Goal: Task Accomplishment & Management: Manage account settings

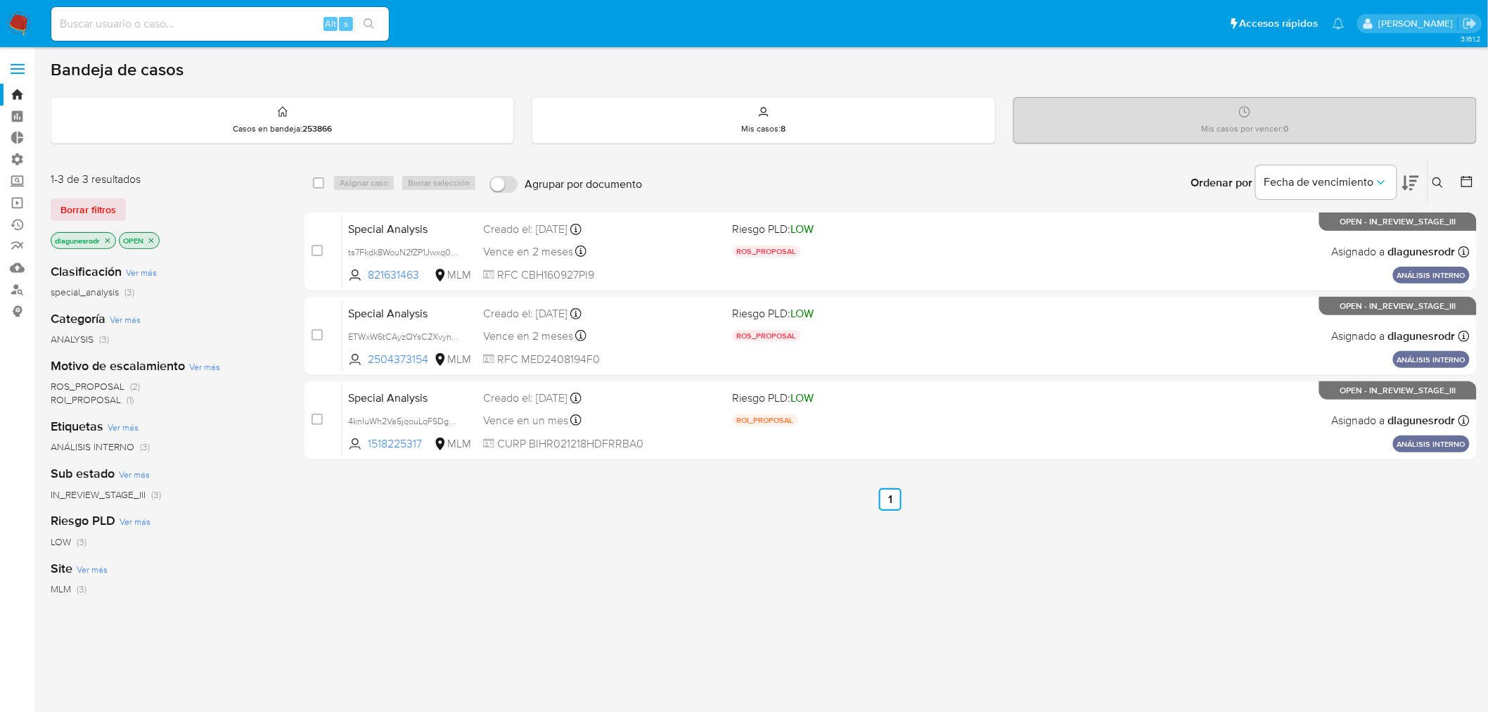
click at [1436, 184] on icon at bounding box center [1437, 182] width 11 height 11
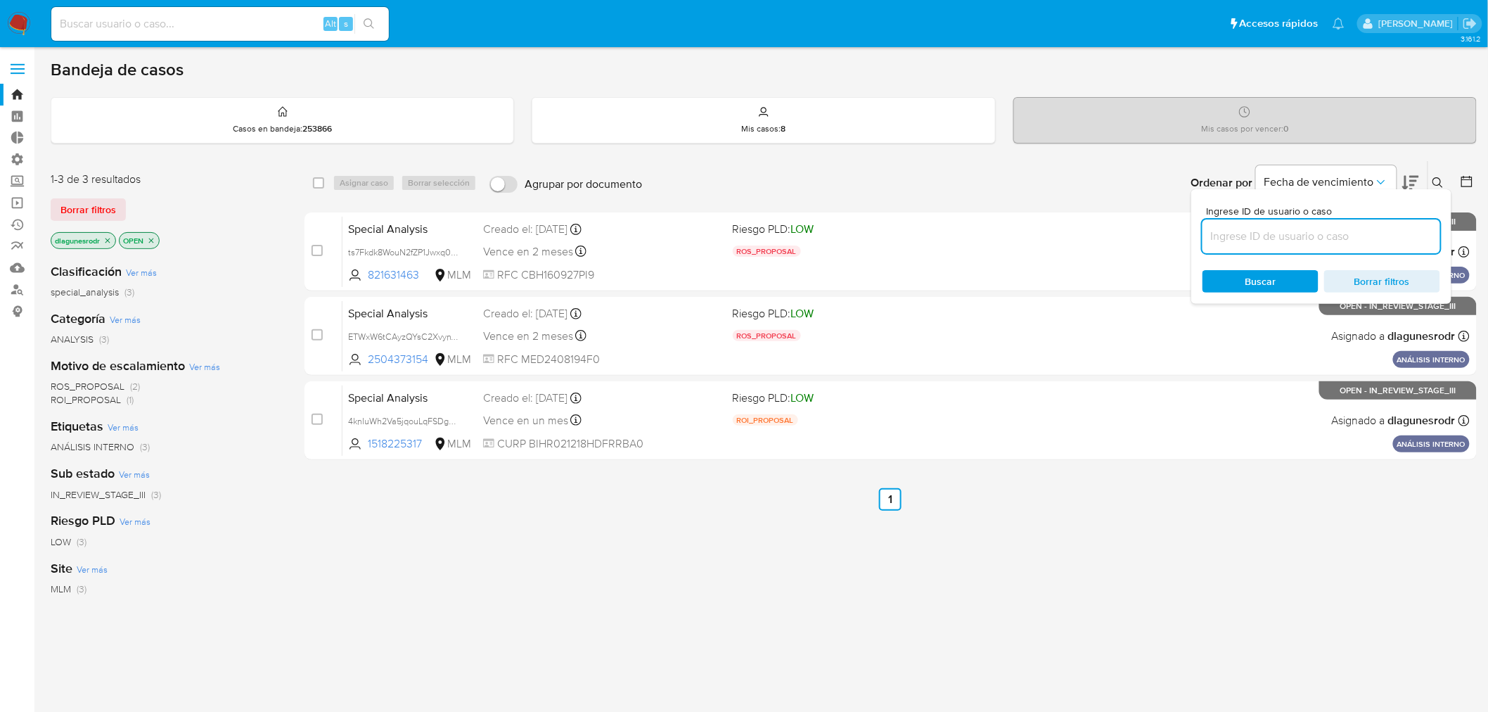
click at [1356, 231] on input at bounding box center [1321, 236] width 238 height 18
type input "FlYtIk5yUVdrUG0yJxgPYotg"
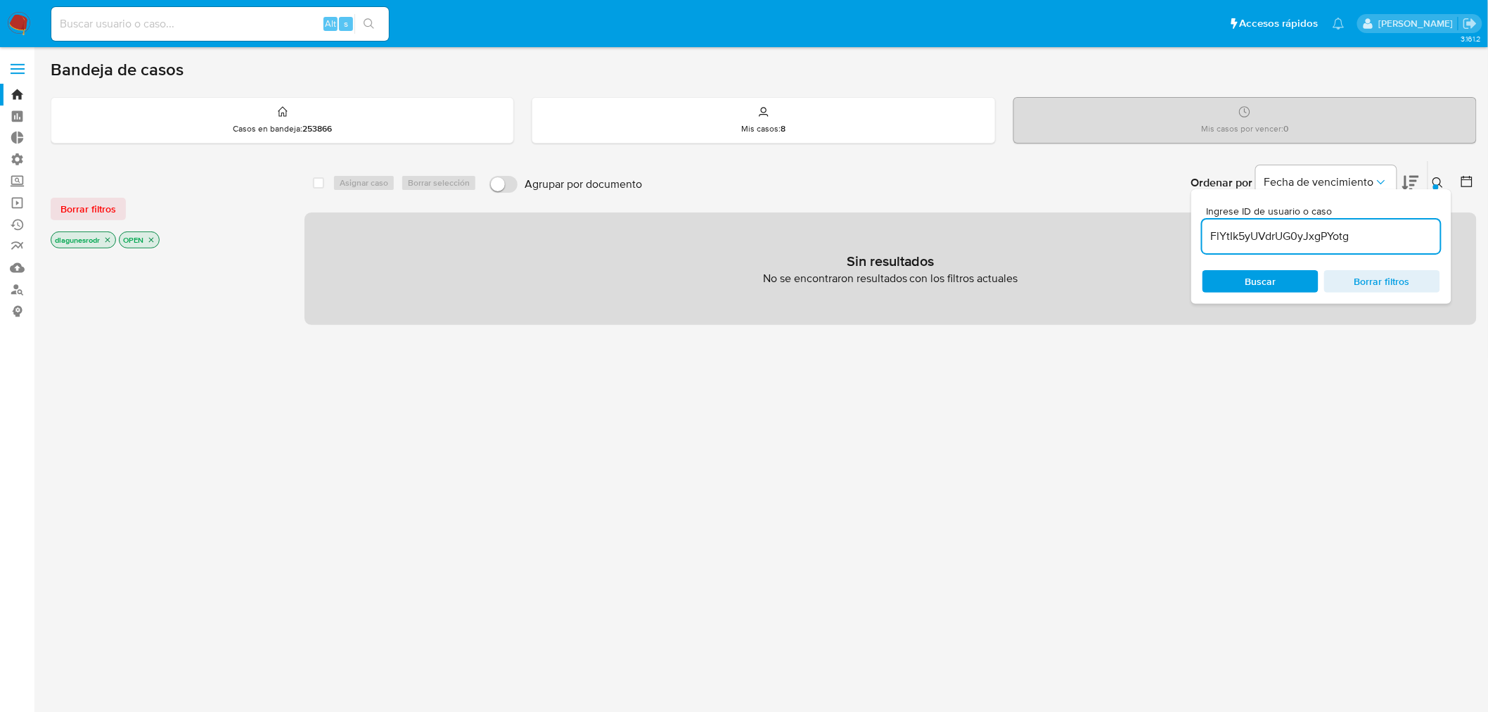
click at [1341, 442] on div "select-all-cases-checkbox Asignar caso Borrar selección Agrupar por documento O…" at bounding box center [890, 478] width 1172 height 636
click at [1441, 179] on icon at bounding box center [1437, 182] width 11 height 11
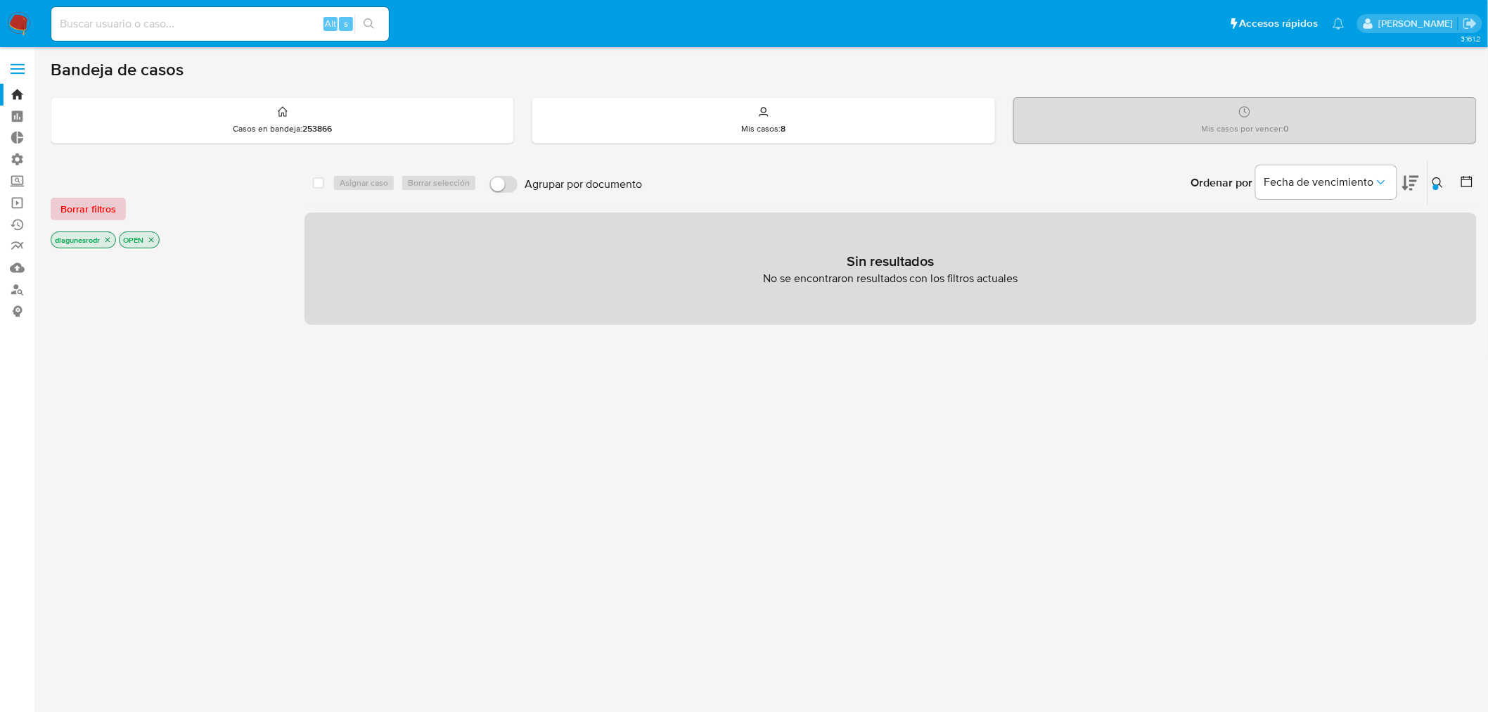
click at [83, 208] on span "Borrar filtros" at bounding box center [88, 209] width 56 height 20
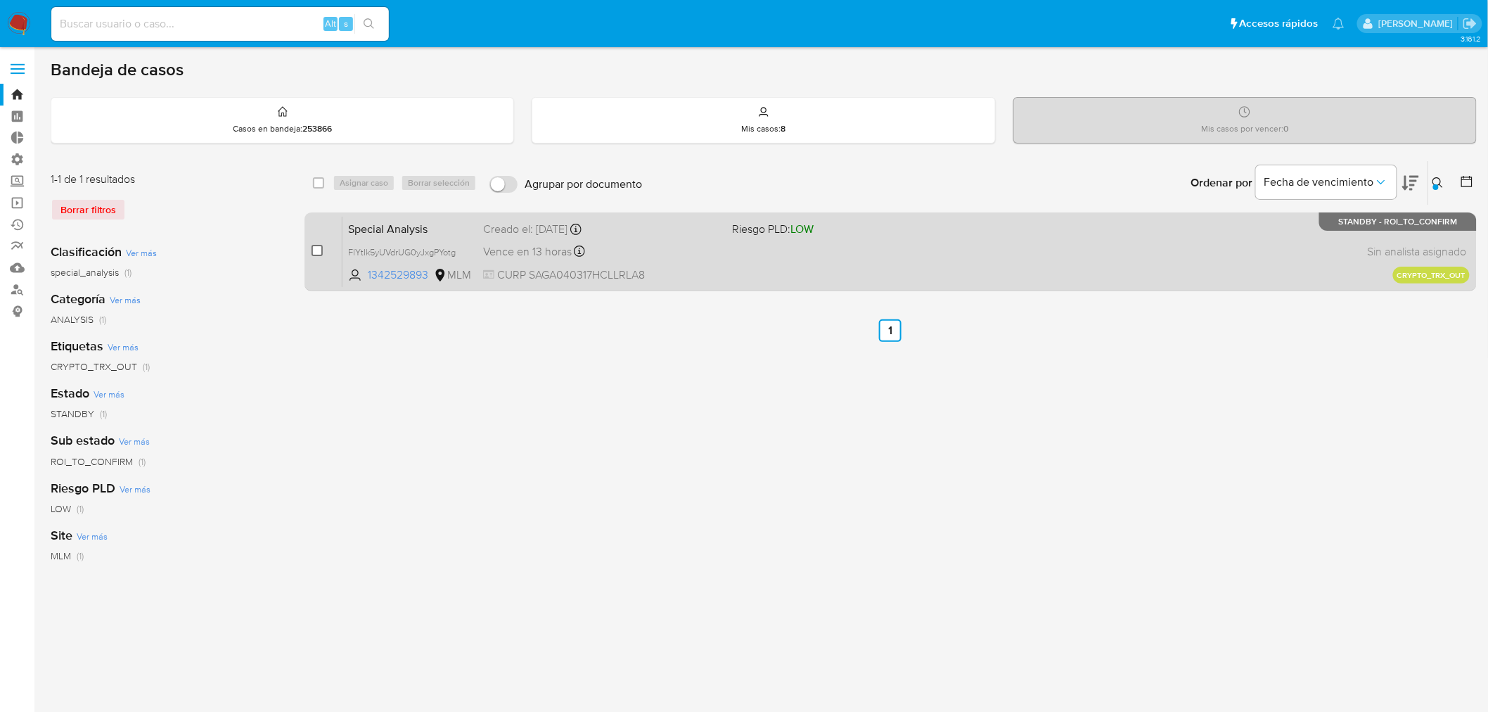
click at [319, 255] on input "checkbox" at bounding box center [316, 250] width 11 height 11
checkbox input "true"
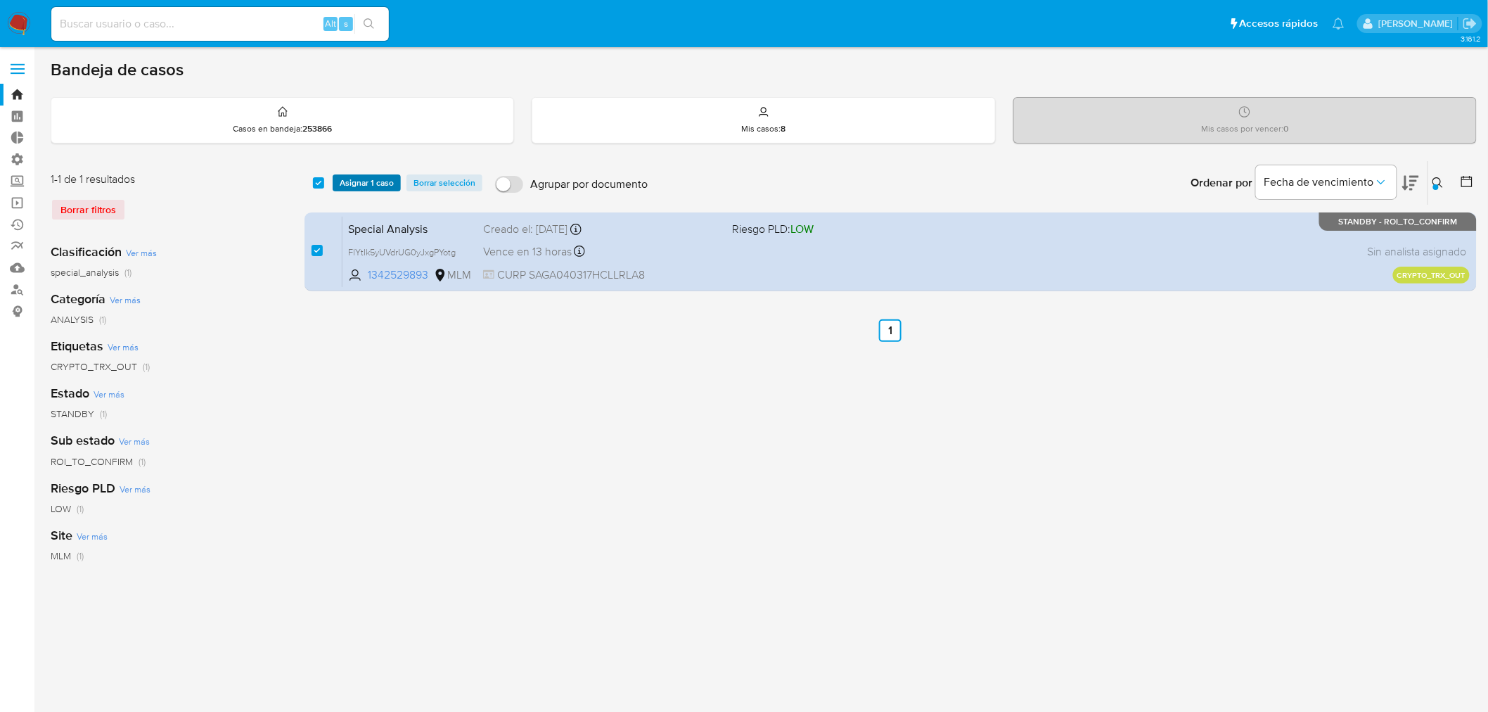
click at [362, 178] on span "Asignar 1 caso" at bounding box center [367, 183] width 54 height 14
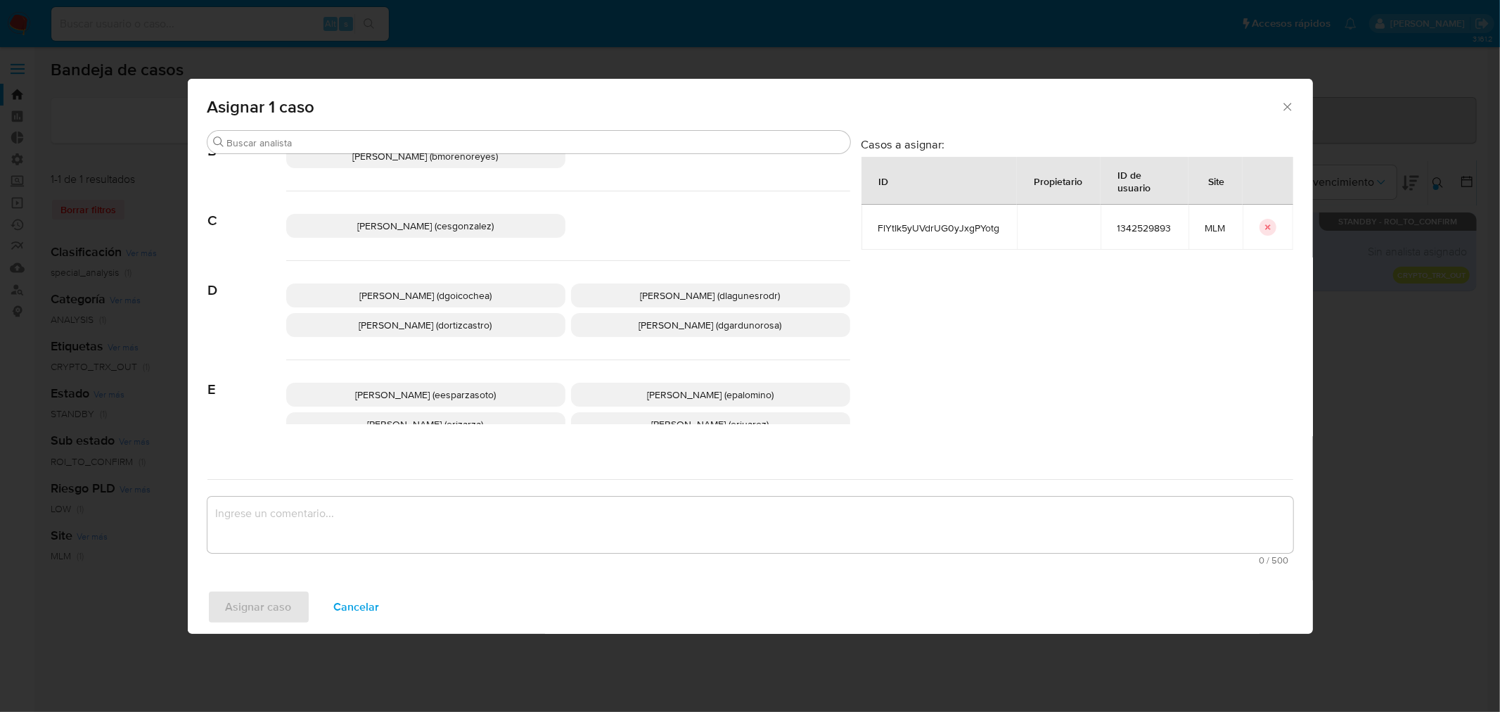
scroll to position [156, 0]
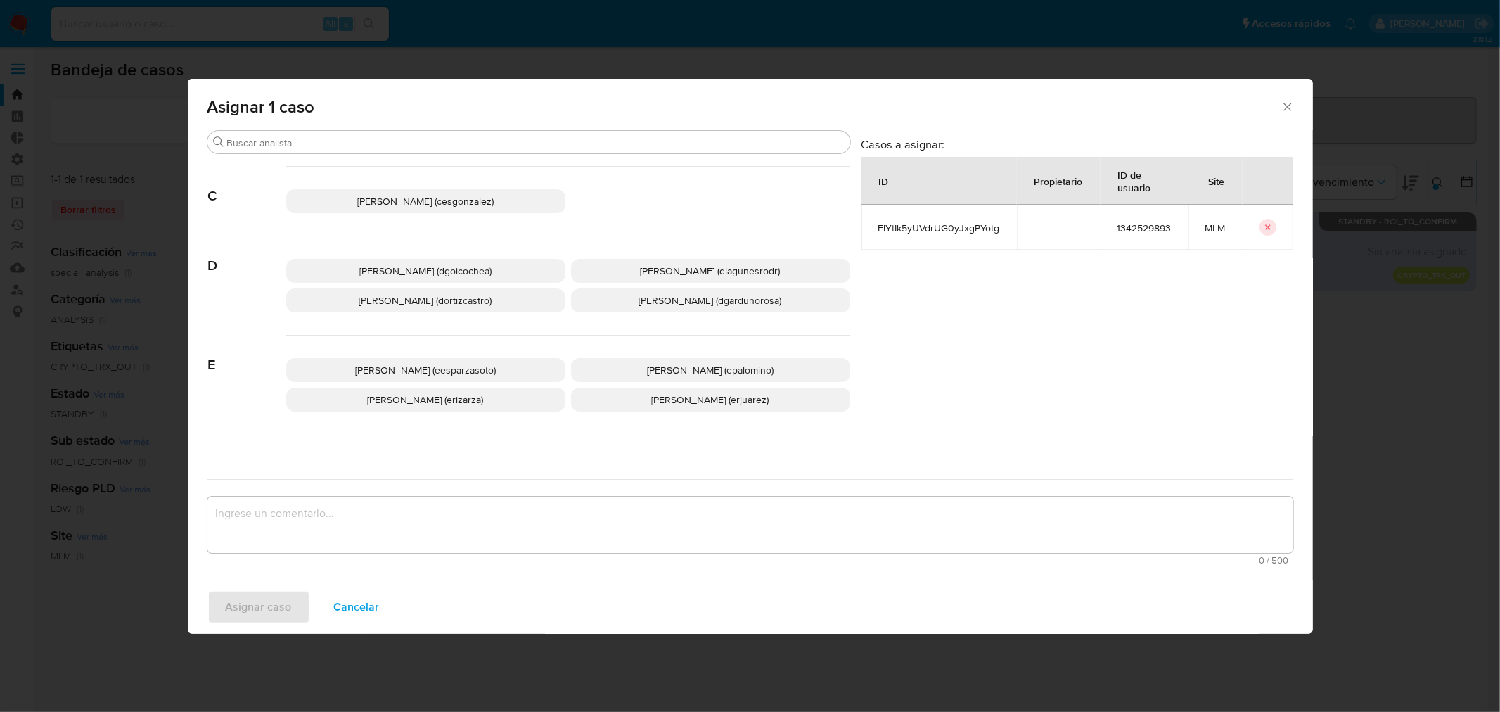
click at [676, 271] on span "Daniela Rosa Lagunes (dlagunesrodr)" at bounding box center [711, 271] width 140 height 14
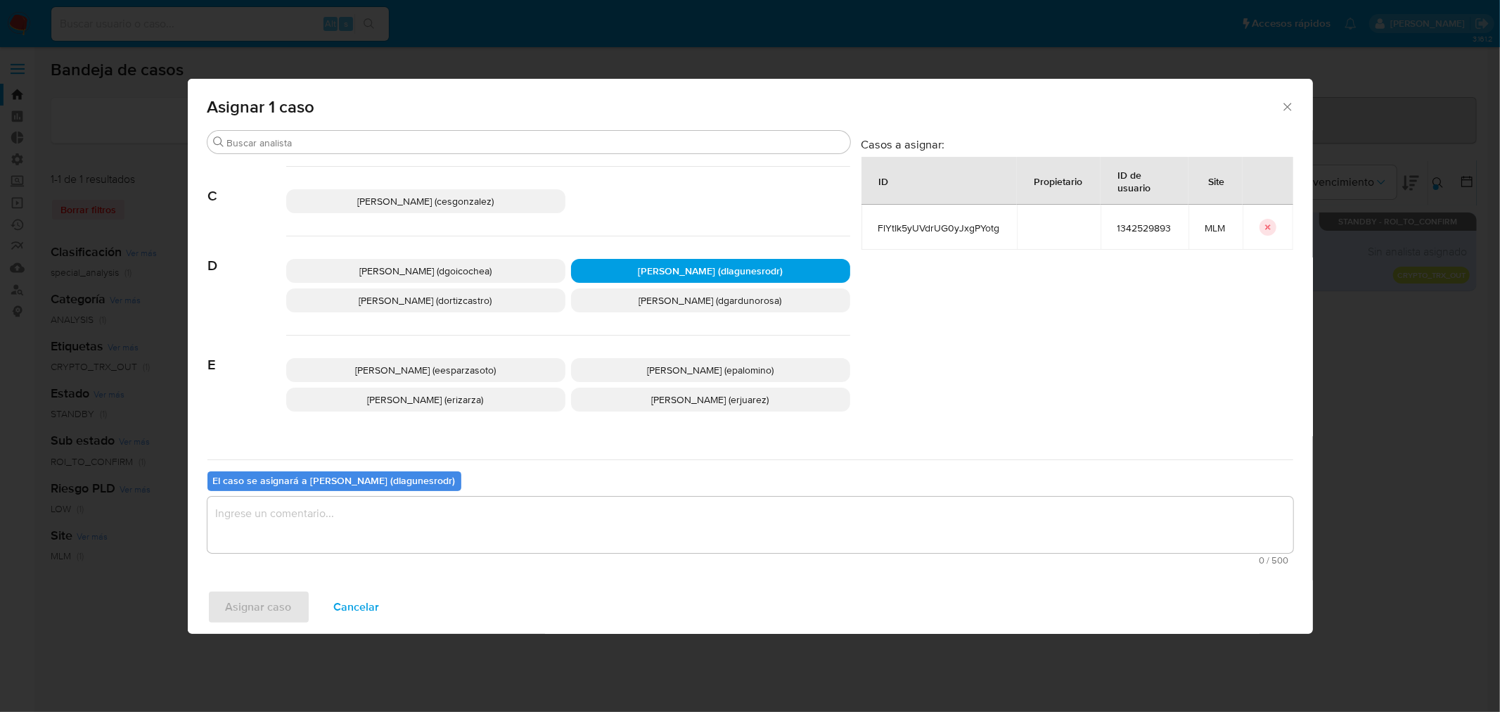
click at [318, 518] on textarea "assign-modal" at bounding box center [750, 524] width 1086 height 56
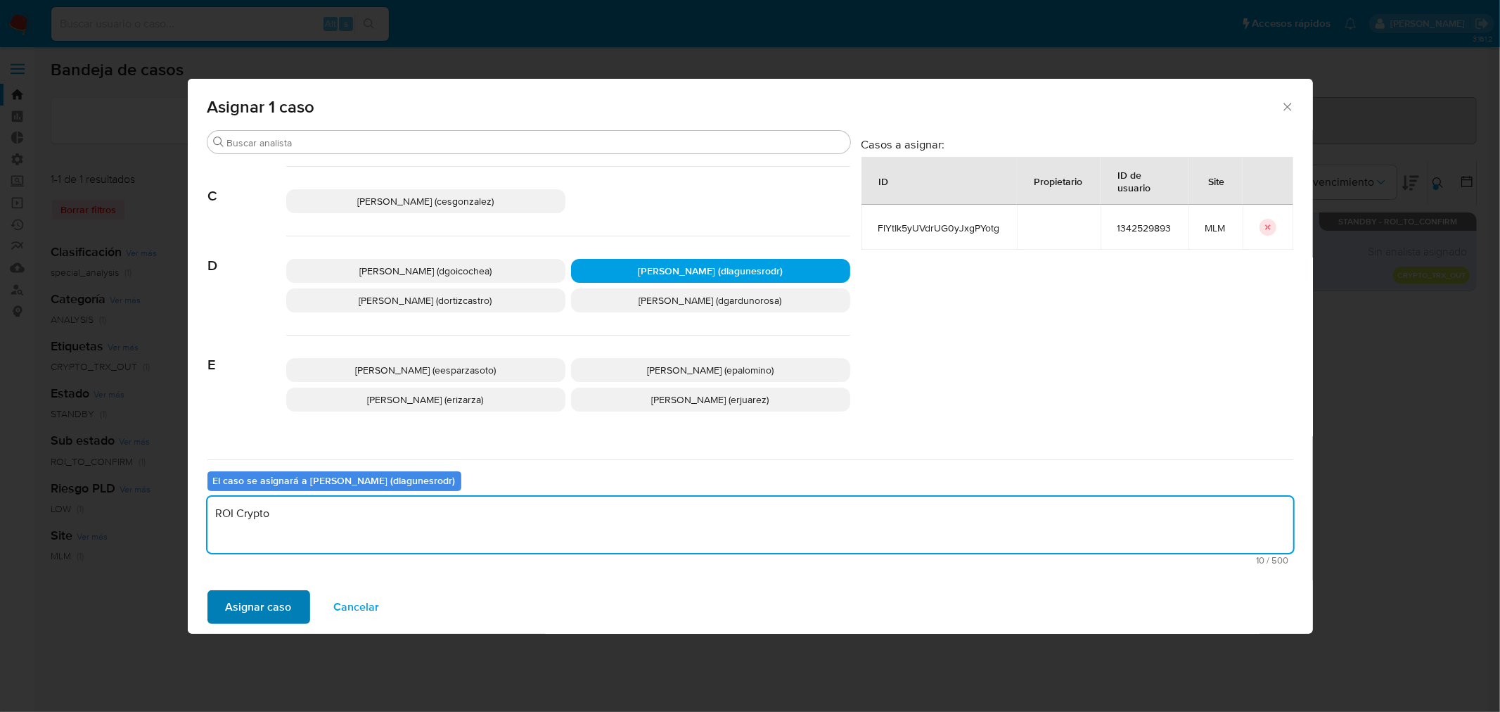
type textarea "ROI Crypto"
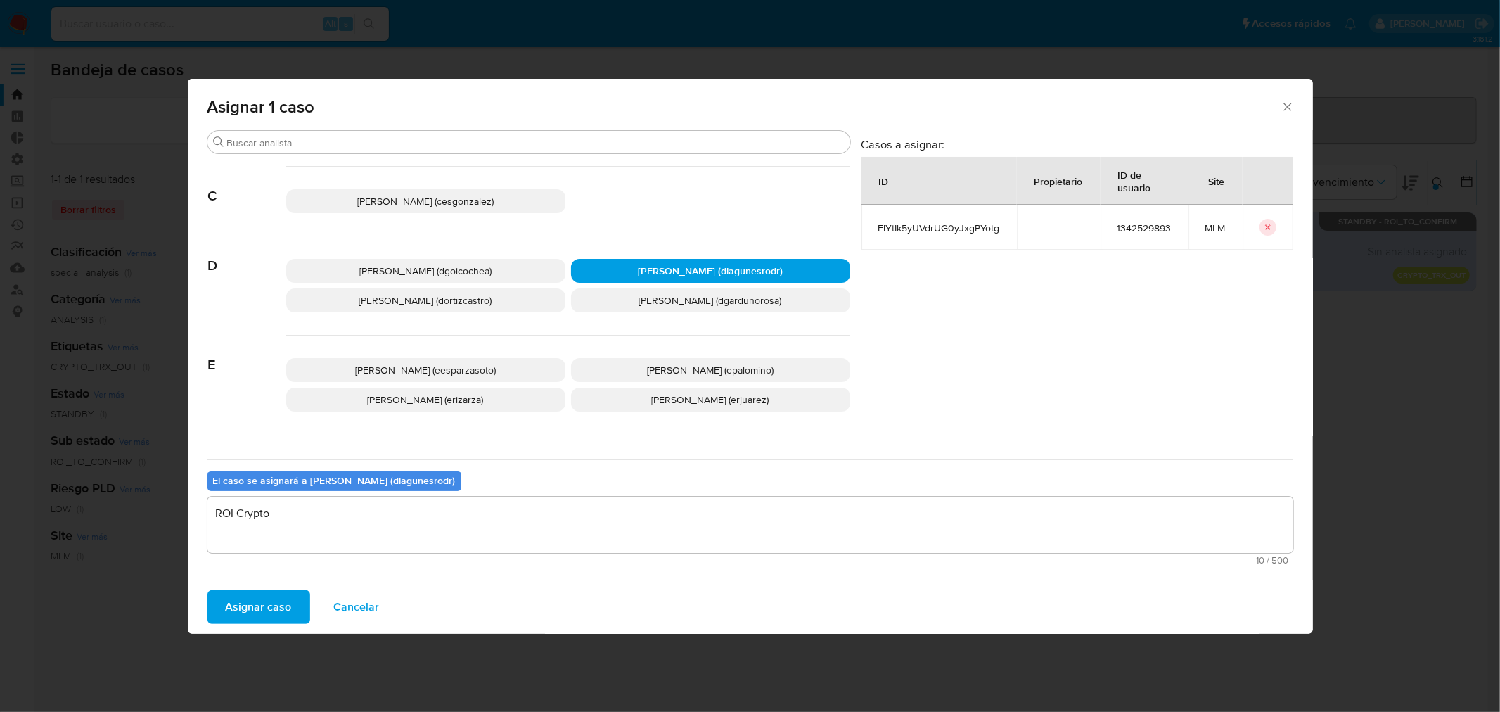
click at [263, 607] on span "Asignar caso" at bounding box center [259, 606] width 66 height 31
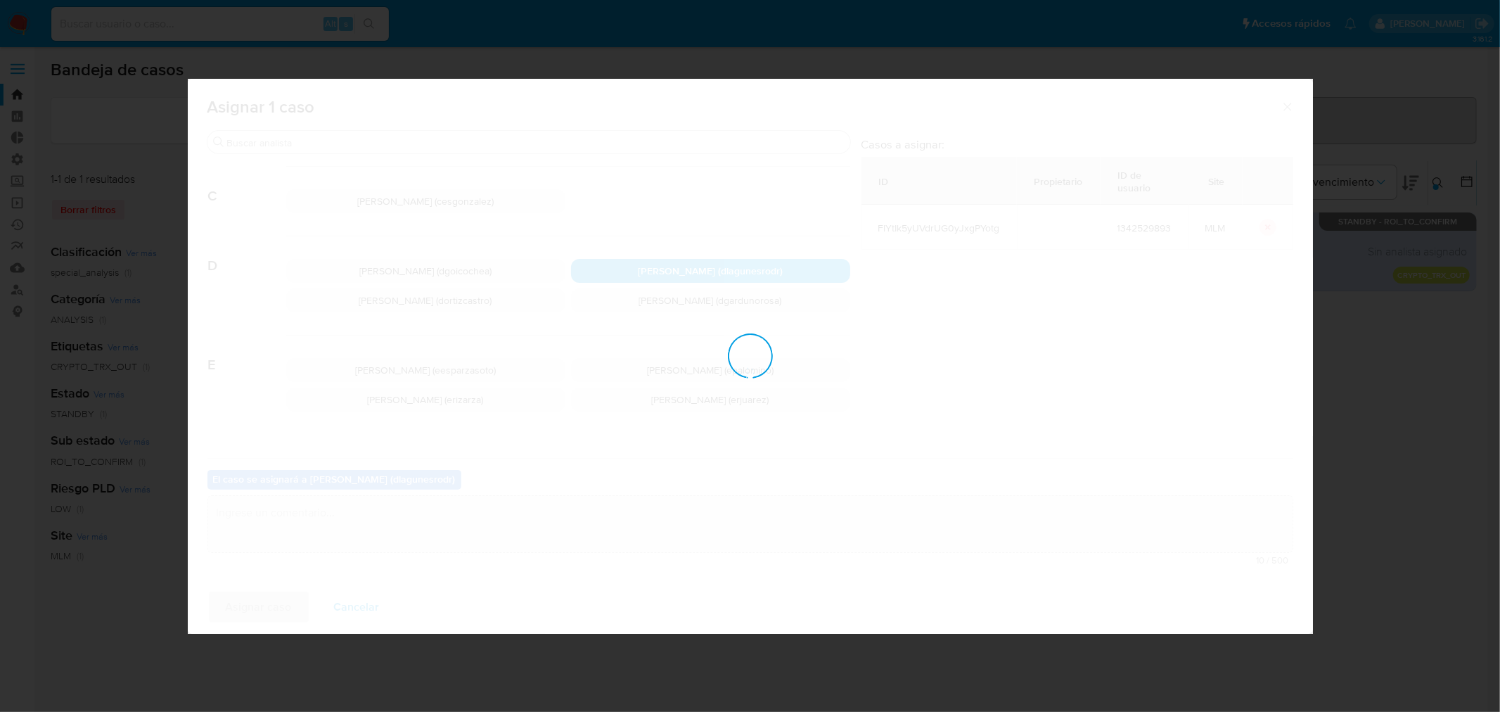
checkbox input "false"
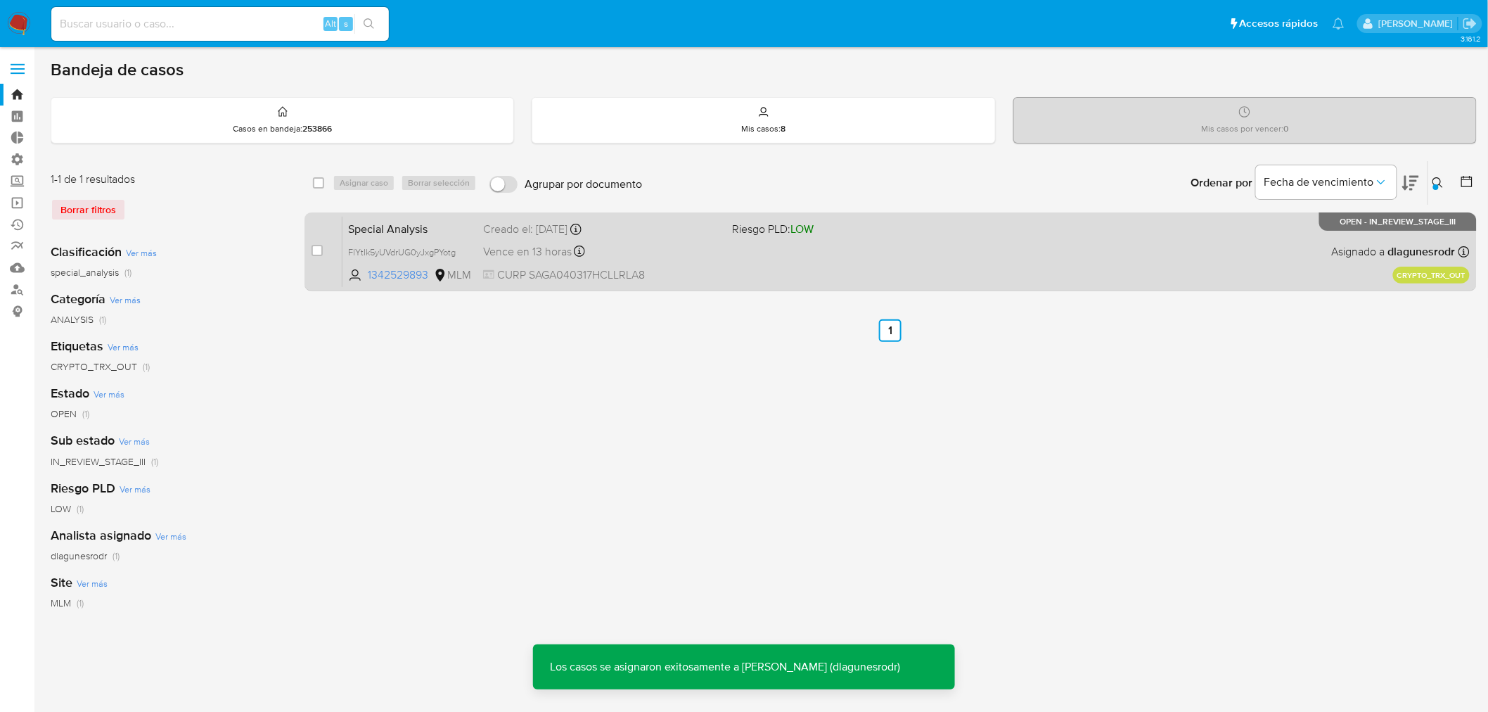
click at [462, 226] on span "Special Analysis" at bounding box center [410, 228] width 124 height 18
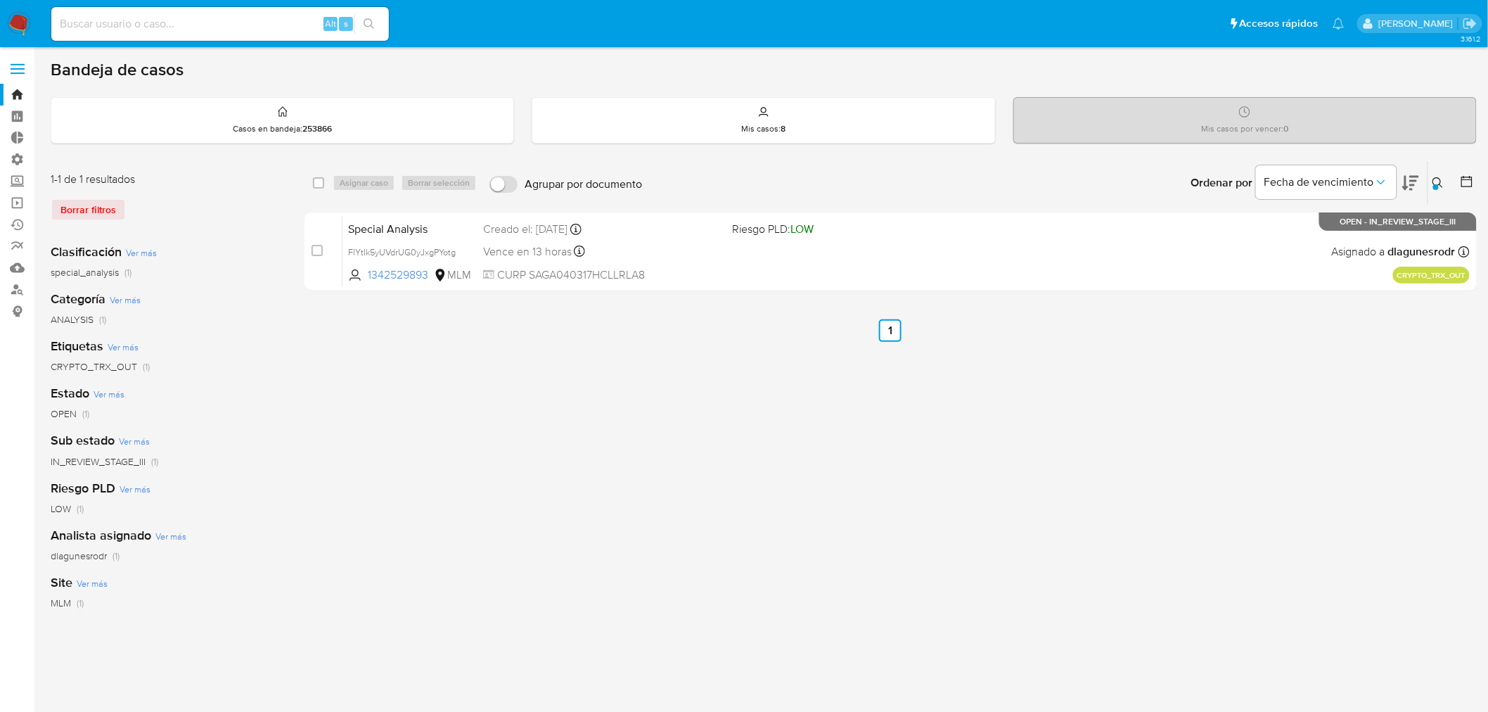
click at [1441, 184] on icon at bounding box center [1437, 182] width 11 height 11
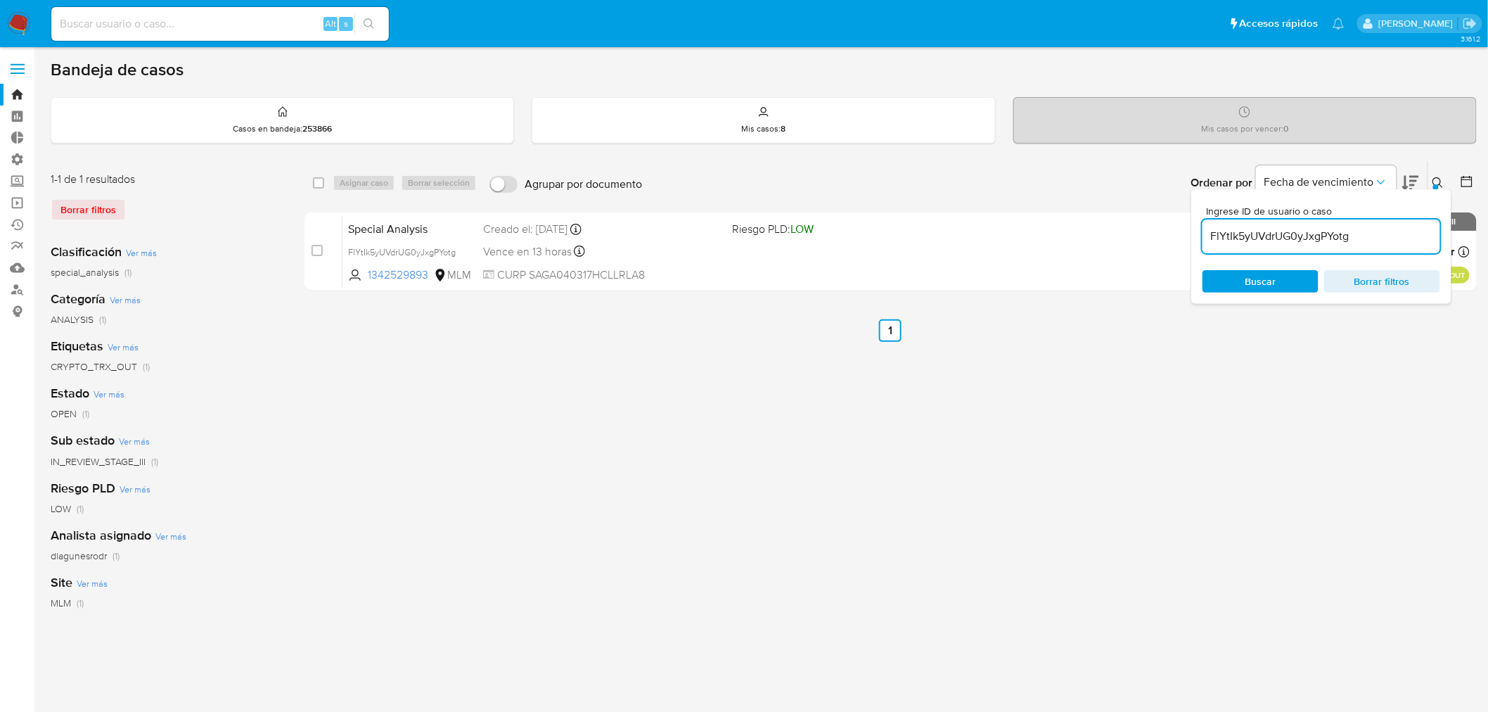
click at [1315, 241] on input "FlYtIk5yUVdrUG0yJxgPYotg" at bounding box center [1321, 236] width 238 height 18
type input "3CH8lLR07jGie2I0jKH32YqL"
click at [1436, 185] on div at bounding box center [1436, 187] width 6 height 6
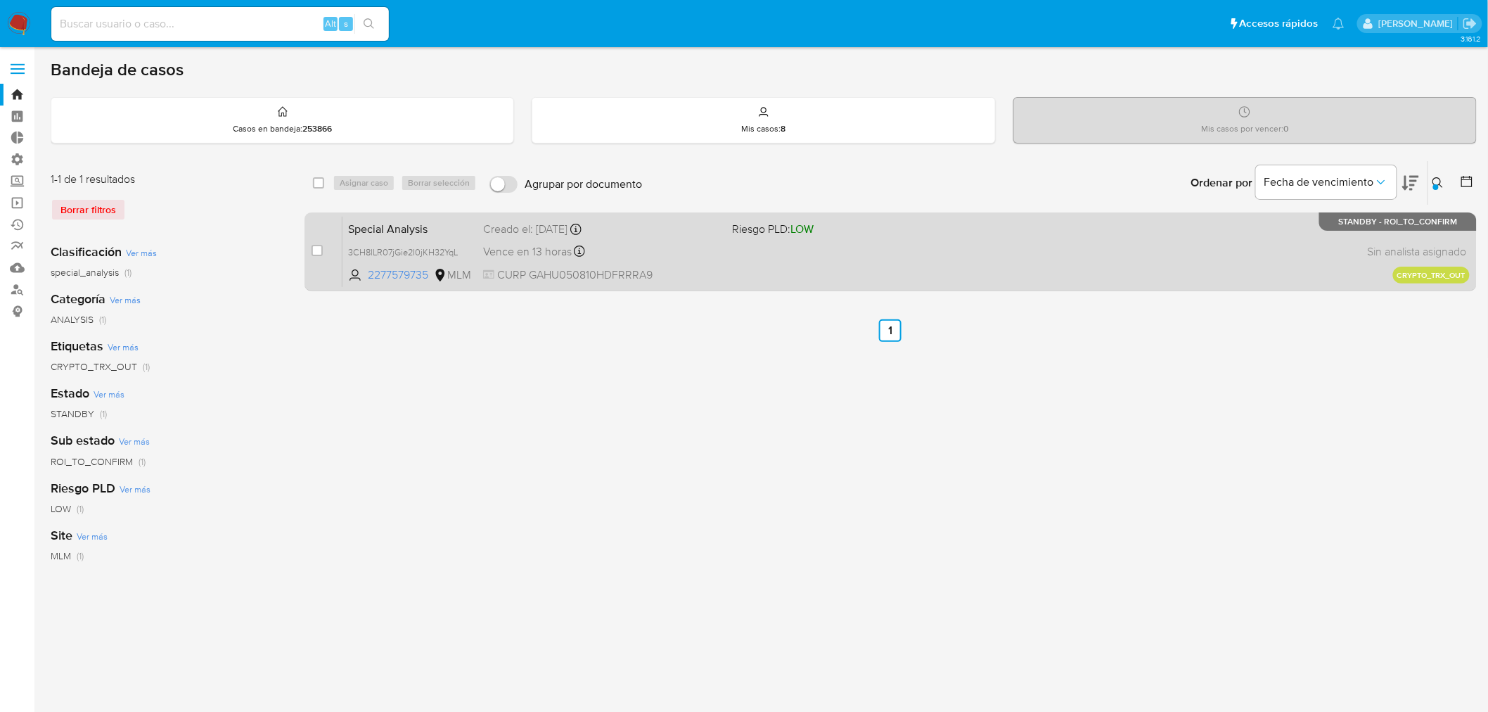
click at [318, 257] on div "case-item-checkbox" at bounding box center [316, 251] width 11 height 17
click at [319, 250] on input "checkbox" at bounding box center [316, 250] width 11 height 11
checkbox input "true"
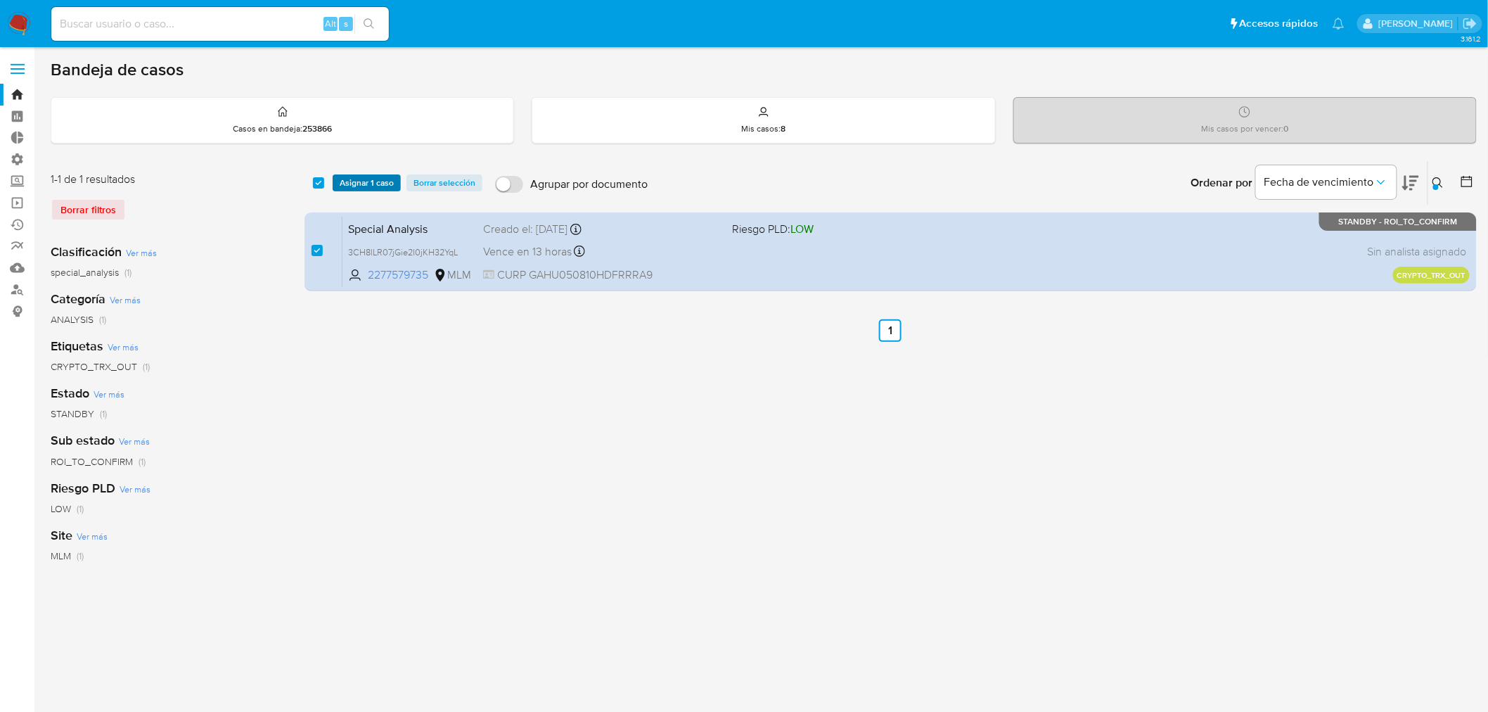
click at [357, 181] on span "Asignar 1 caso" at bounding box center [367, 183] width 54 height 14
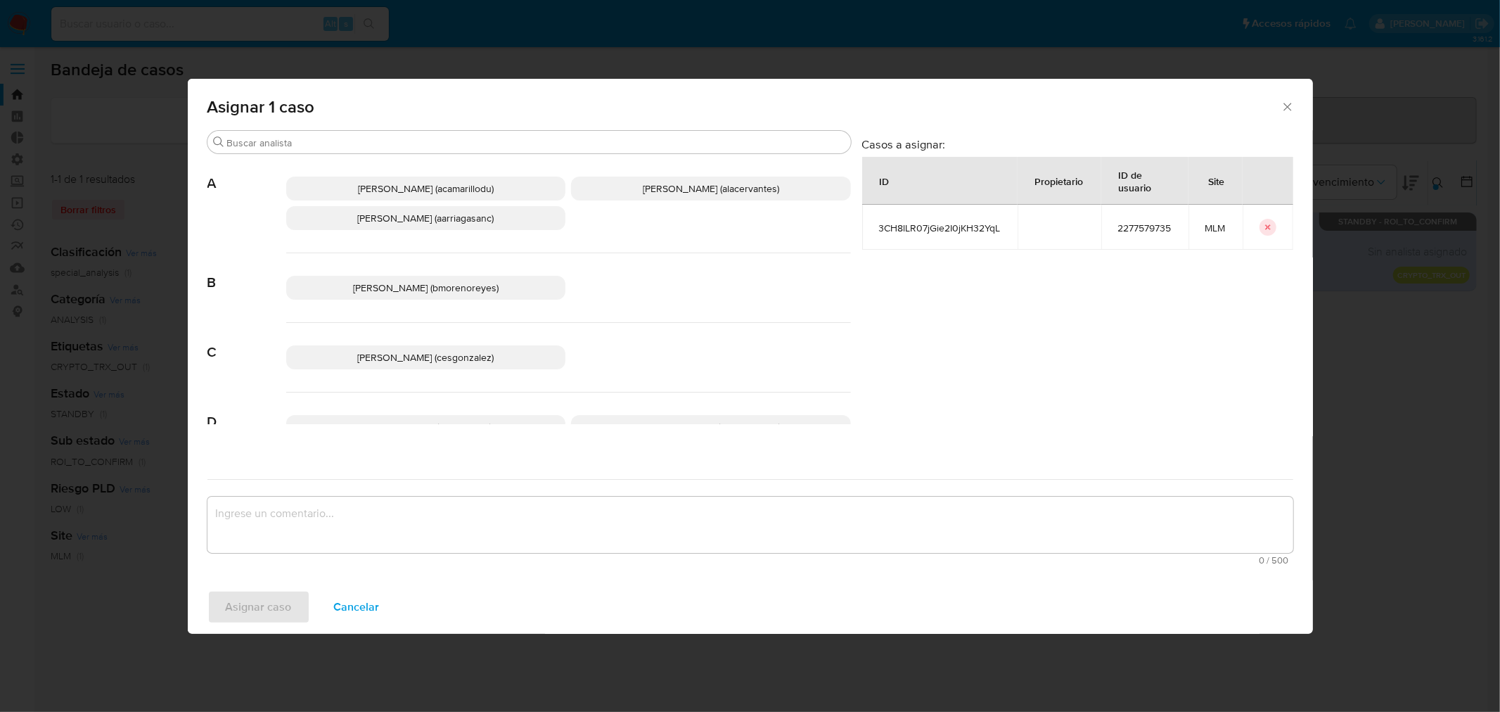
scroll to position [78, 0]
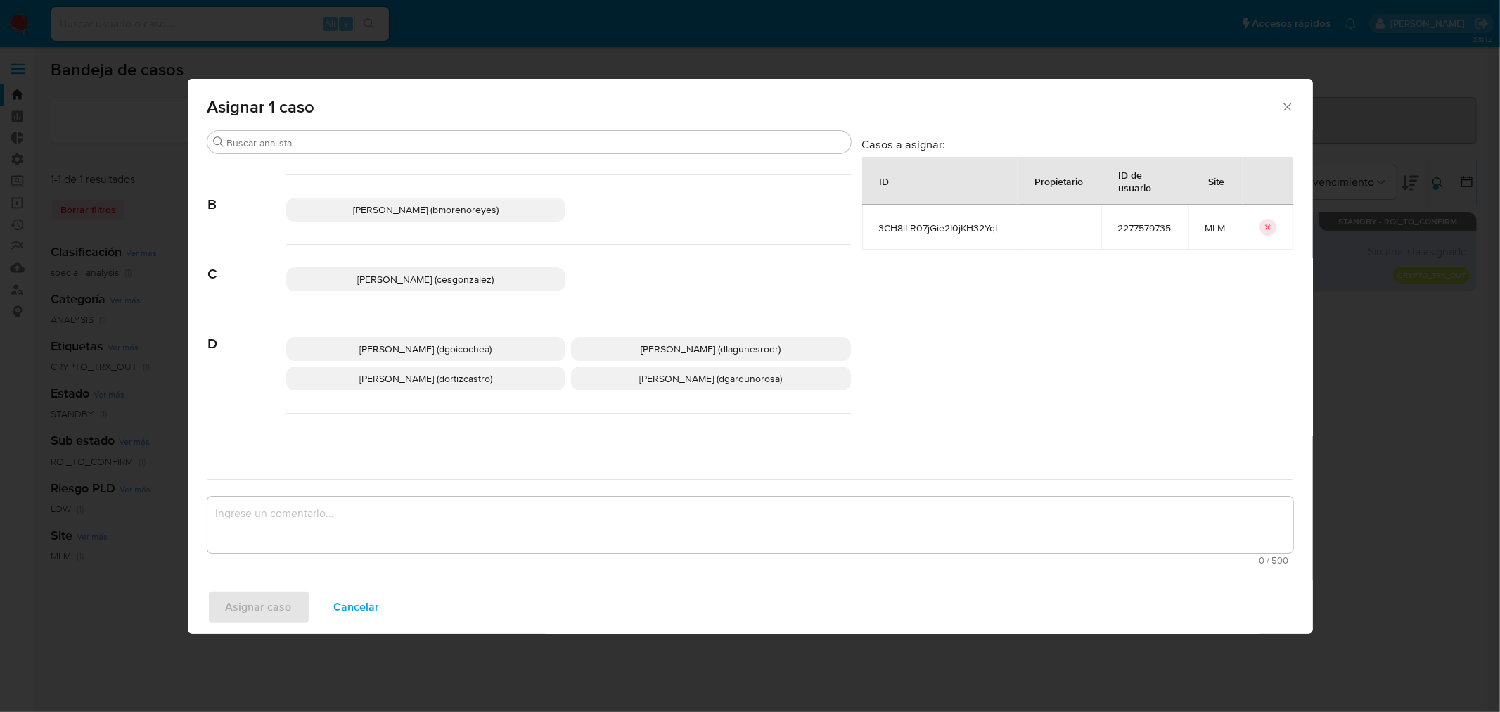
click at [676, 343] on span "Daniela Rosa Lagunes (dlagunesrodr)" at bounding box center [711, 349] width 140 height 14
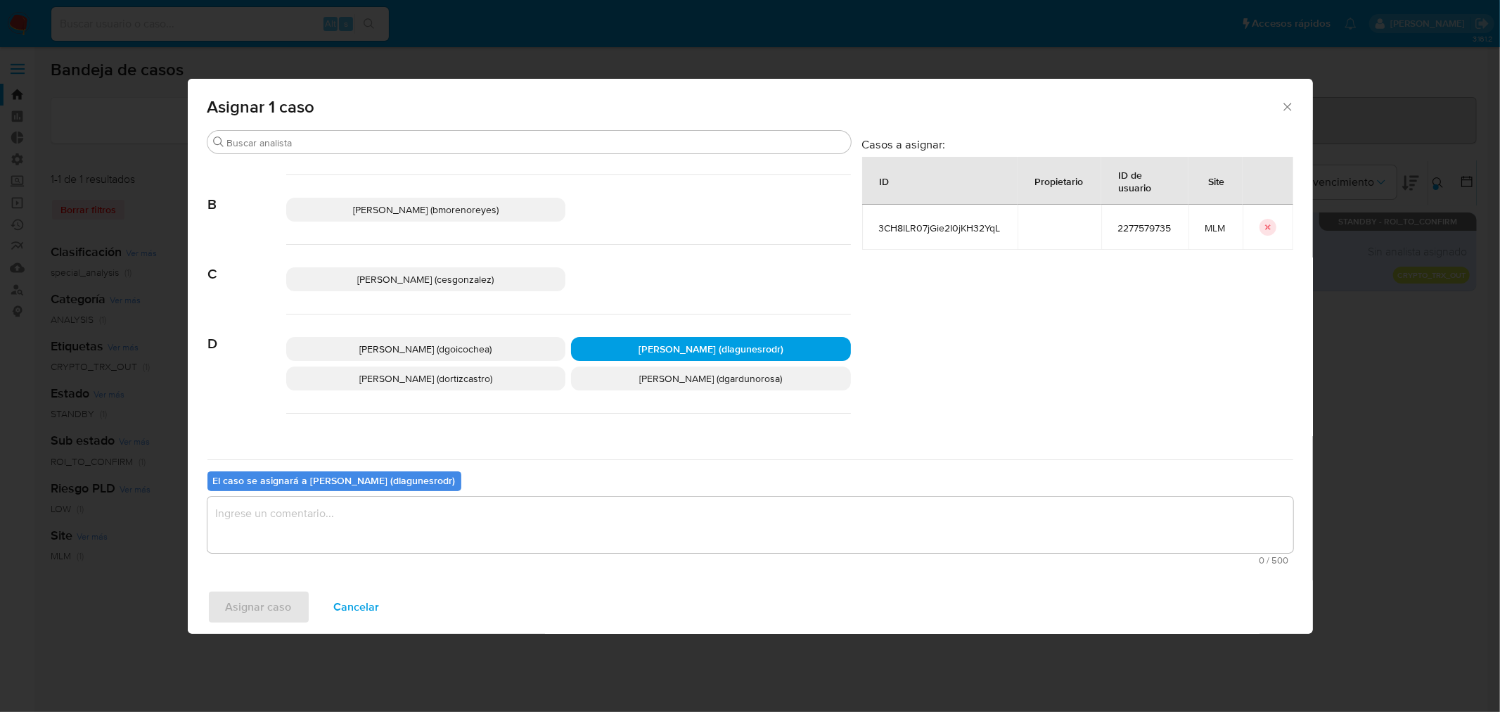
click at [507, 517] on textarea "assign-modal" at bounding box center [750, 524] width 1086 height 56
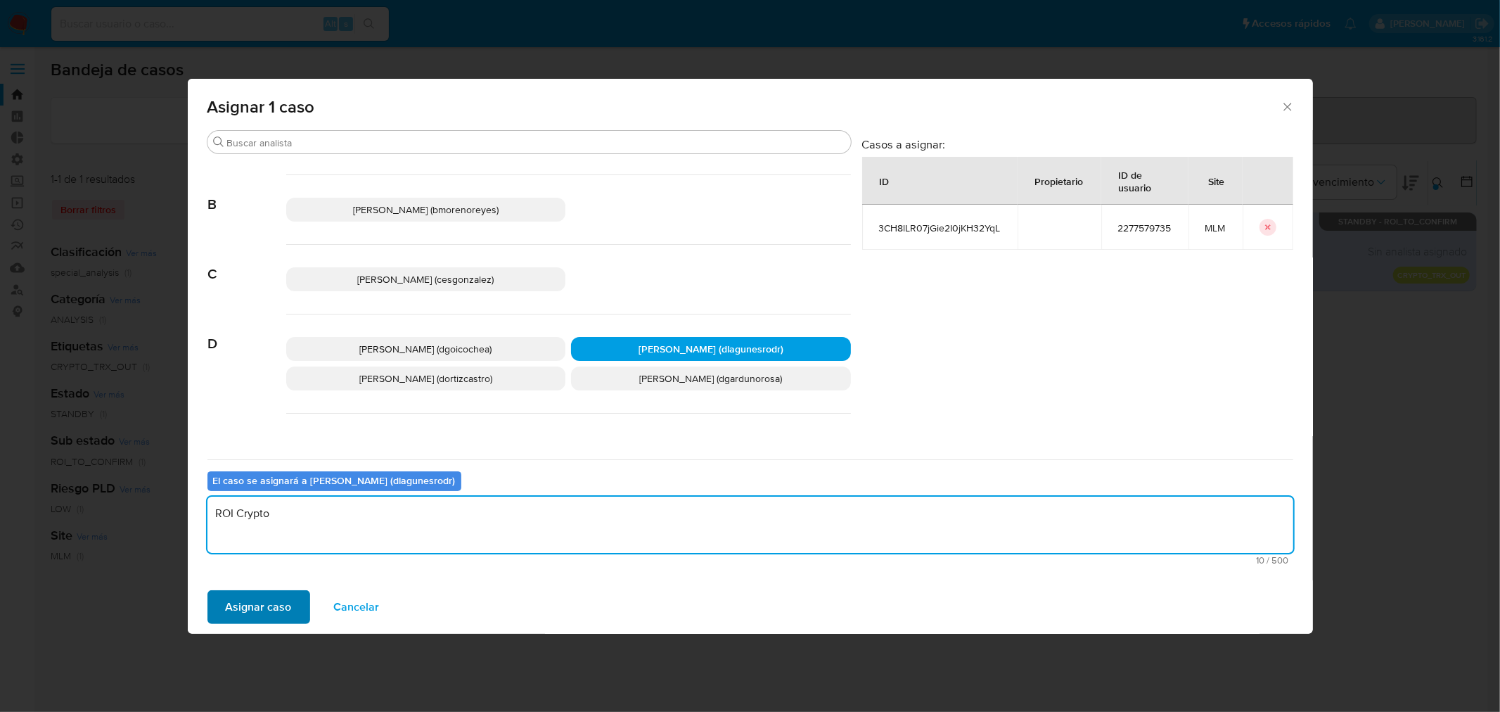
type textarea "ROI Crypto"
click at [275, 603] on span "Asignar caso" at bounding box center [259, 606] width 66 height 31
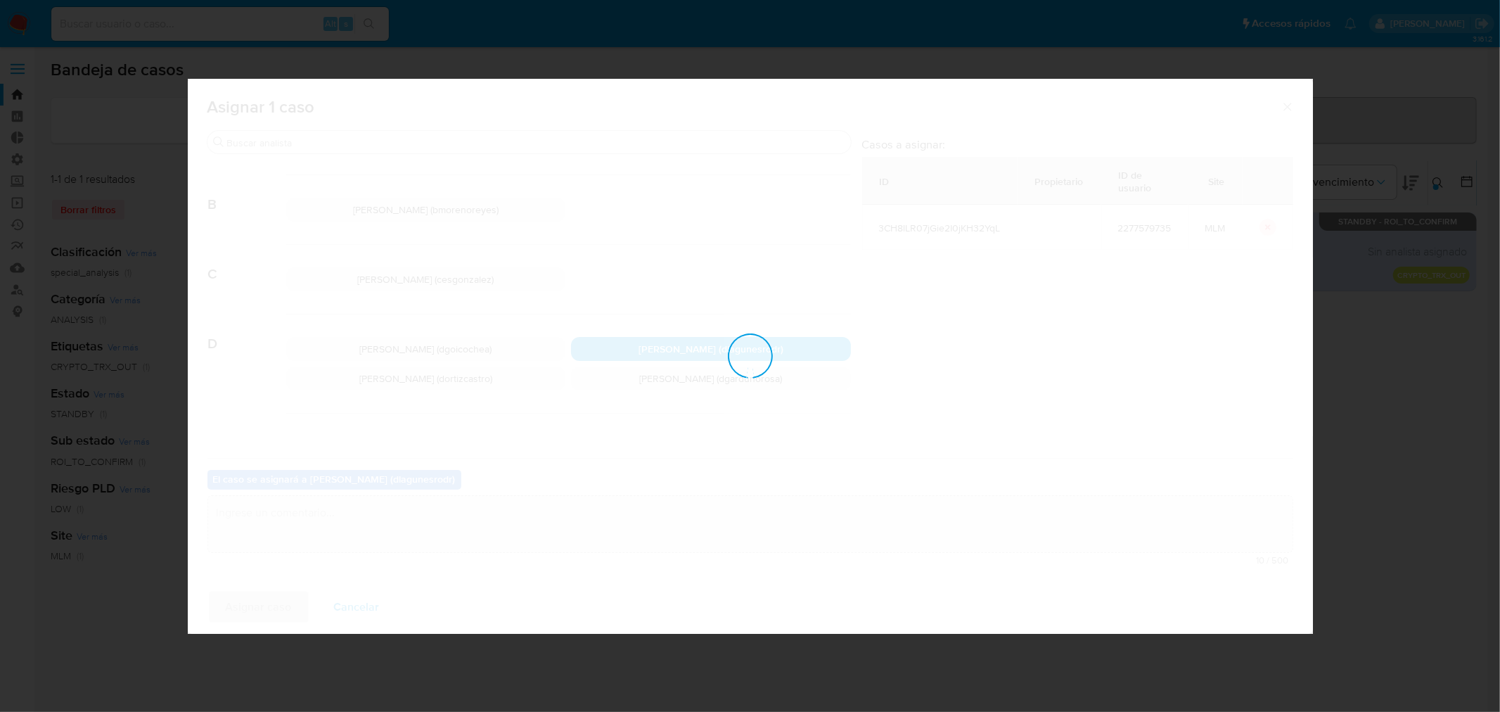
checkbox input "false"
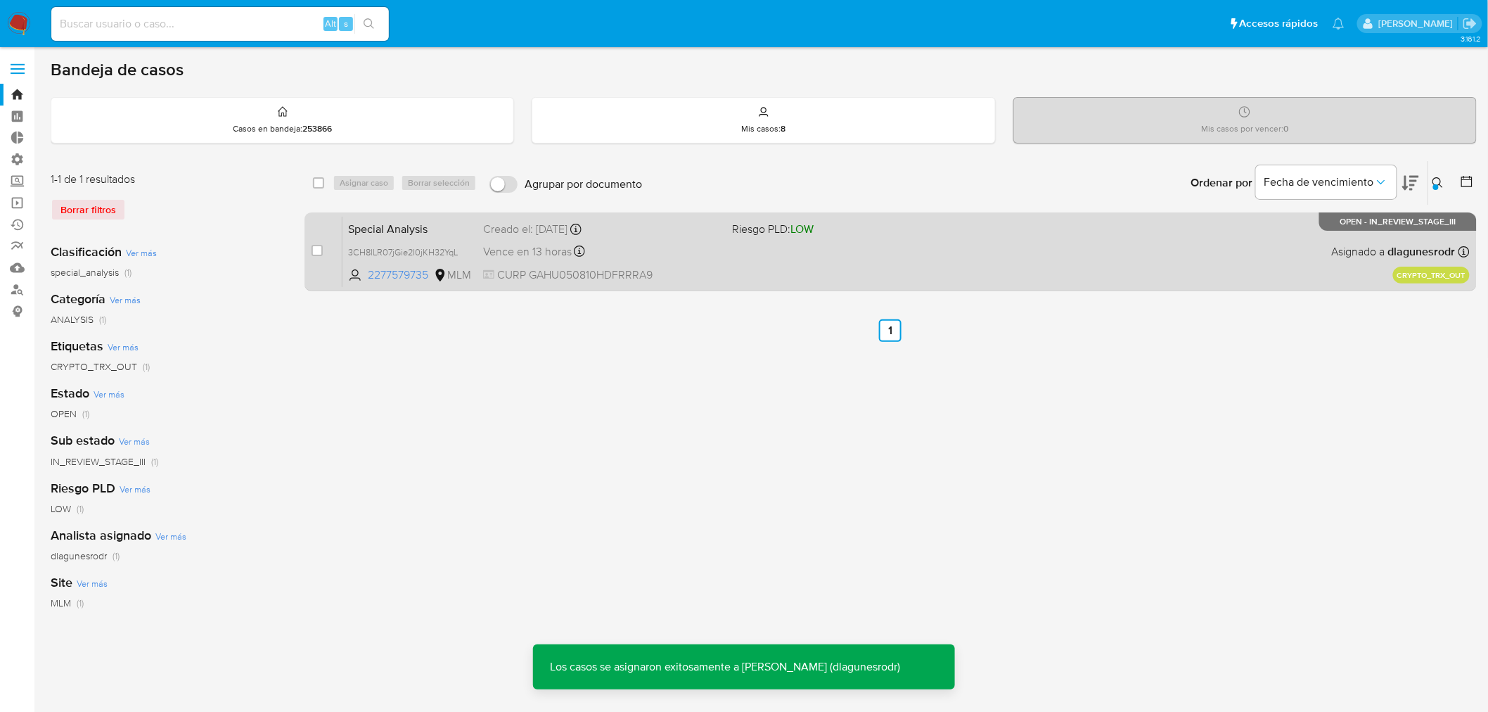
click at [471, 222] on span "Special Analysis" at bounding box center [410, 228] width 124 height 18
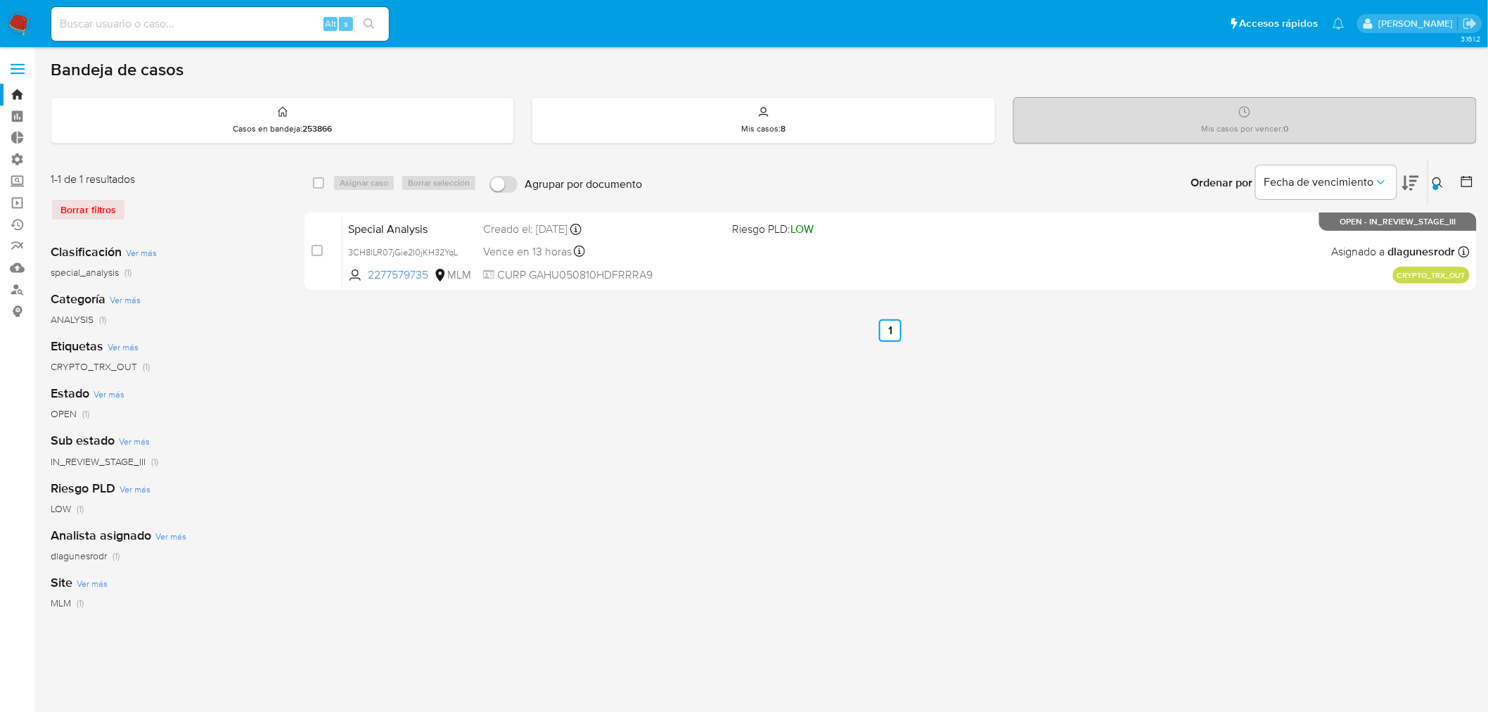
click at [1439, 185] on icon at bounding box center [1437, 182] width 11 height 11
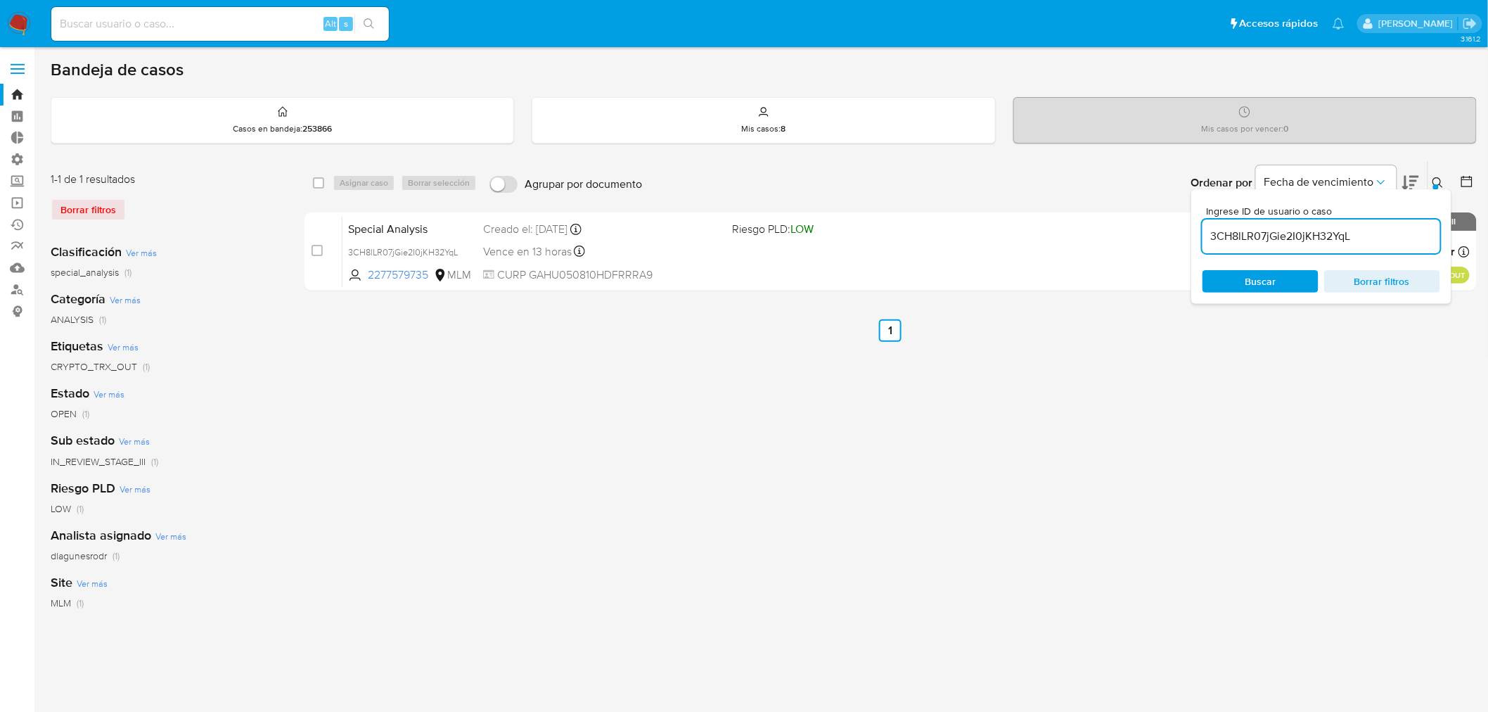
click at [1271, 239] on input "3CH8lLR07jGie2I0jKH32YqL" at bounding box center [1321, 236] width 238 height 18
type input "Du0JIlGJ7C0F6oWxilOjQnph"
click at [1438, 183] on icon at bounding box center [1437, 182] width 11 height 11
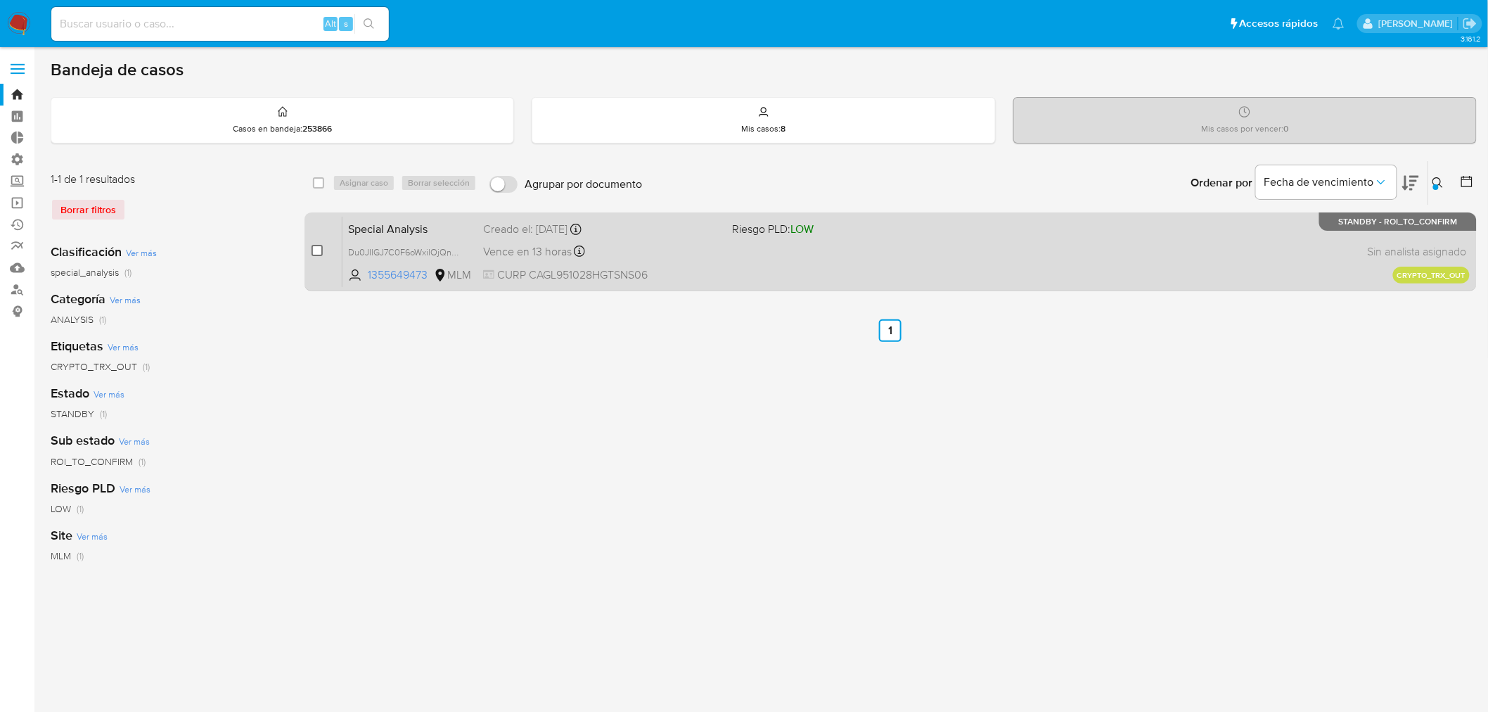
click at [316, 250] on input "checkbox" at bounding box center [316, 250] width 11 height 11
checkbox input "true"
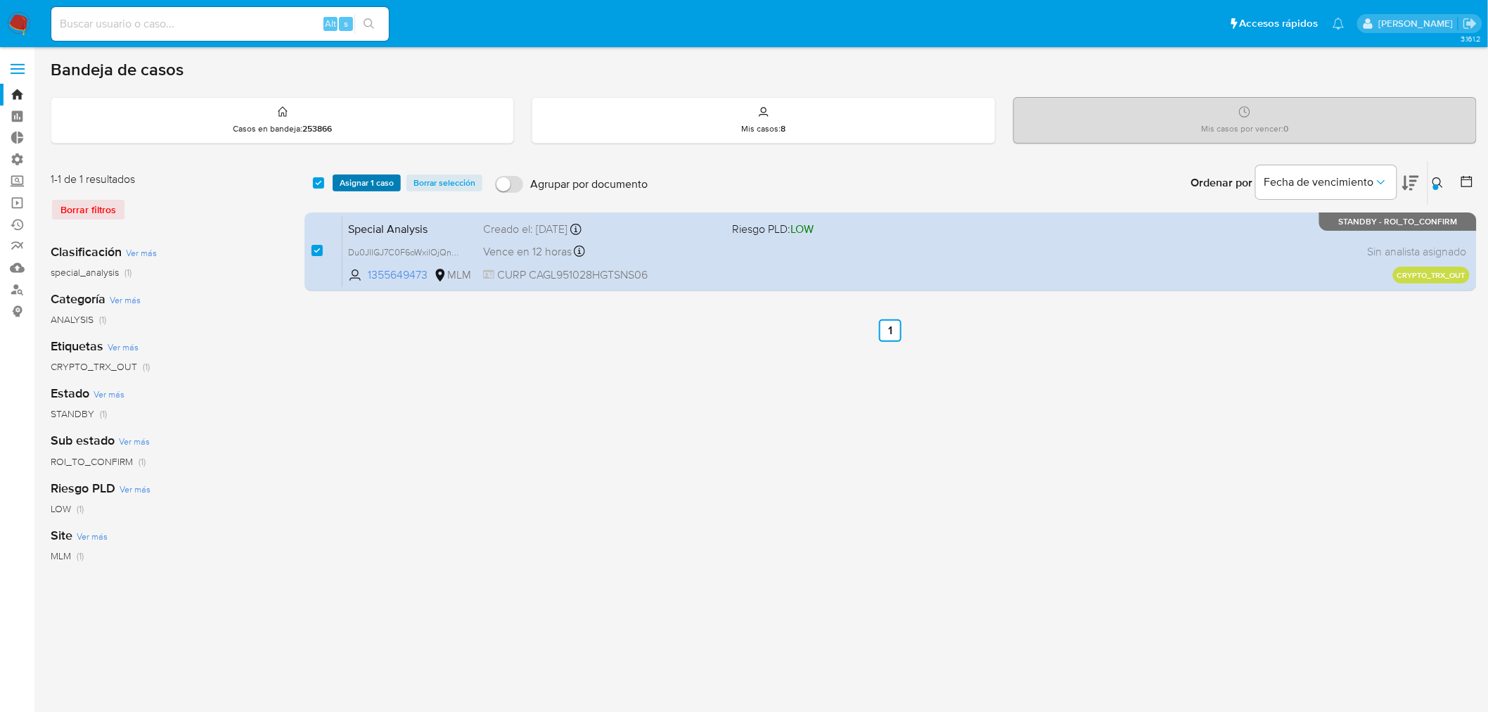
click at [361, 183] on span "Asignar 1 caso" at bounding box center [367, 183] width 54 height 14
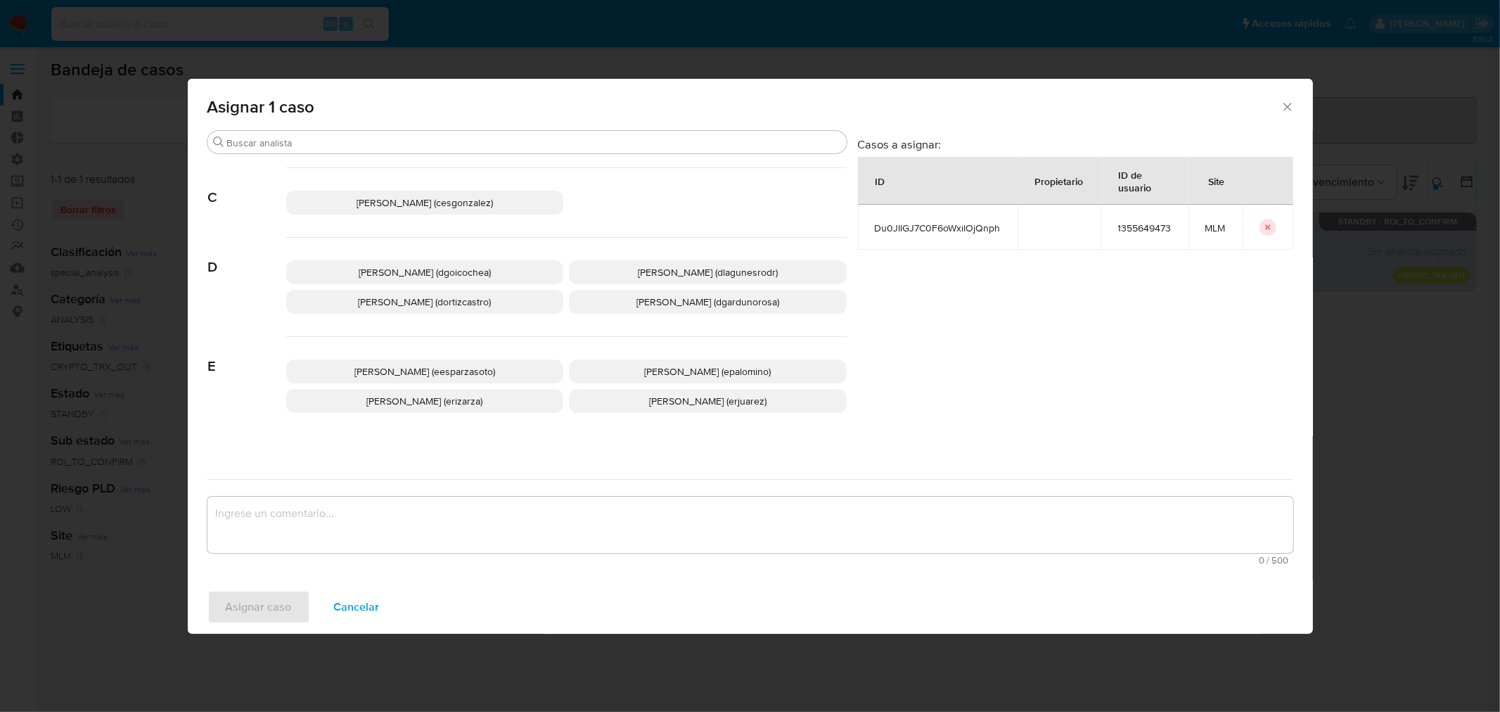
scroll to position [156, 0]
click at [686, 268] on span "Daniela Rosa Lagunes (dlagunesrodr)" at bounding box center [708, 271] width 140 height 14
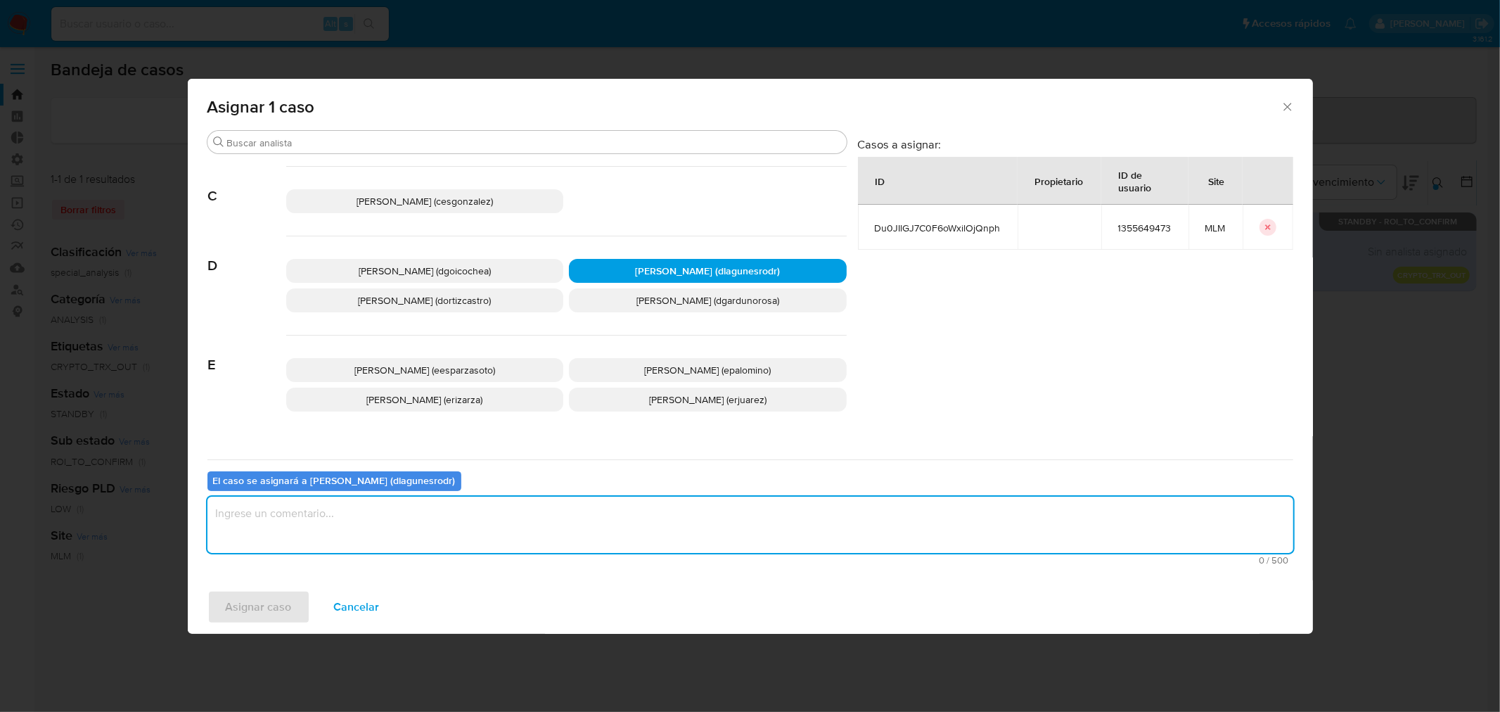
click at [316, 515] on textarea "assign-modal" at bounding box center [750, 524] width 1086 height 56
type textarea "ROI Crypto"
click at [269, 612] on span "Asignar caso" at bounding box center [259, 606] width 66 height 31
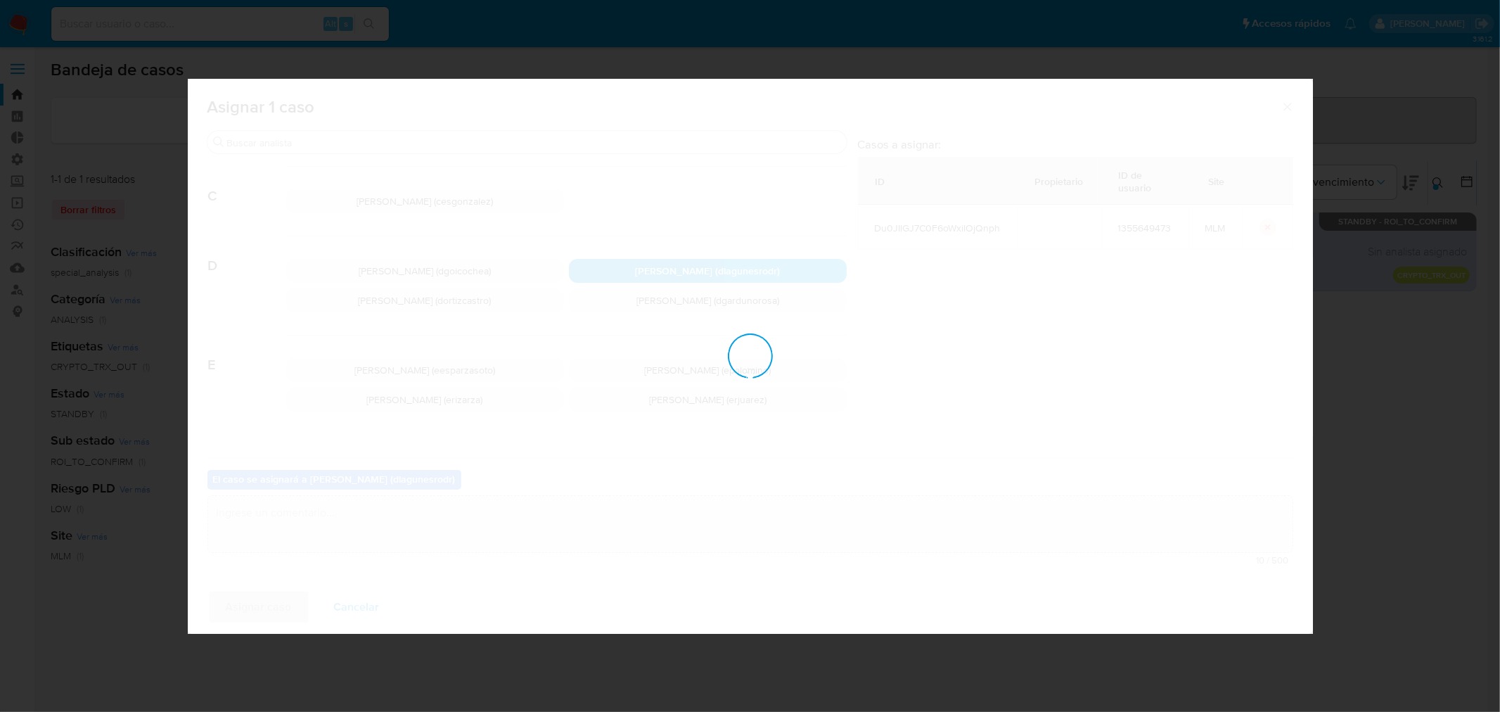
checkbox input "false"
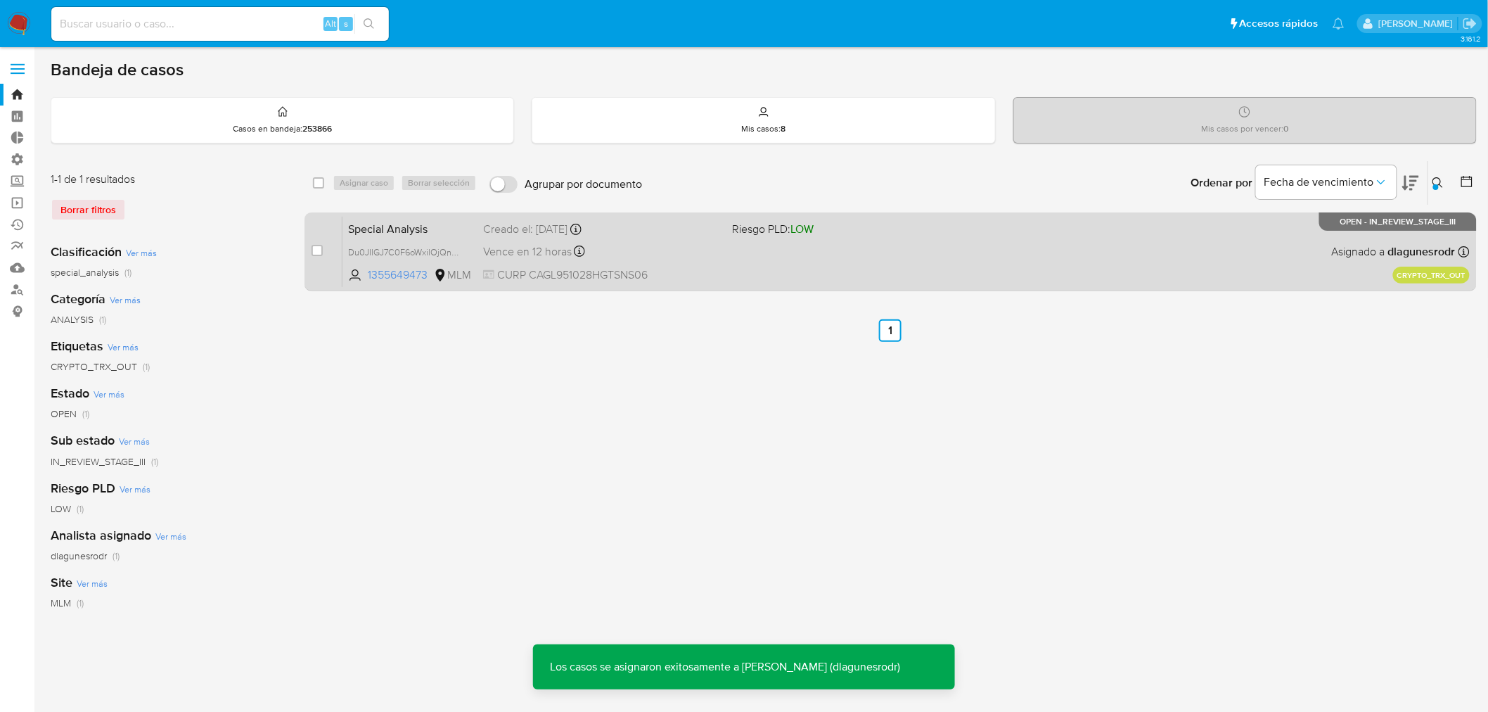
click at [671, 250] on div "Vence en 12 horas Vence el 06/10/2025 21:21:06" at bounding box center [602, 251] width 238 height 19
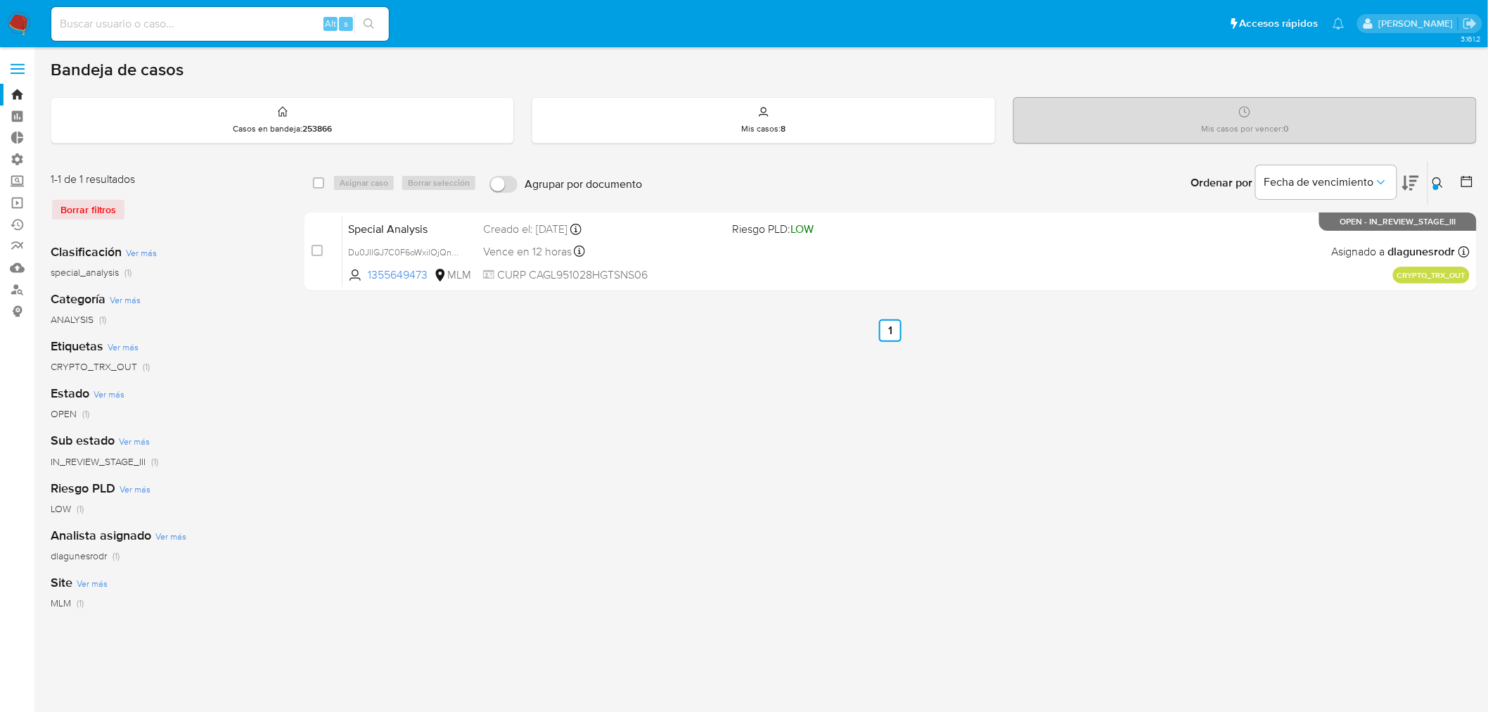
click at [1436, 188] on button at bounding box center [1439, 182] width 23 height 17
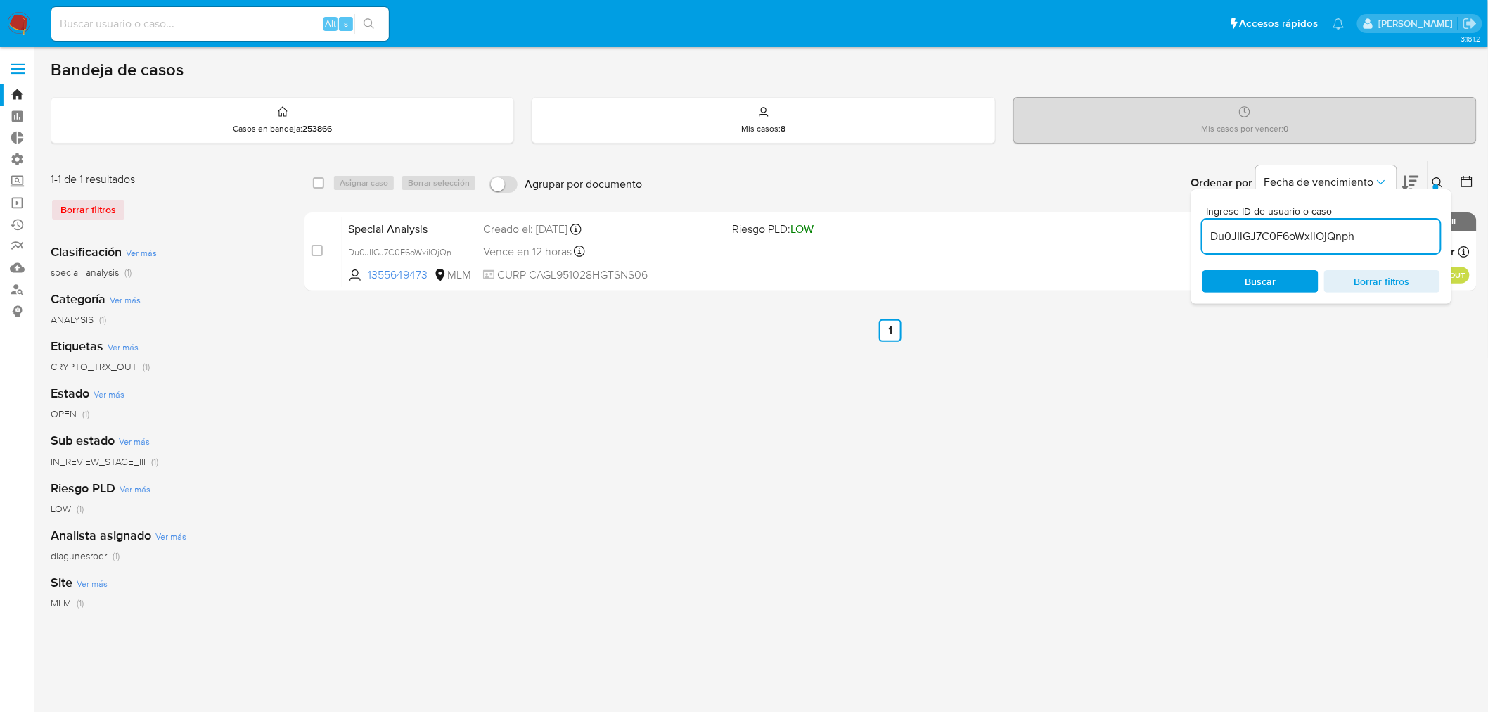
click at [1309, 236] on input "Du0JIlGJ7C0F6oWxilOjQnph" at bounding box center [1321, 236] width 238 height 18
type input "TNGAlnZNYxHeZg8ic541QErR"
click at [1437, 161] on div "Ingrese ID de usuario o caso TNGAlnZNYxHeZg8ic541QErR Buscar Borrar filtros" at bounding box center [1439, 183] width 24 height 44
click at [1440, 178] on icon at bounding box center [1437, 182] width 11 height 11
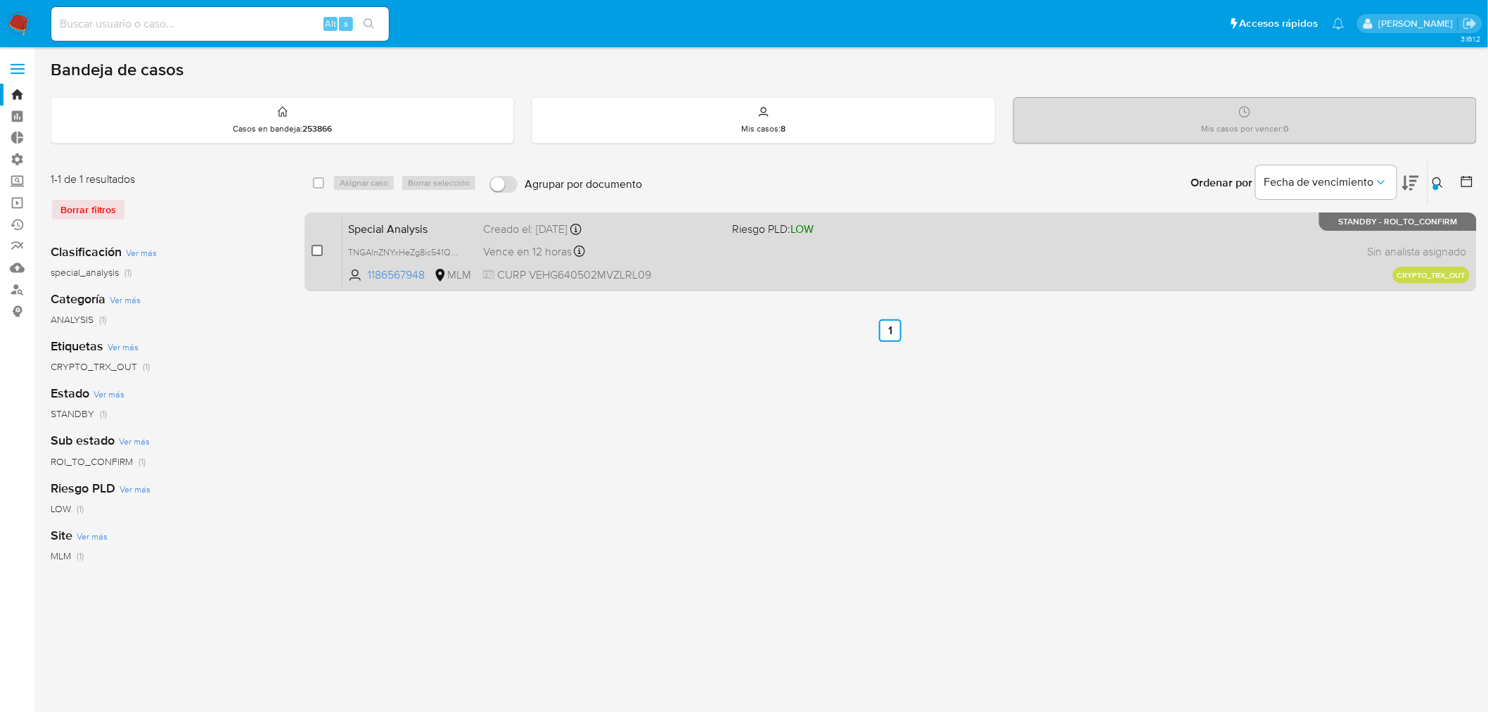
click at [315, 250] on input "checkbox" at bounding box center [316, 250] width 11 height 11
checkbox input "true"
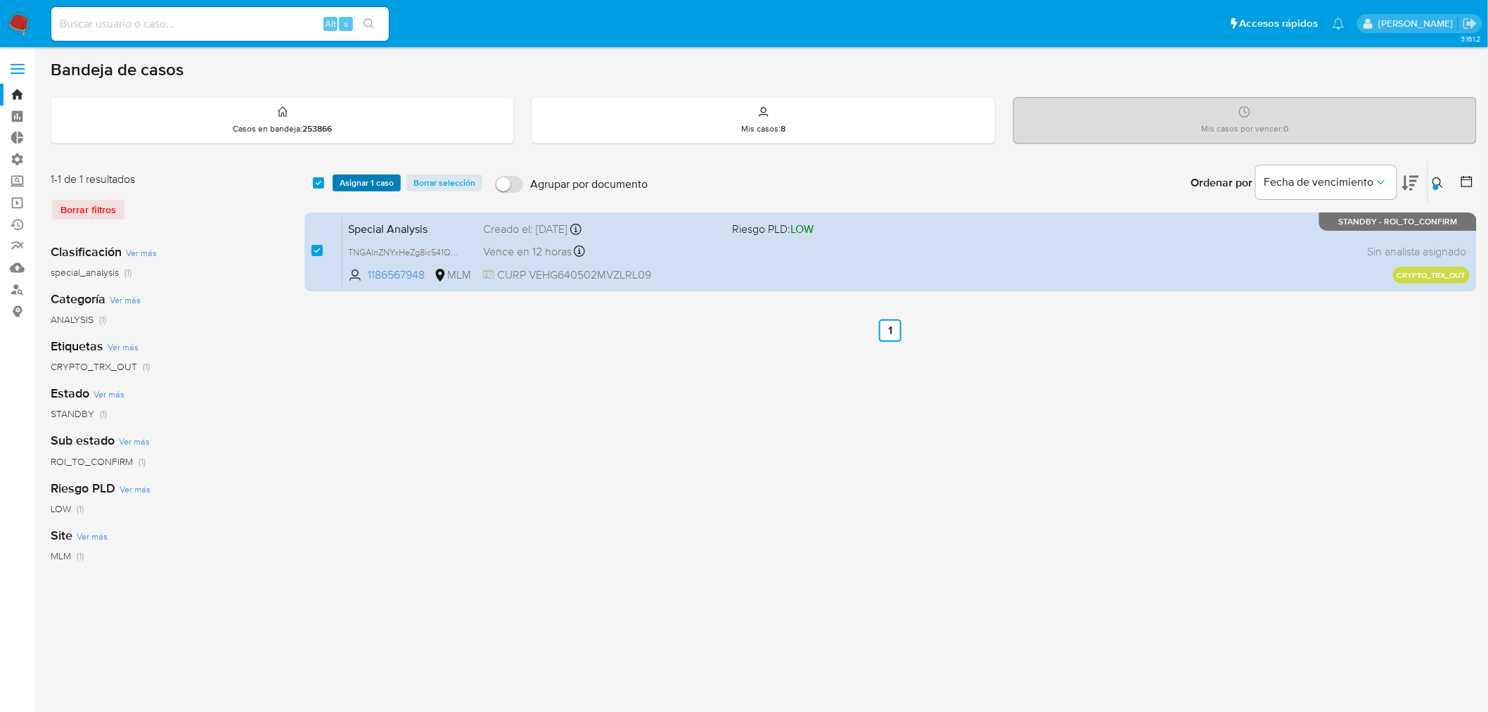
click at [368, 181] on span "Asignar 1 caso" at bounding box center [367, 183] width 54 height 14
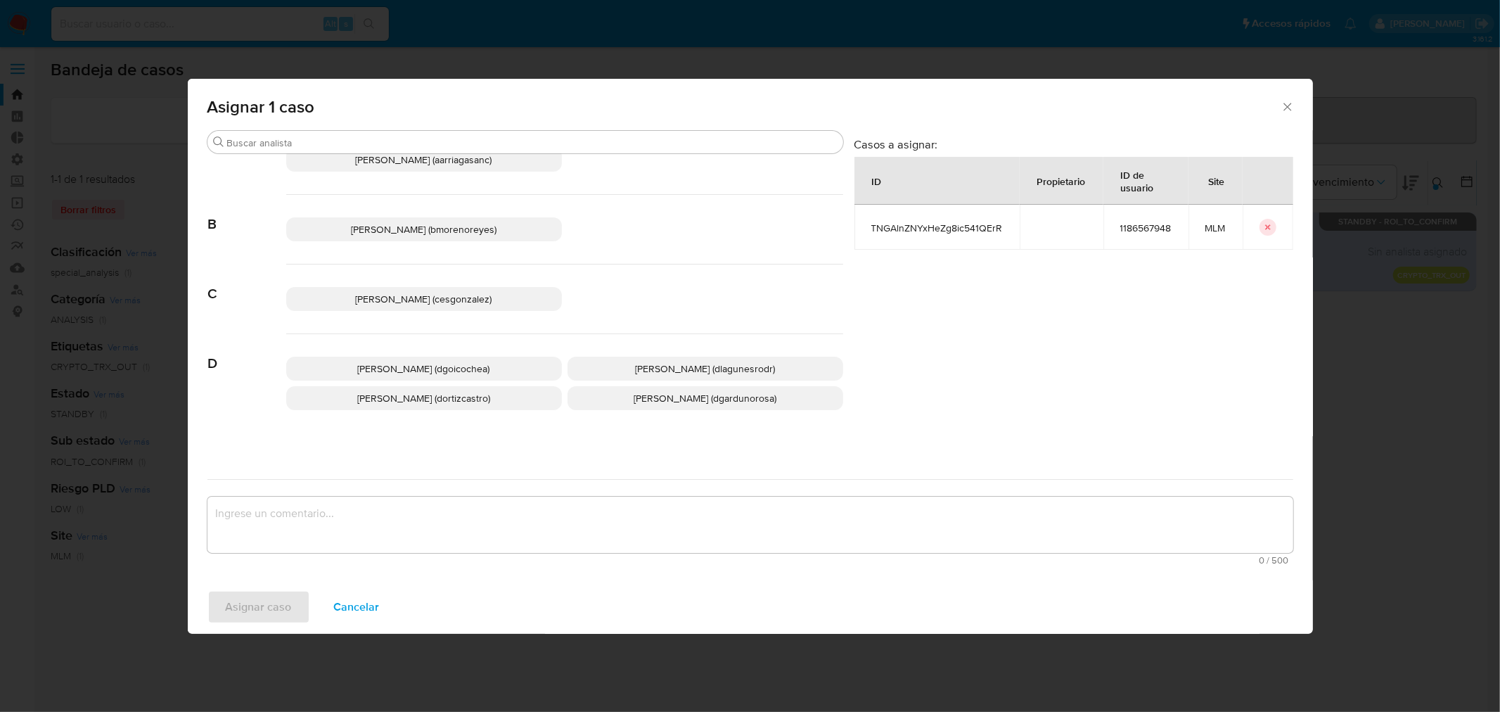
scroll to position [156, 0]
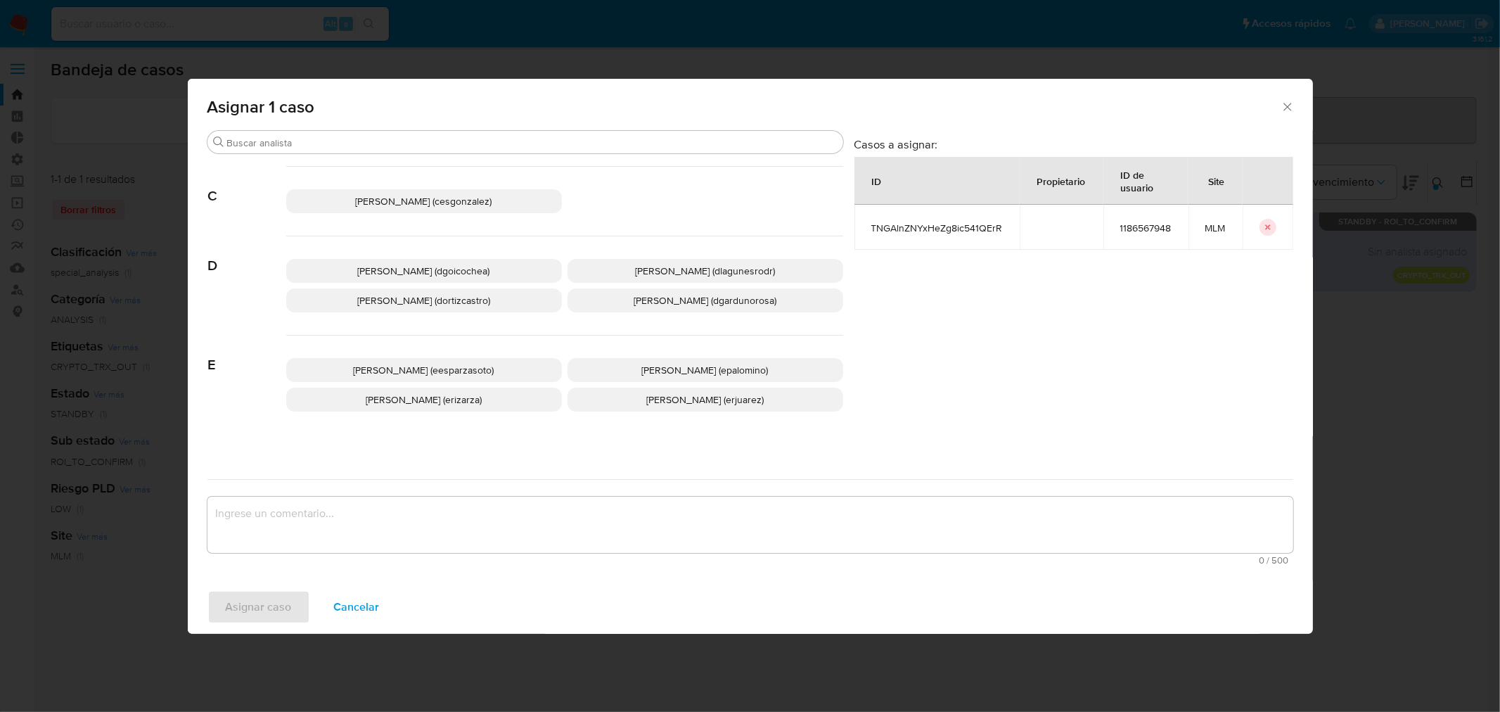
click at [693, 269] on span "Daniela Rosa Lagunes (dlagunesrodr)" at bounding box center [705, 271] width 140 height 14
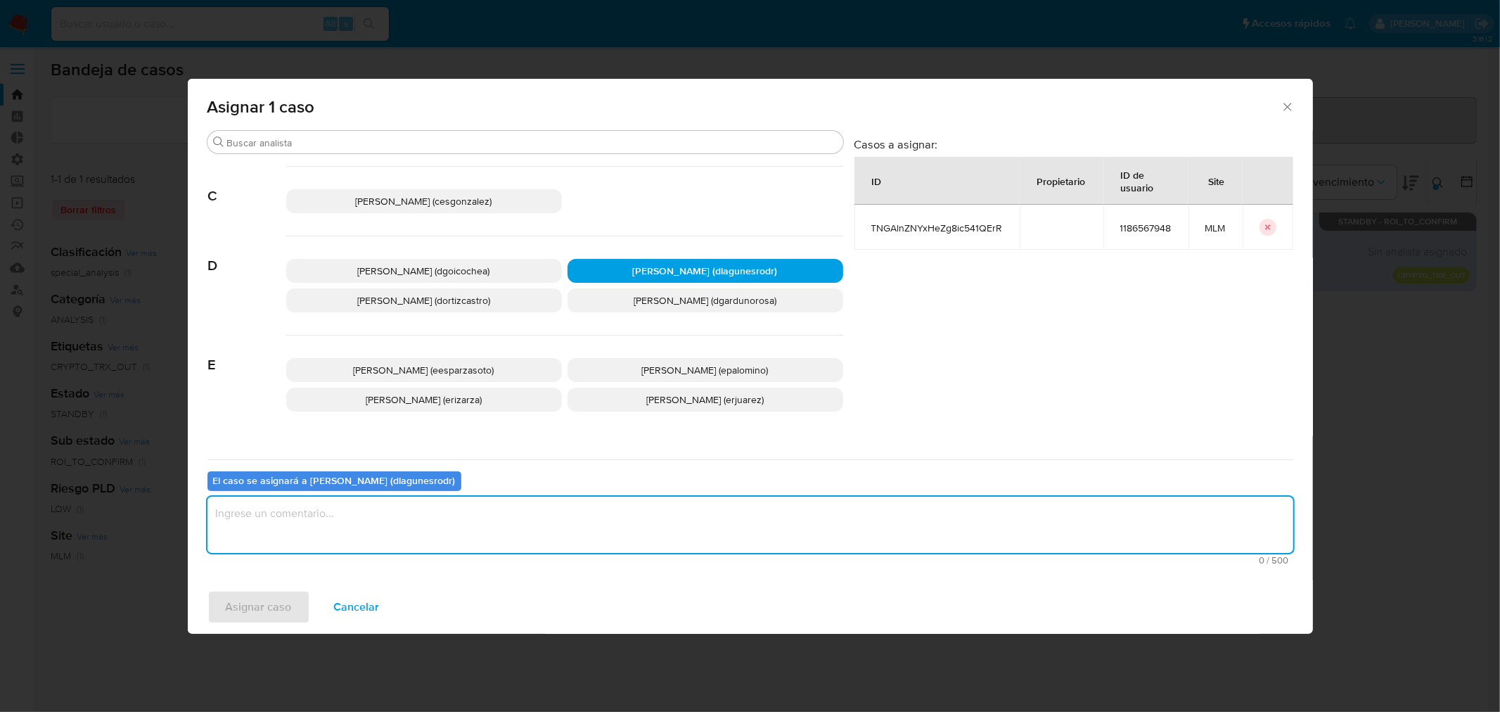
click at [362, 531] on textarea "assign-modal" at bounding box center [750, 524] width 1086 height 56
type textarea "ROI Crypto"
click at [273, 617] on span "Asignar caso" at bounding box center [259, 606] width 66 height 31
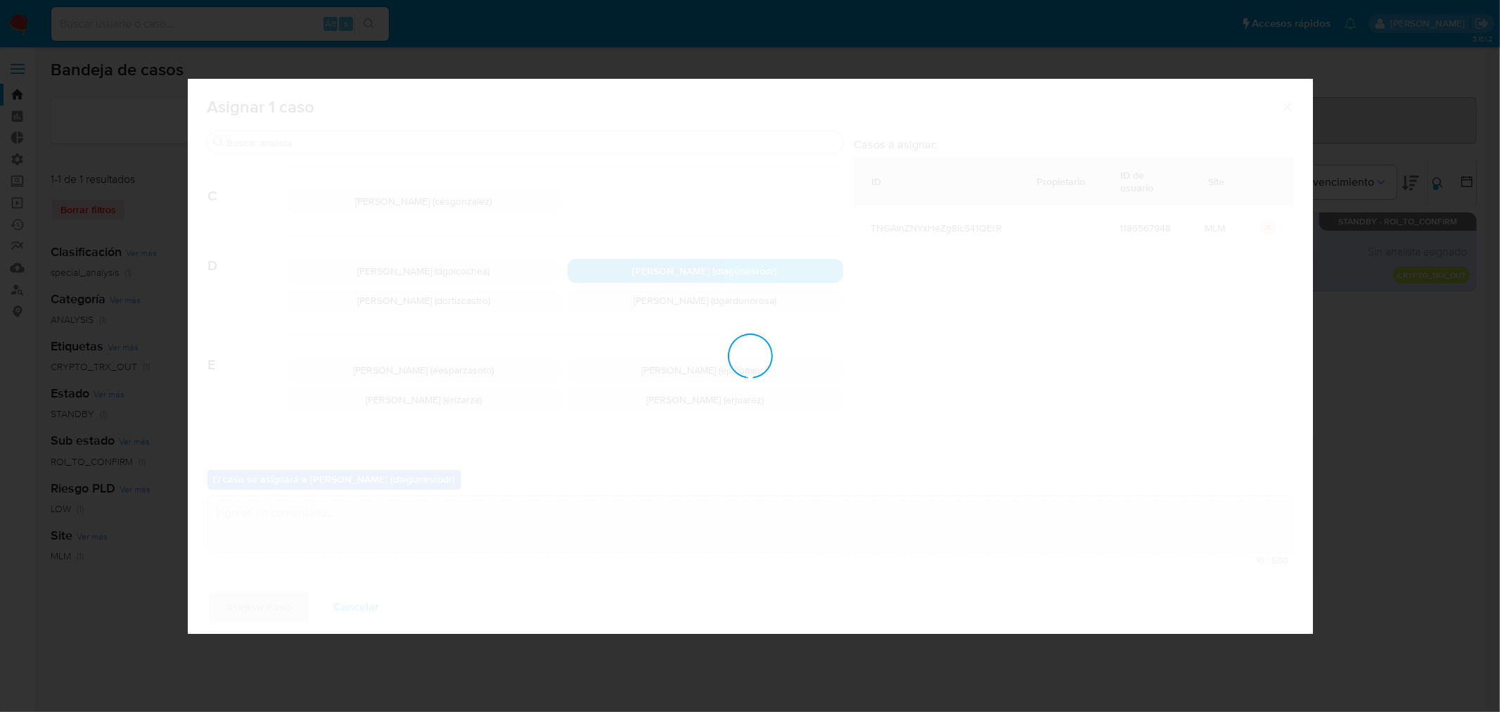
checkbox input "false"
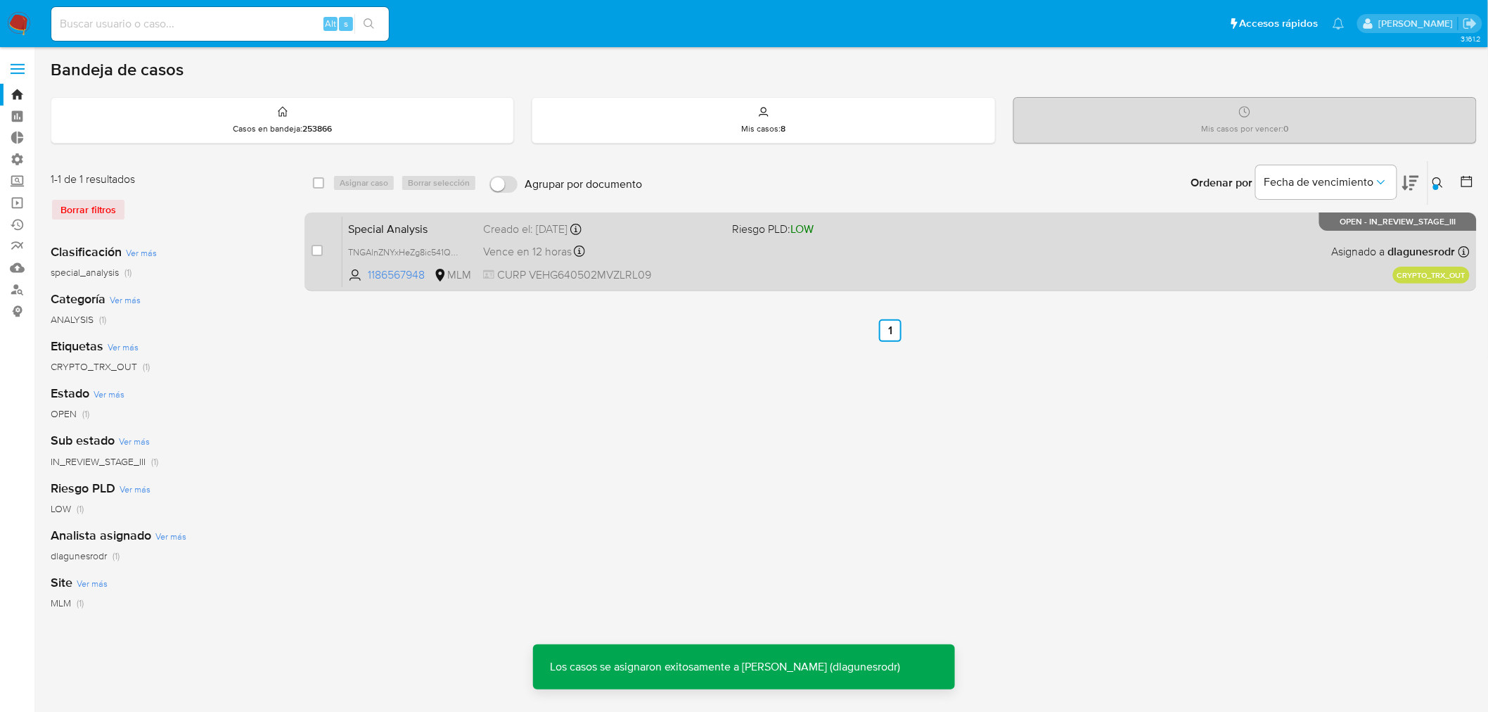
click at [669, 240] on div "Special Analysis TNGAlnZNYxHeZg8ic541QErR 1186567948 MLM Riesgo PLD: LOW Creado…" at bounding box center [905, 251] width 1127 height 71
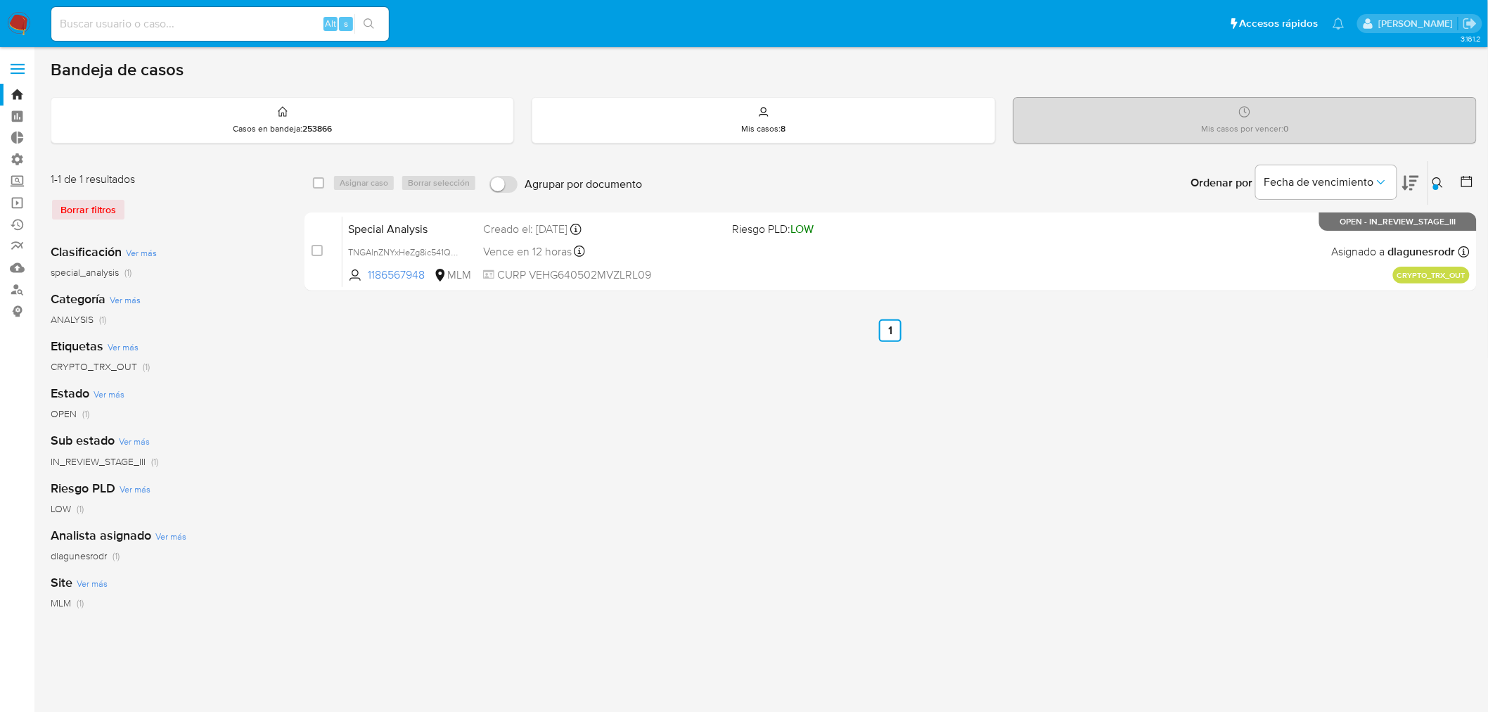
click at [1446, 179] on button at bounding box center [1439, 182] width 23 height 17
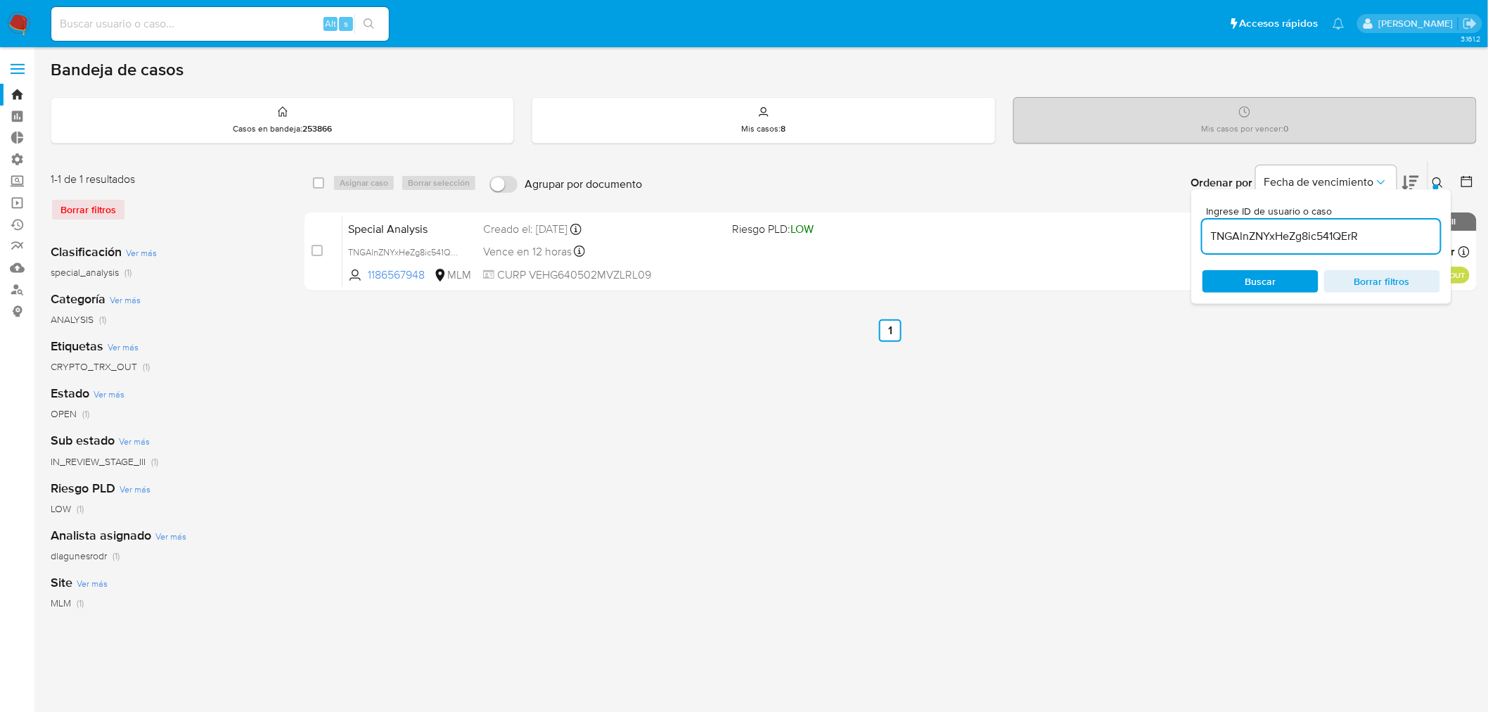
click at [1280, 240] on input "TNGAlnZNYxHeZg8ic541QErR" at bounding box center [1321, 236] width 238 height 18
type input "69WDiUrbAvJ8mPhGicy7t8Hl"
click at [1444, 181] on icon at bounding box center [1437, 182] width 11 height 11
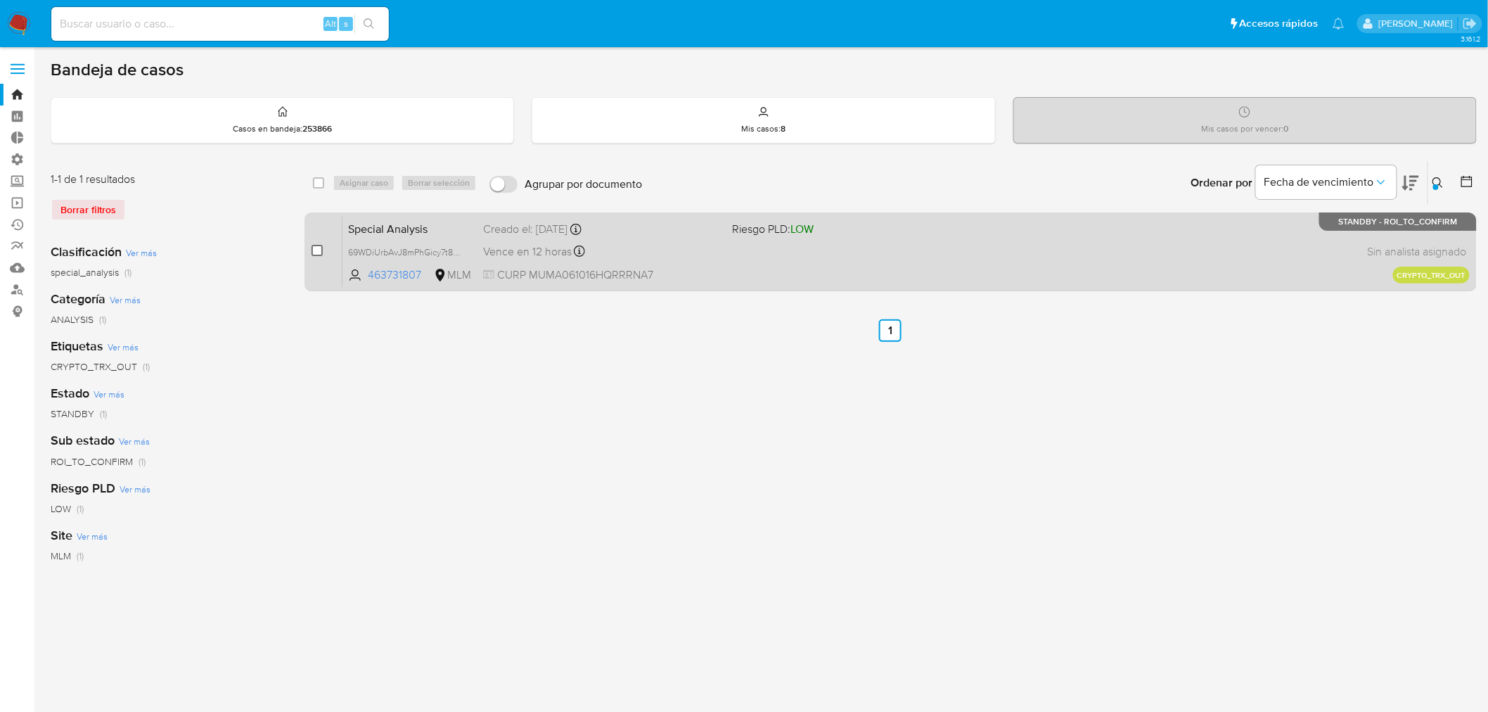
click at [319, 252] on input "checkbox" at bounding box center [316, 250] width 11 height 11
checkbox input "true"
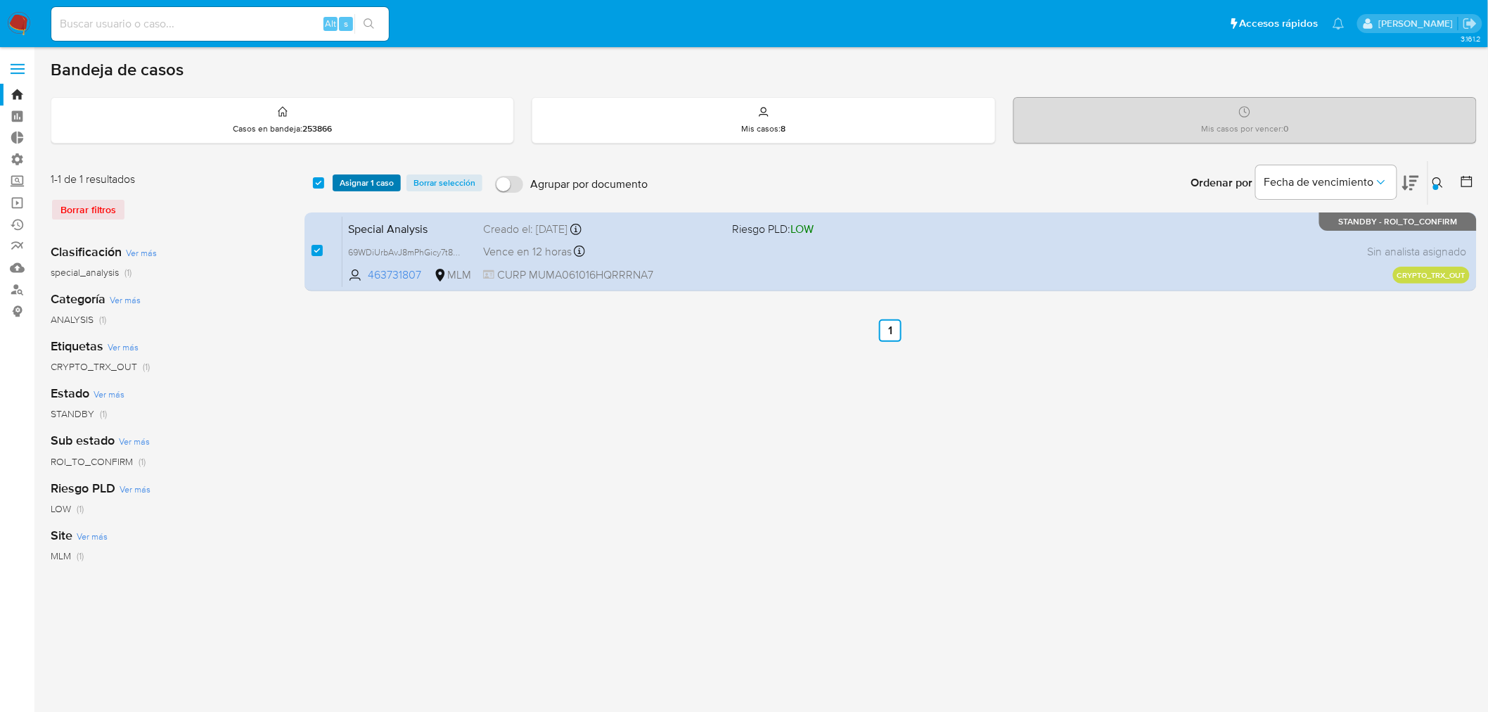
click at [359, 180] on span "Asignar 1 caso" at bounding box center [367, 183] width 54 height 14
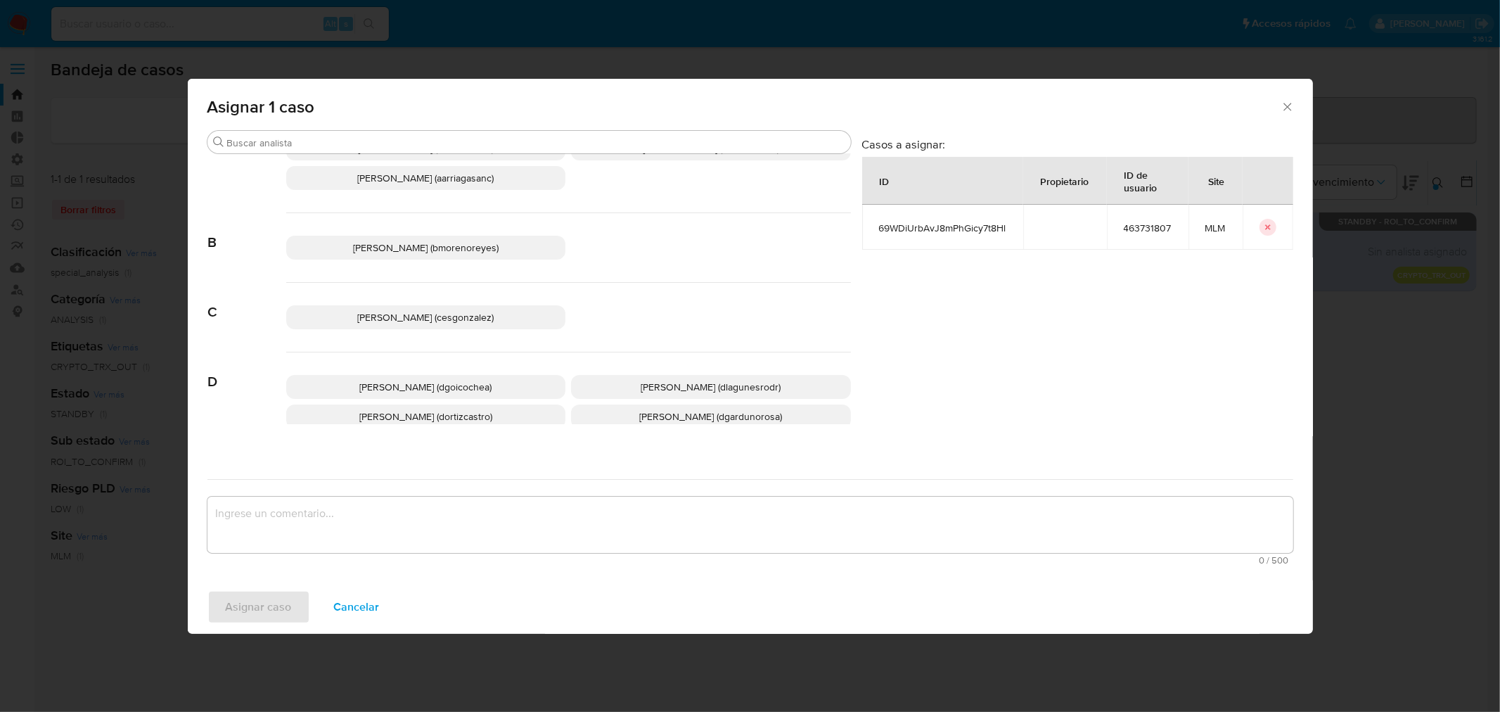
scroll to position [78, 0]
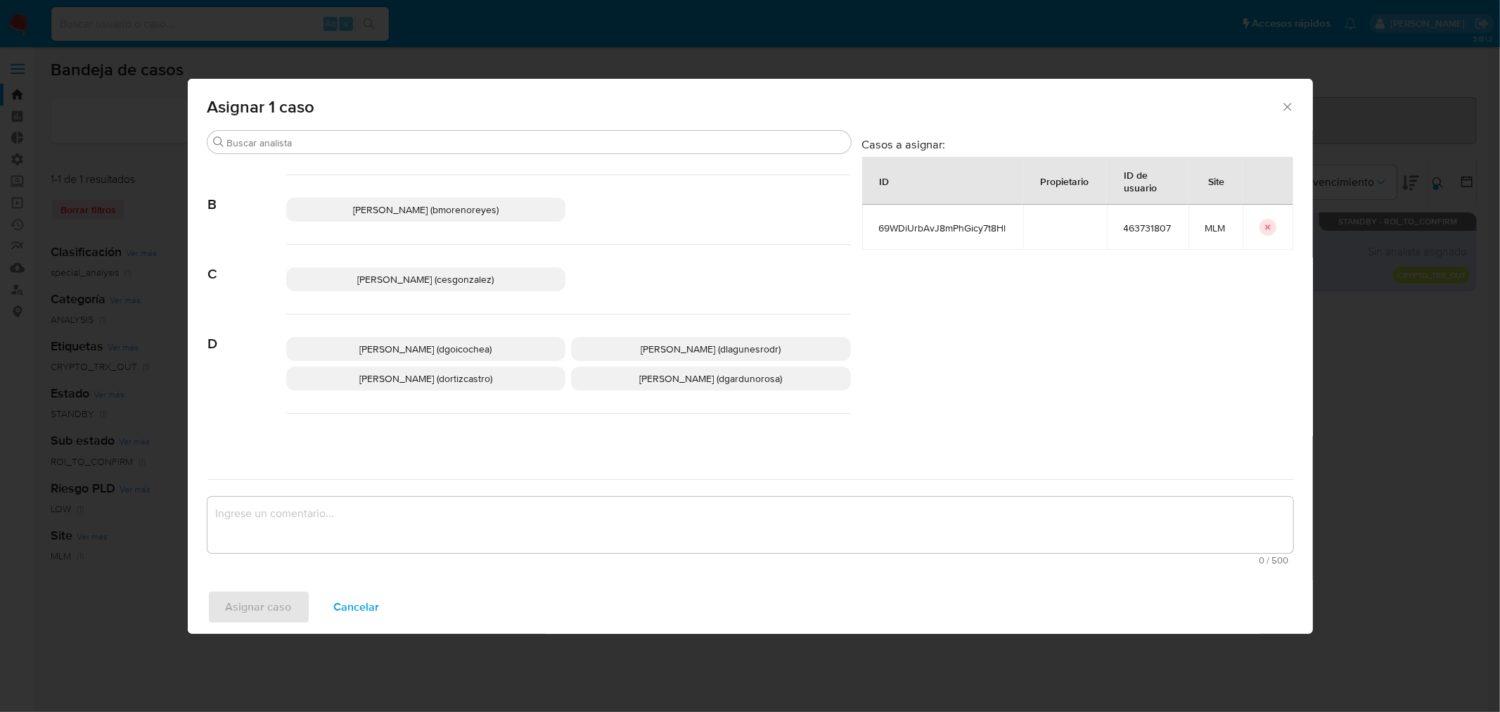
click at [652, 349] on span "Daniela Rosa Lagunes (dlagunesrodr)" at bounding box center [711, 349] width 140 height 14
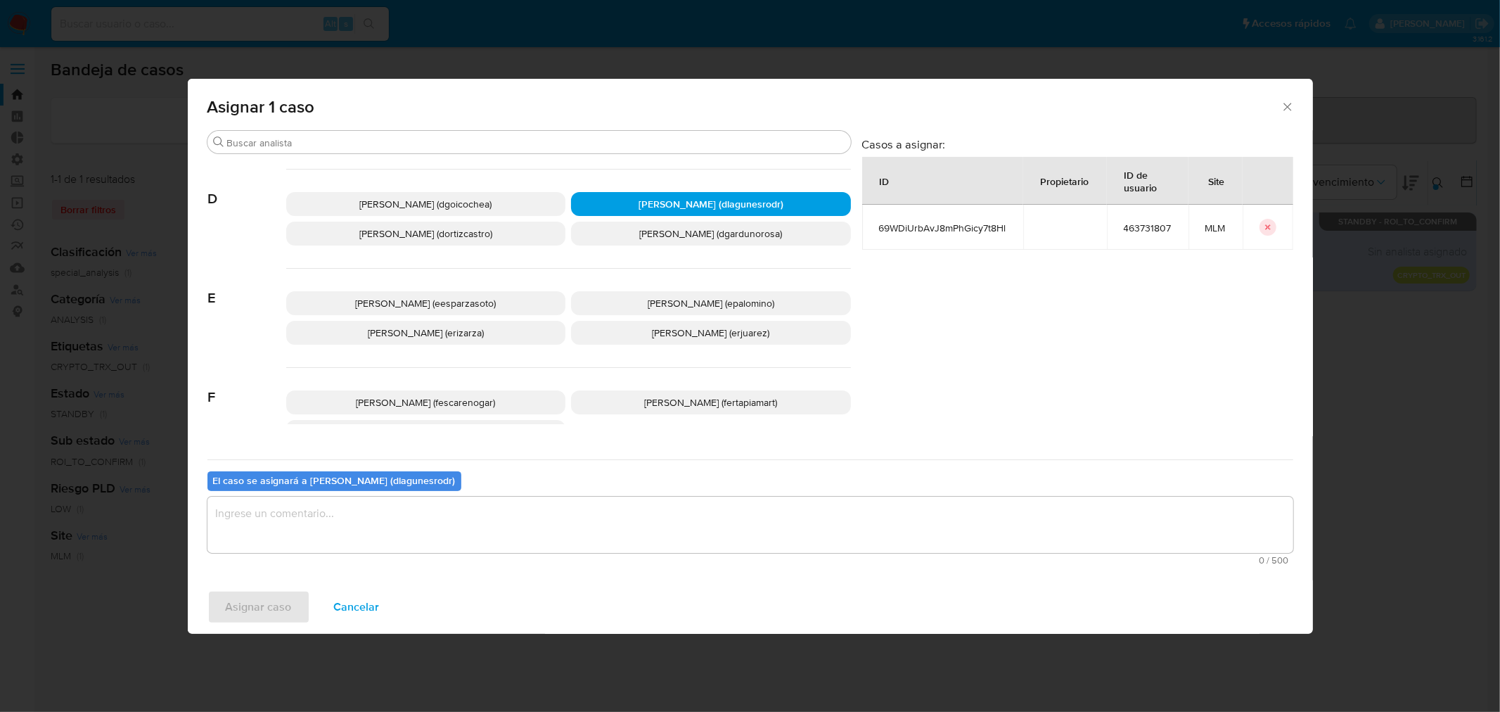
scroll to position [234, 0]
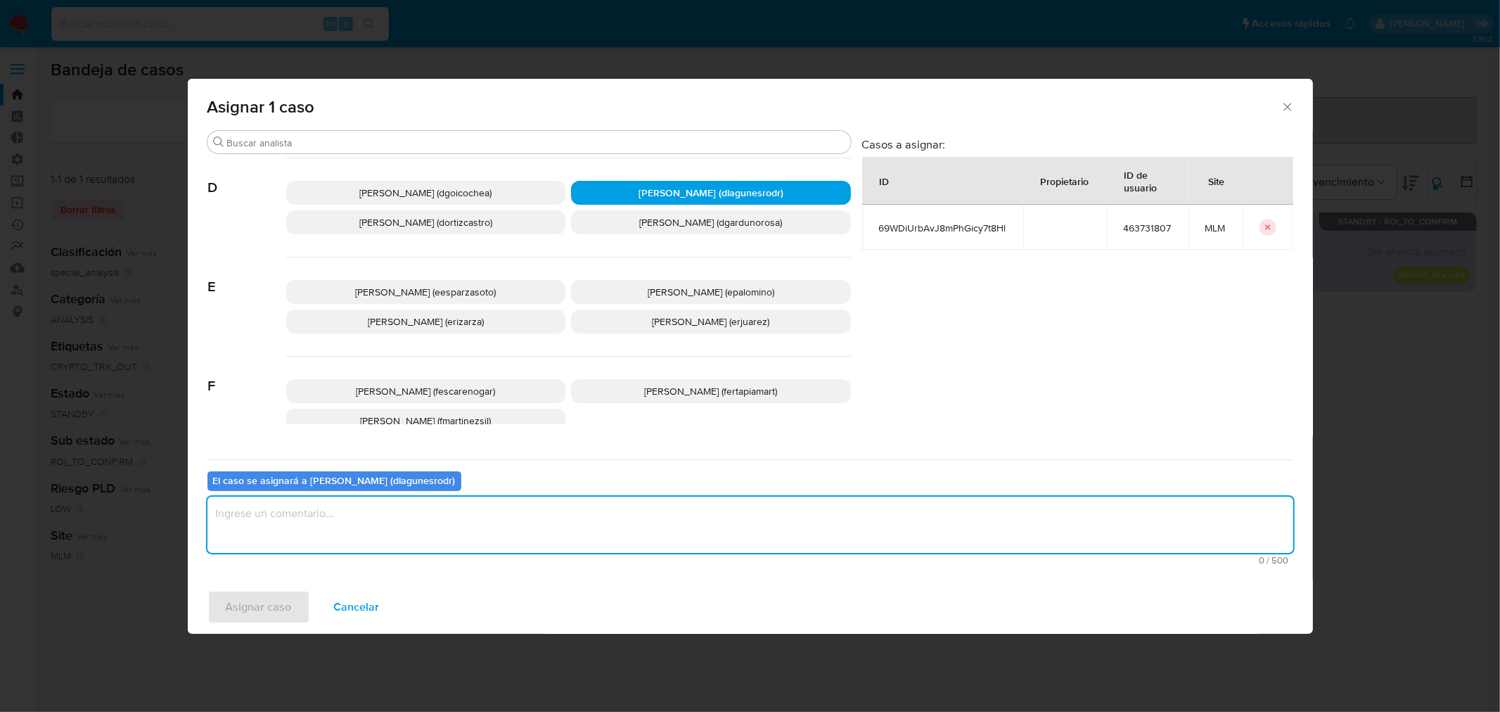
click at [596, 515] on textarea "assign-modal" at bounding box center [750, 524] width 1086 height 56
type textarea "ROI Crypto"
click at [277, 610] on span "Asignar caso" at bounding box center [259, 606] width 66 height 31
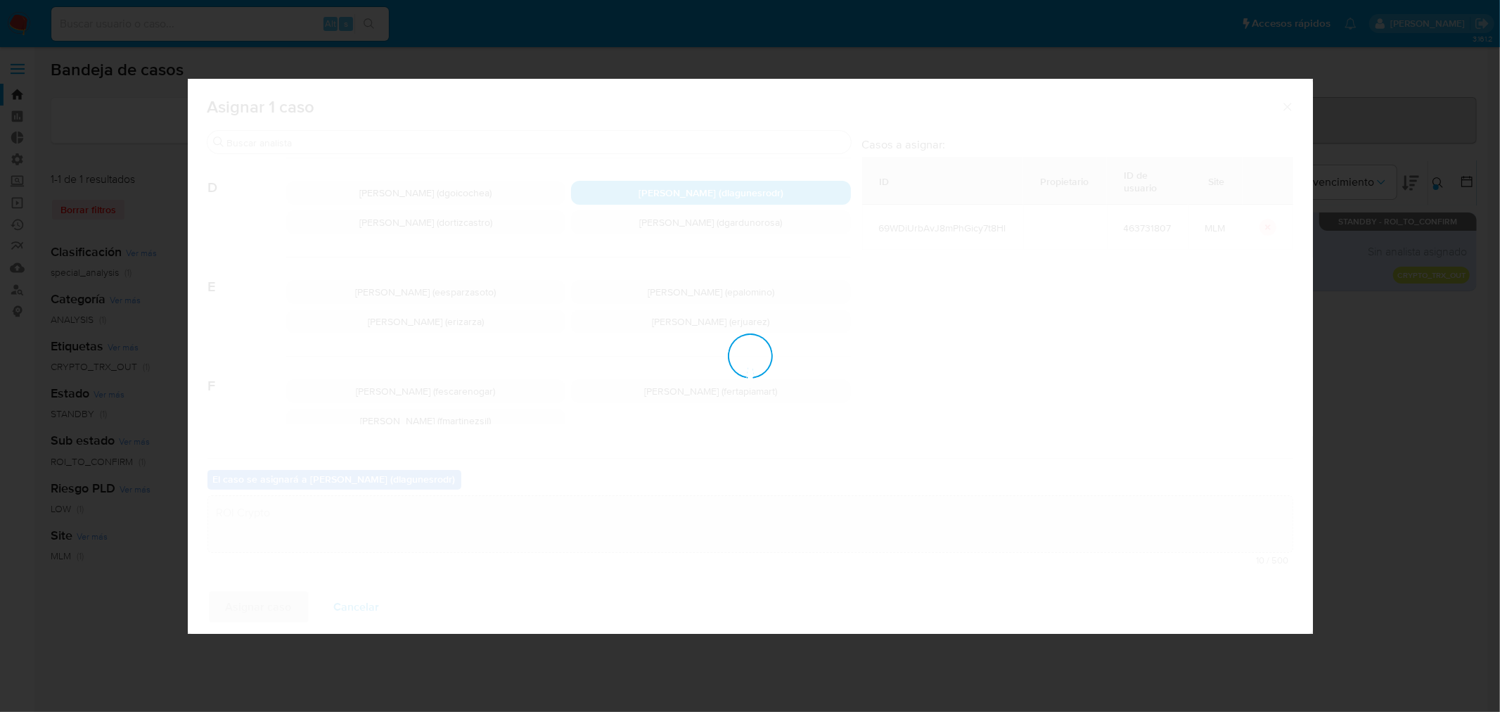
checkbox input "false"
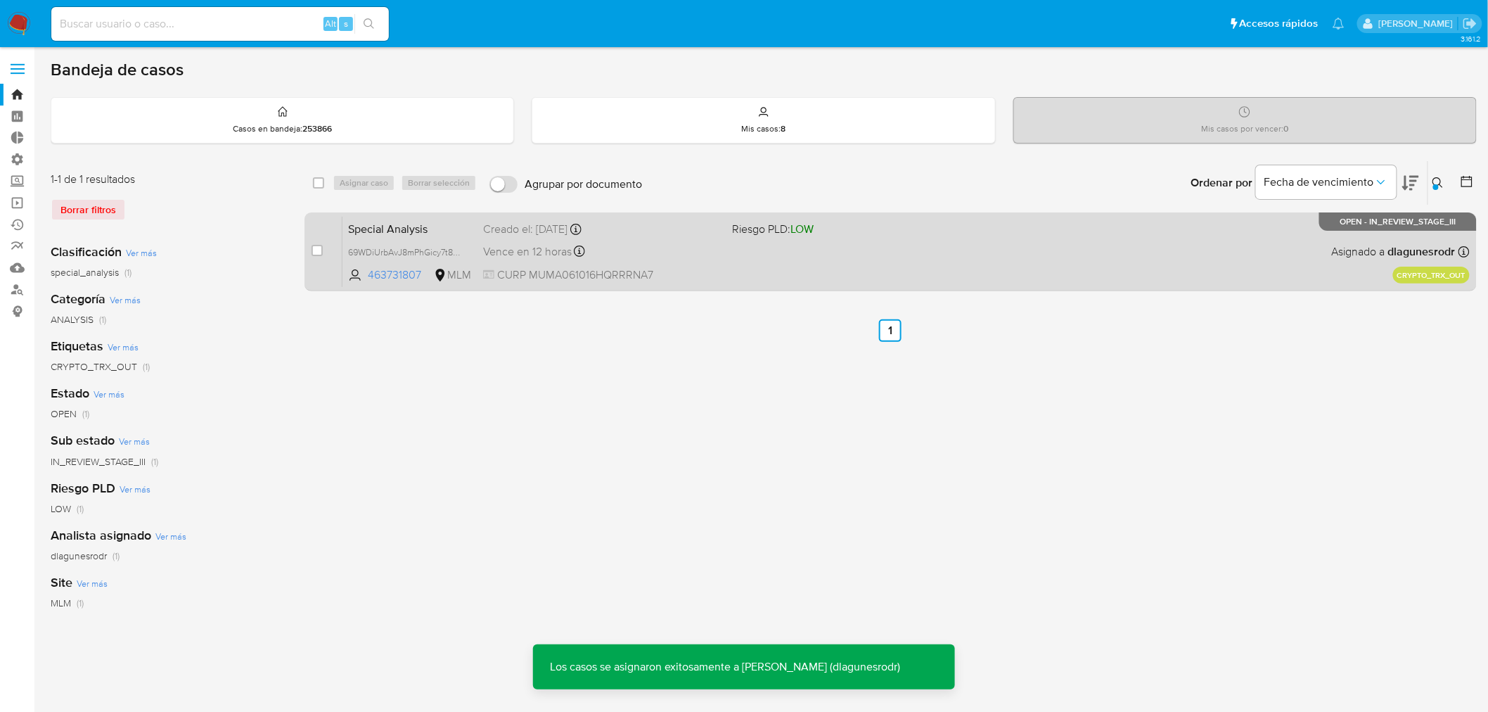
click at [908, 259] on div "Special Analysis 69WDiUrbAvJ8mPhGicy7t8Hl 463731807 MLM Riesgo PLD: LOW Creado …" at bounding box center [905, 251] width 1127 height 71
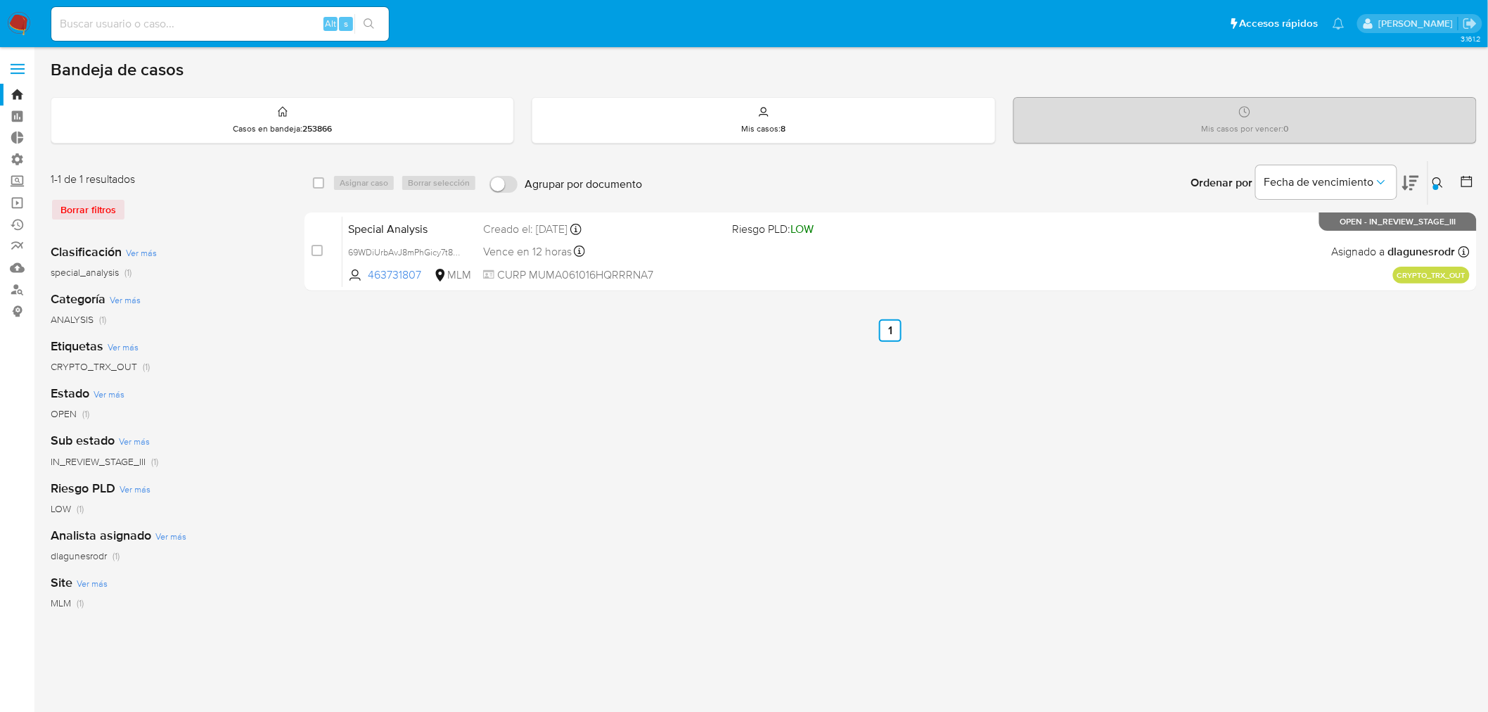
click at [1440, 179] on icon at bounding box center [1437, 182] width 11 height 11
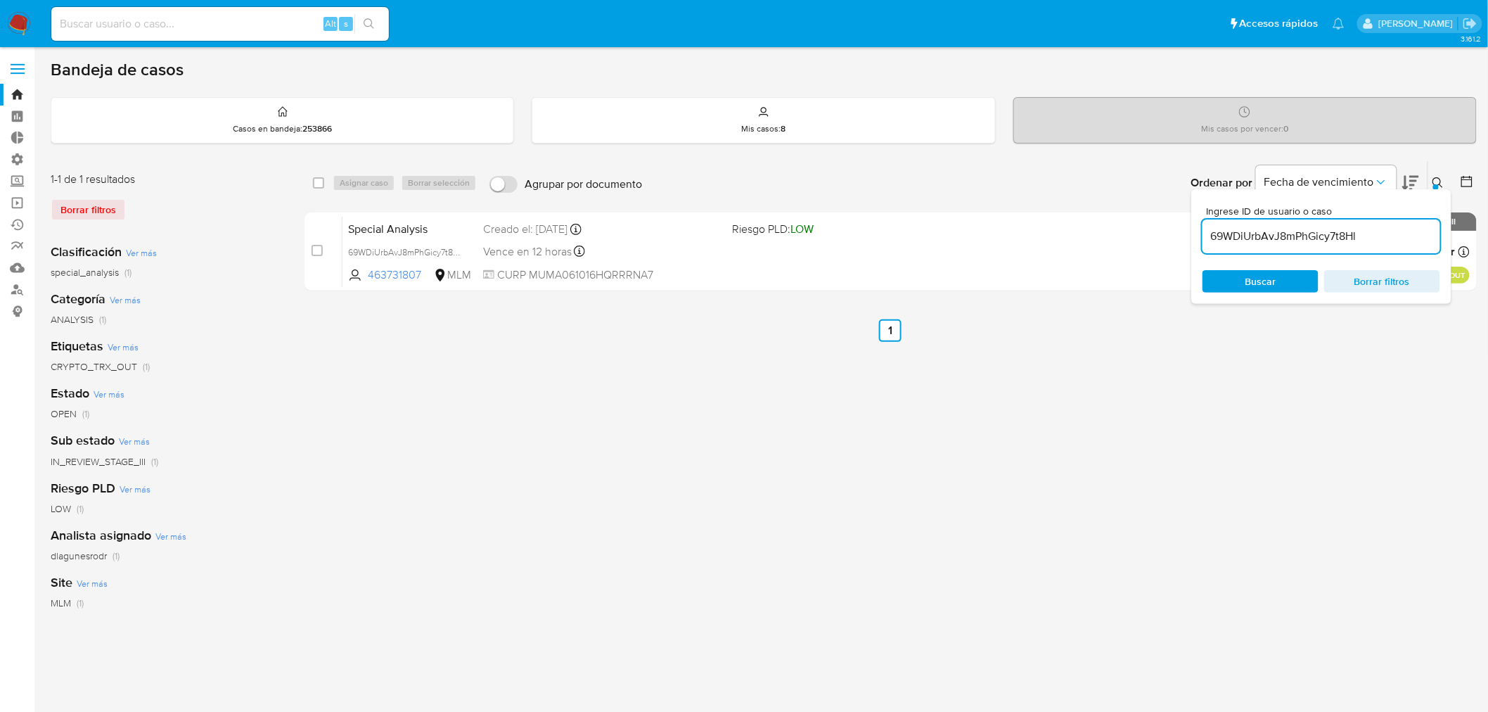
click at [1290, 234] on input "69WDiUrbAvJ8mPhGicy7t8Hl" at bounding box center [1321, 236] width 238 height 18
type input "nSHmewJbB4Gf4TPDhlxUm1mu"
click at [1442, 178] on icon at bounding box center [1437, 182] width 11 height 11
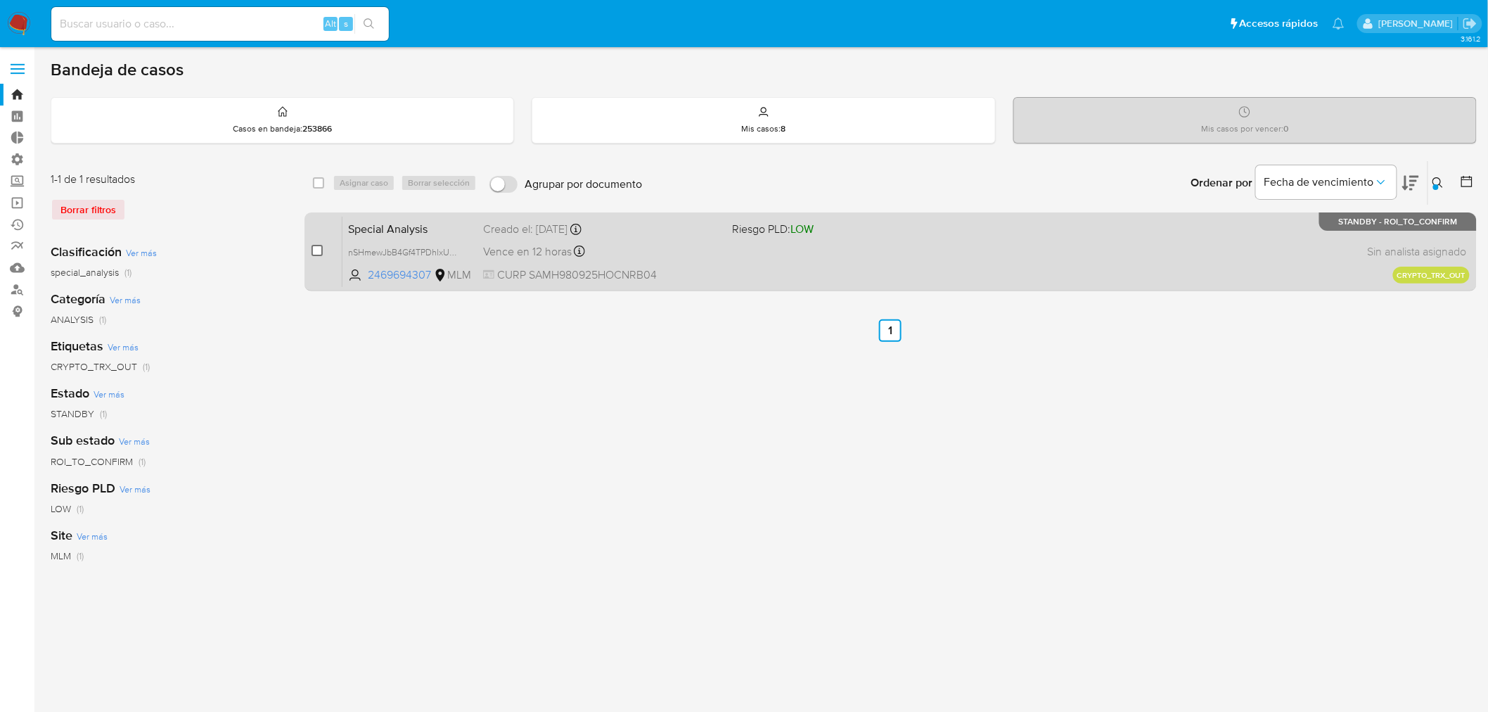
click at [319, 249] on input "checkbox" at bounding box center [316, 250] width 11 height 11
checkbox input "true"
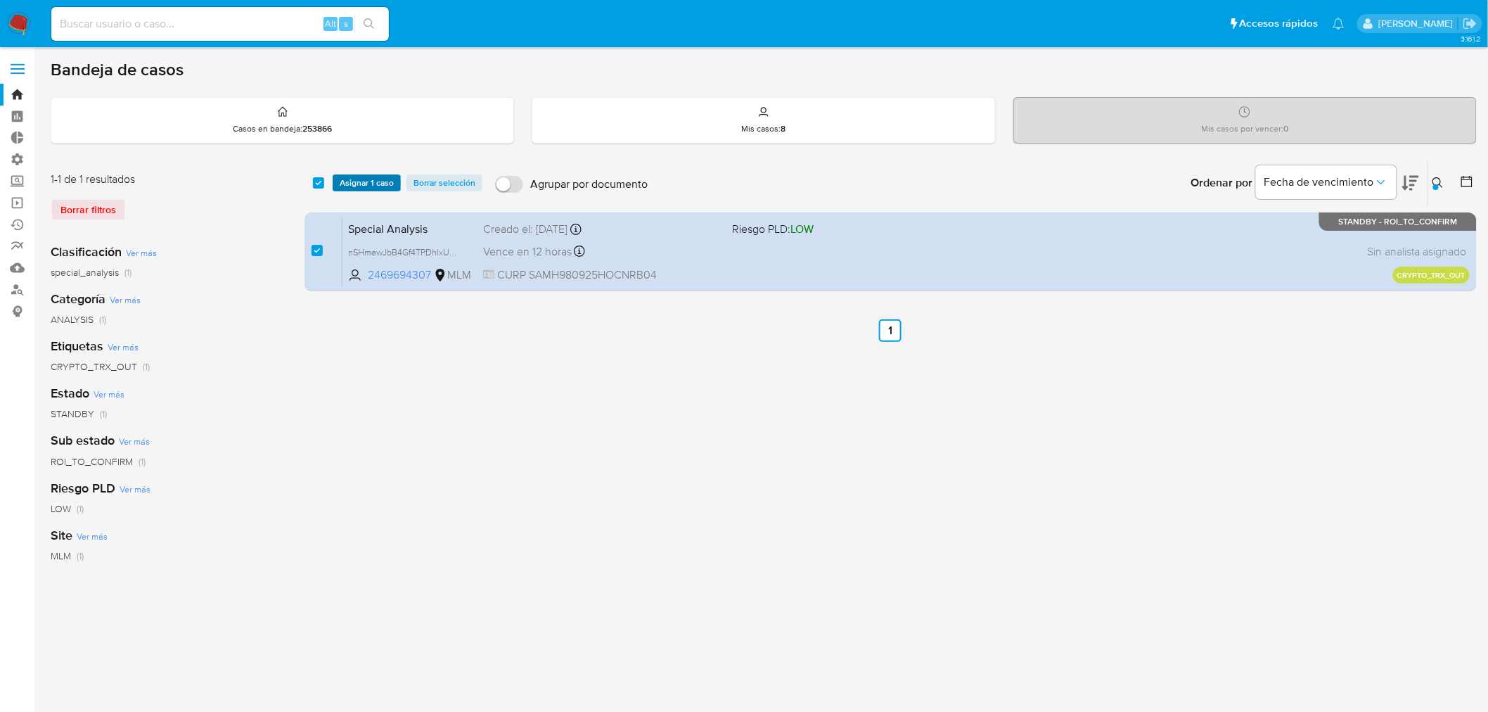
click at [340, 184] on span "Asignar 1 caso" at bounding box center [367, 183] width 54 height 14
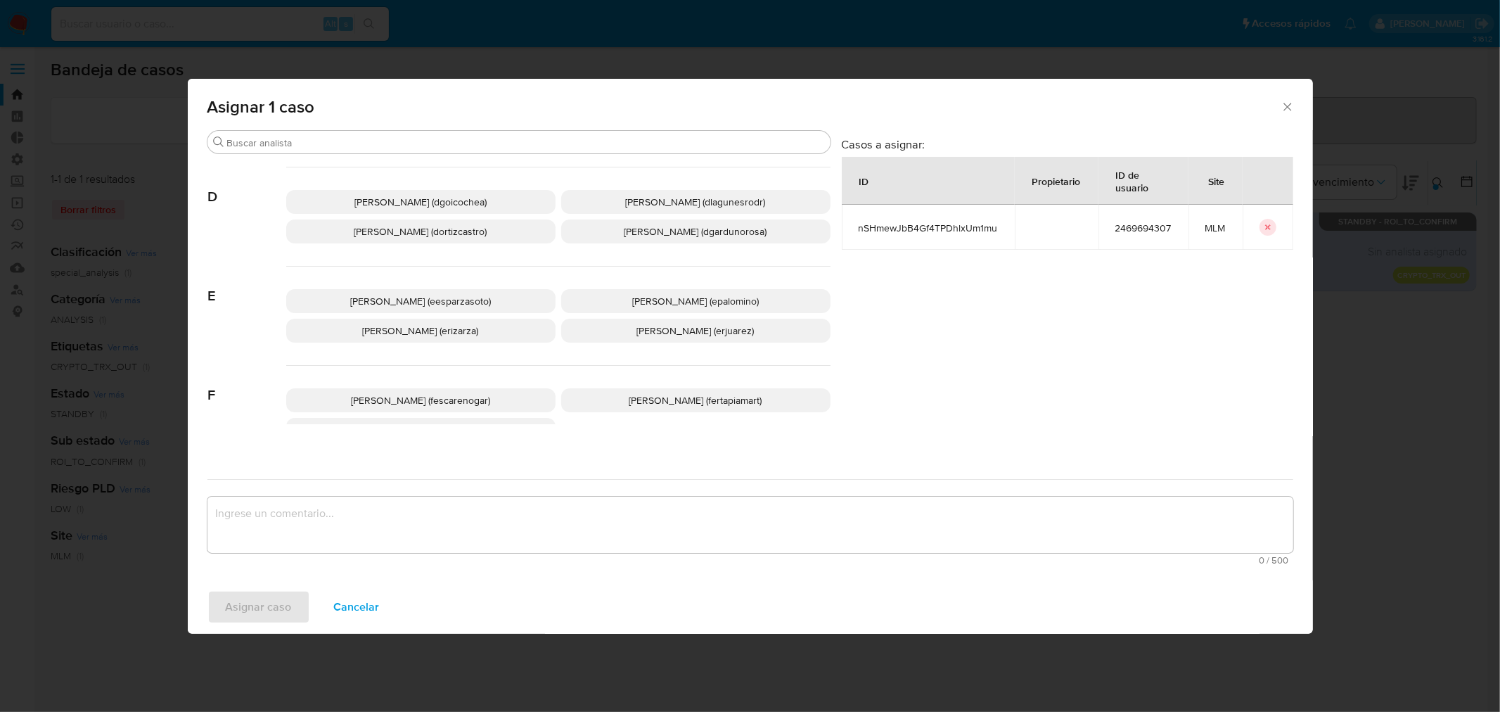
scroll to position [234, 0]
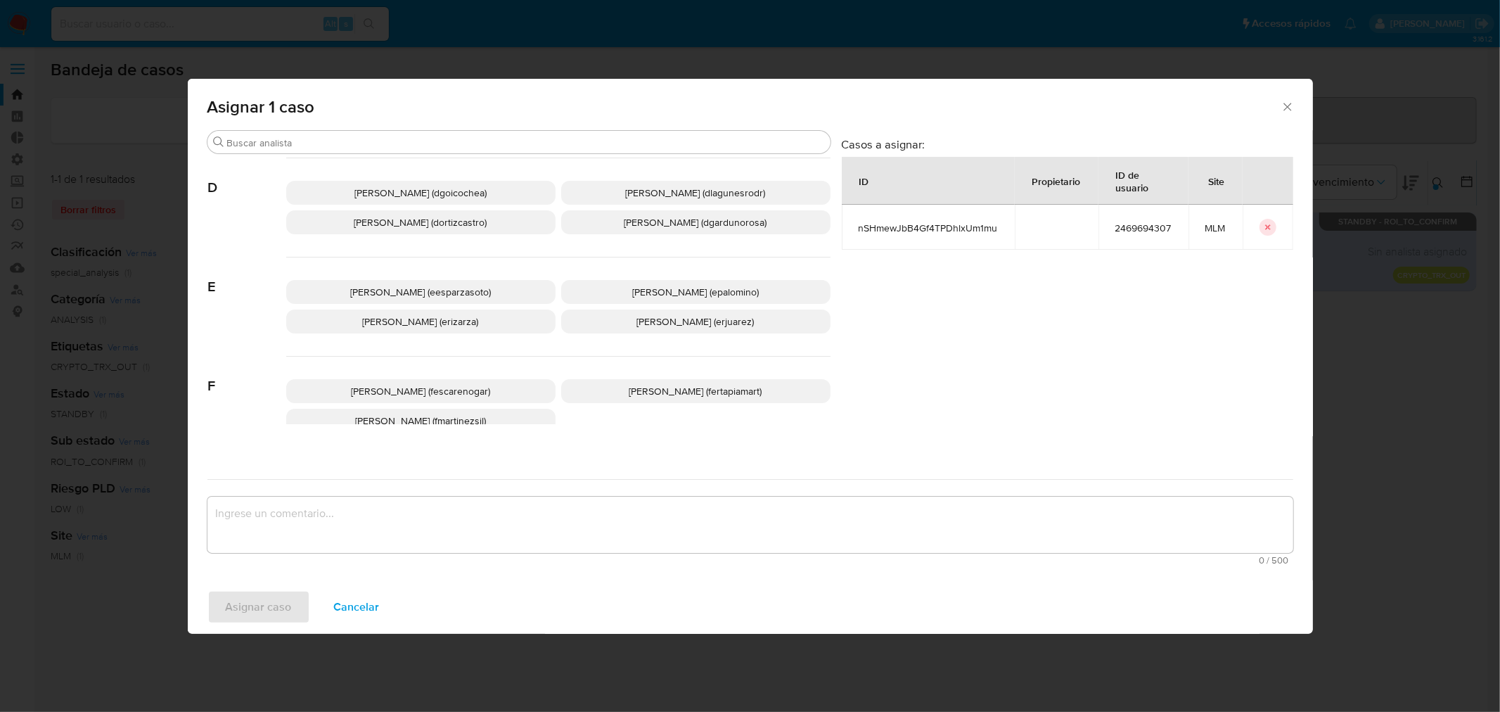
click at [664, 193] on span "Daniela Rosa Lagunes (dlagunesrodr)" at bounding box center [696, 193] width 140 height 14
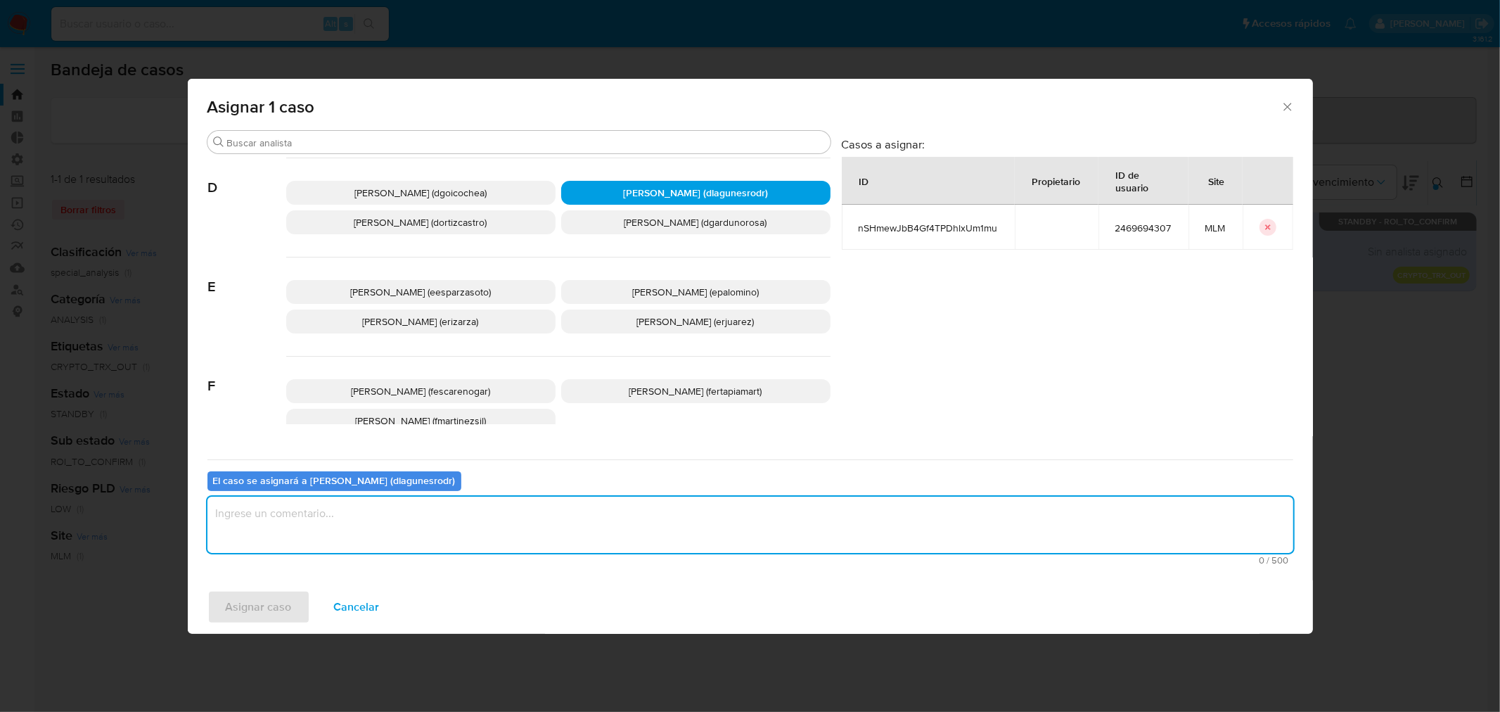
click at [477, 540] on textarea "assign-modal" at bounding box center [750, 524] width 1086 height 56
type textarea "ROI Crypto"
click at [257, 601] on span "Asignar caso" at bounding box center [259, 606] width 66 height 31
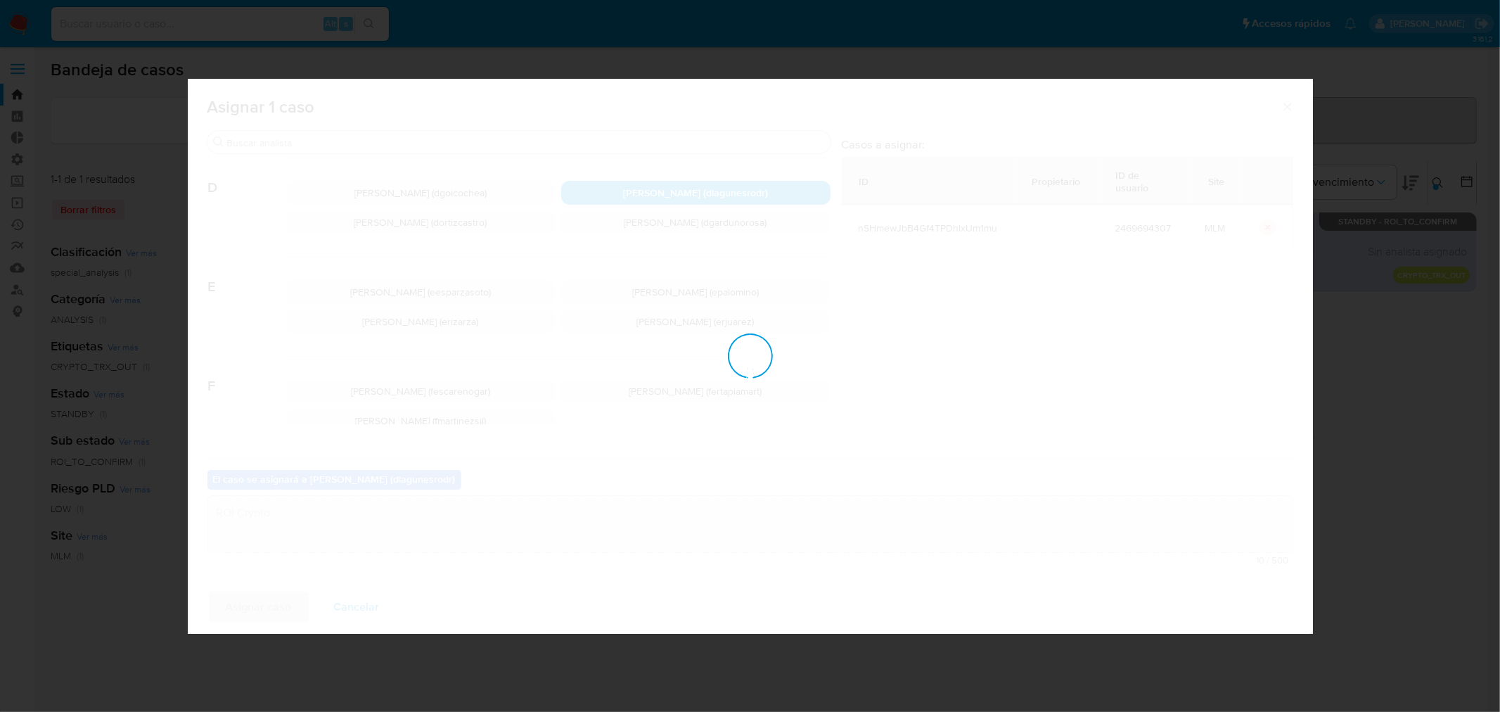
checkbox input "false"
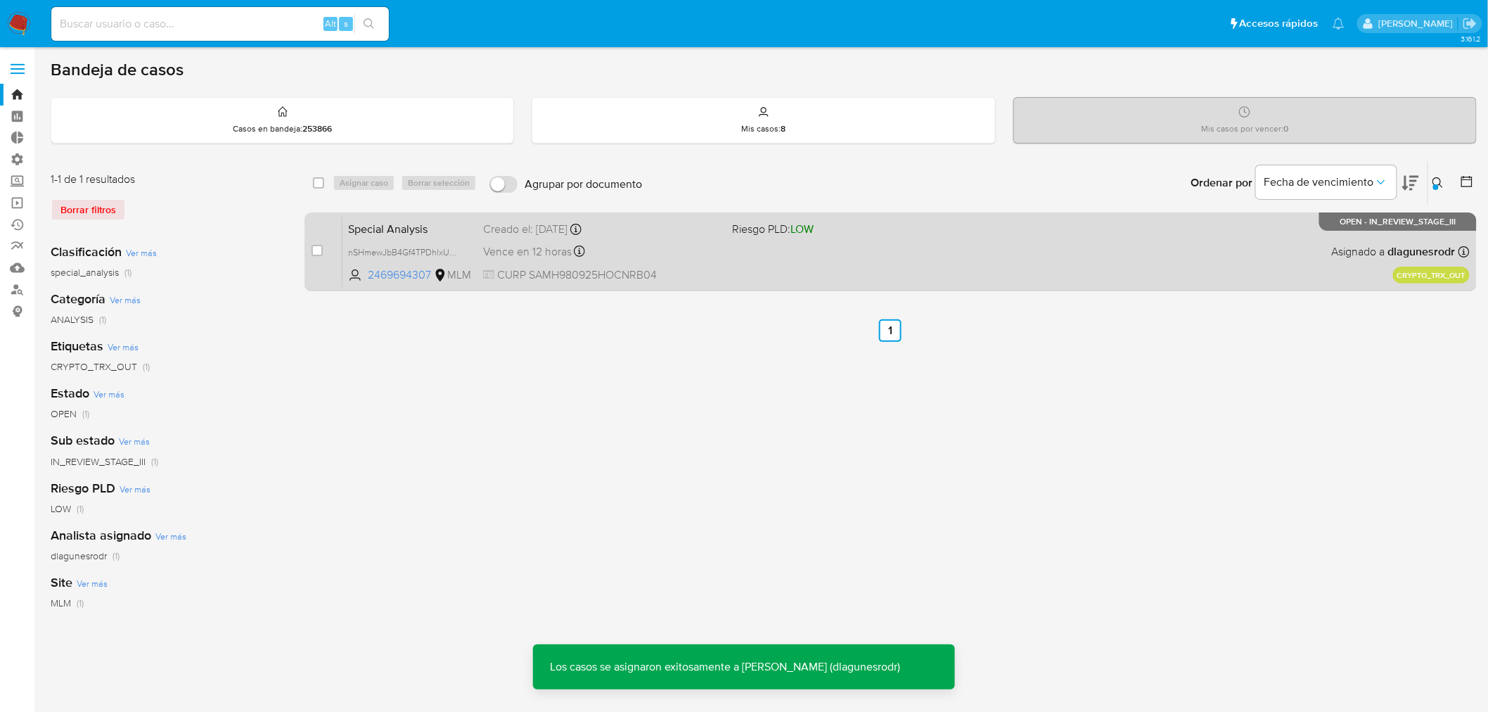
click at [679, 249] on div "Vence en 12 horas Vence el 06/10/2025 21:19:43" at bounding box center [602, 251] width 238 height 19
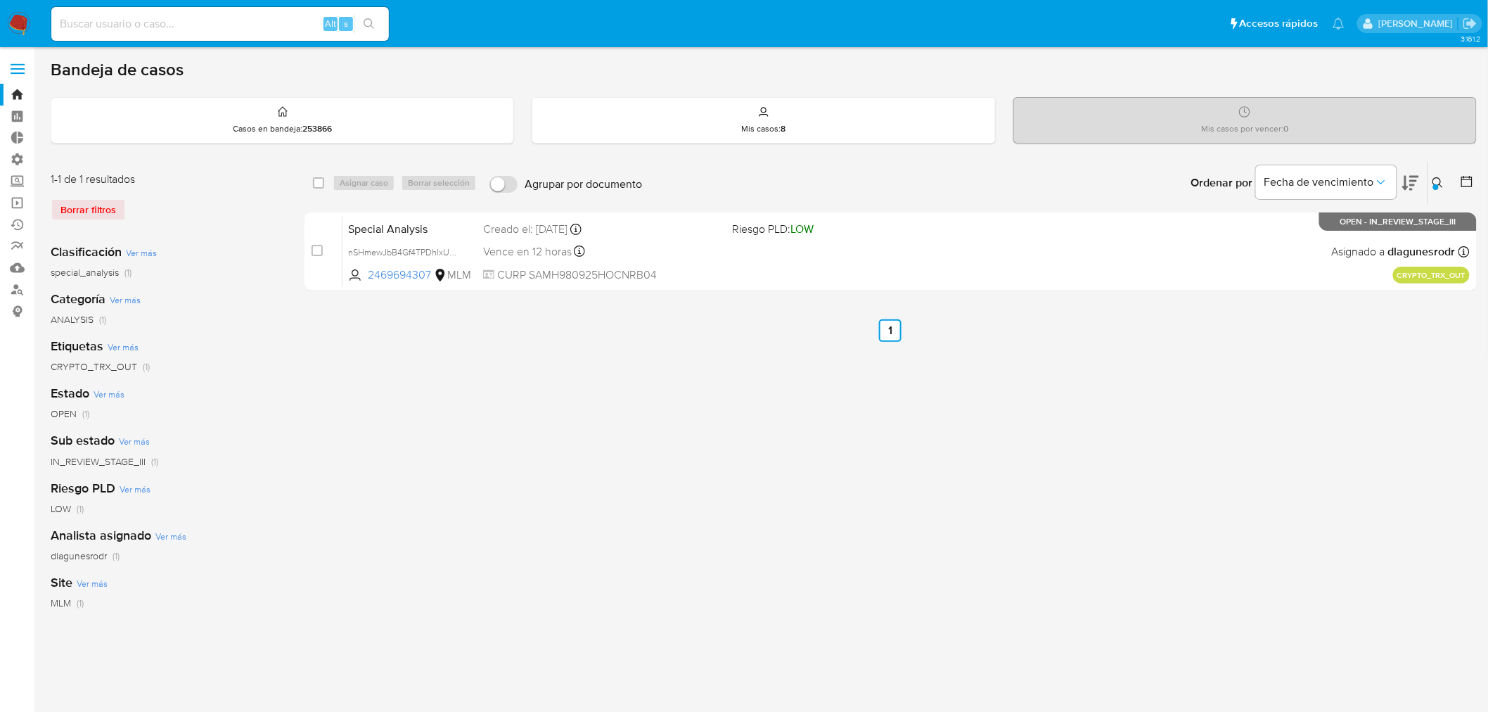
click at [1436, 186] on div at bounding box center [1436, 187] width 6 height 6
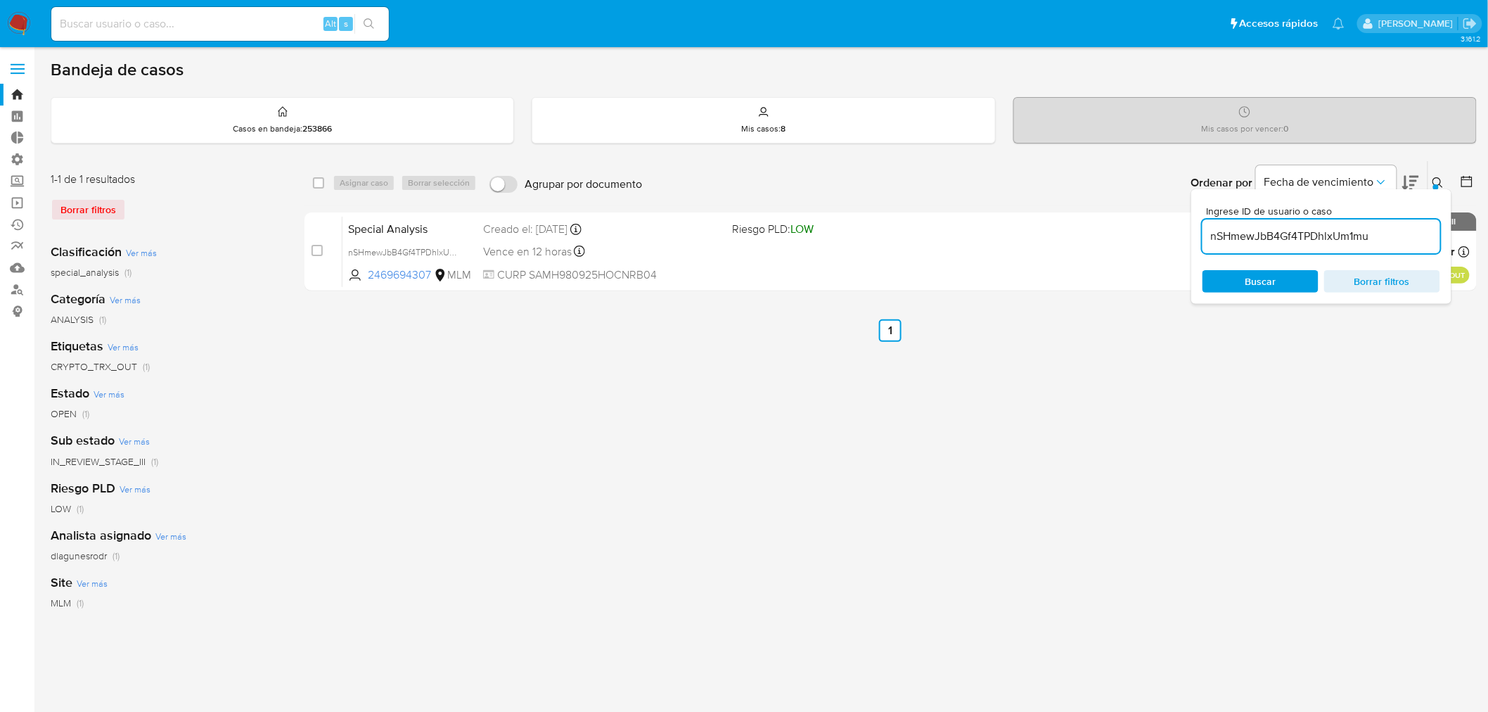
click at [1327, 239] on input "nSHmewJbB4Gf4TPDhlxUm1mu" at bounding box center [1321, 236] width 238 height 18
type input "bHOKP5tYBWm7rYkUtFCArk8s"
click at [1441, 184] on icon at bounding box center [1437, 182] width 11 height 11
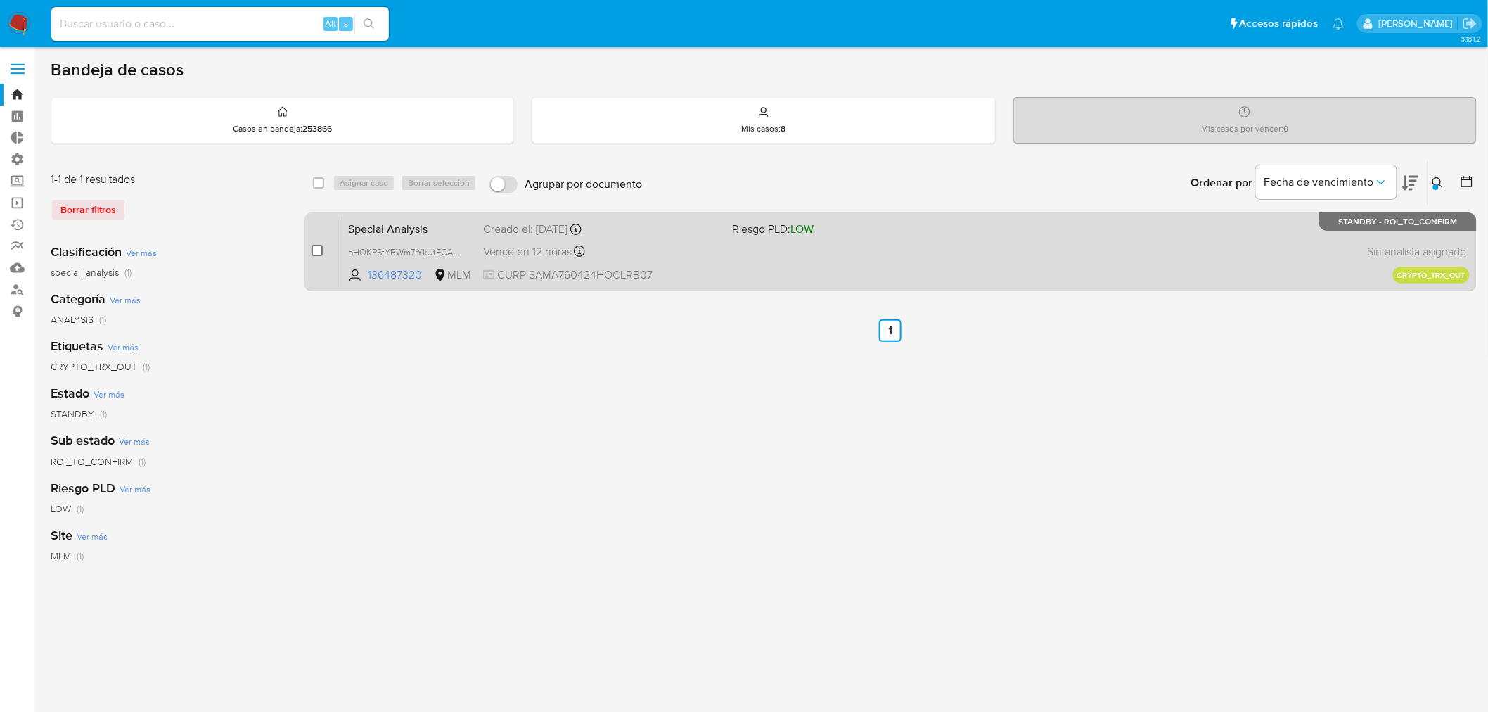
click at [319, 249] on input "checkbox" at bounding box center [316, 250] width 11 height 11
checkbox input "true"
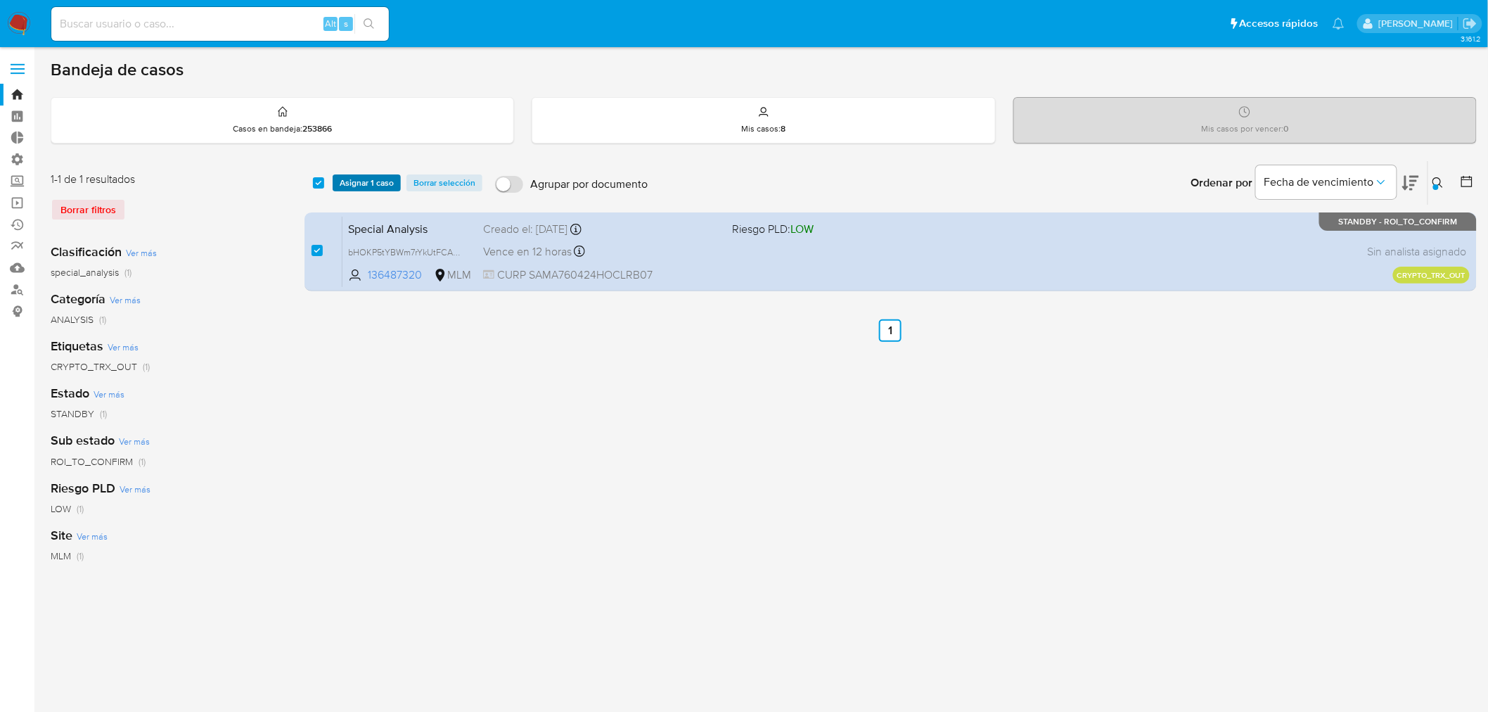
click at [345, 184] on span "Asignar 1 caso" at bounding box center [367, 183] width 54 height 14
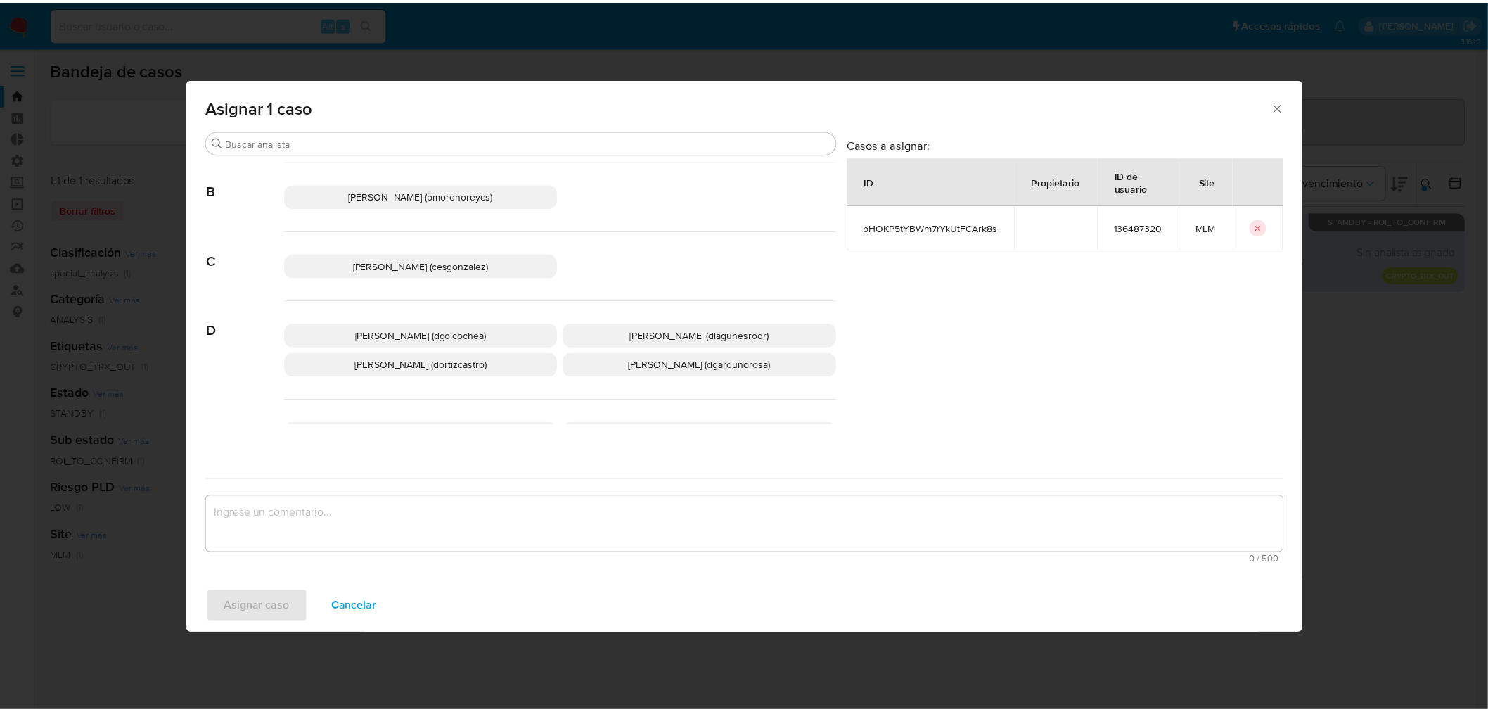
scroll to position [234, 0]
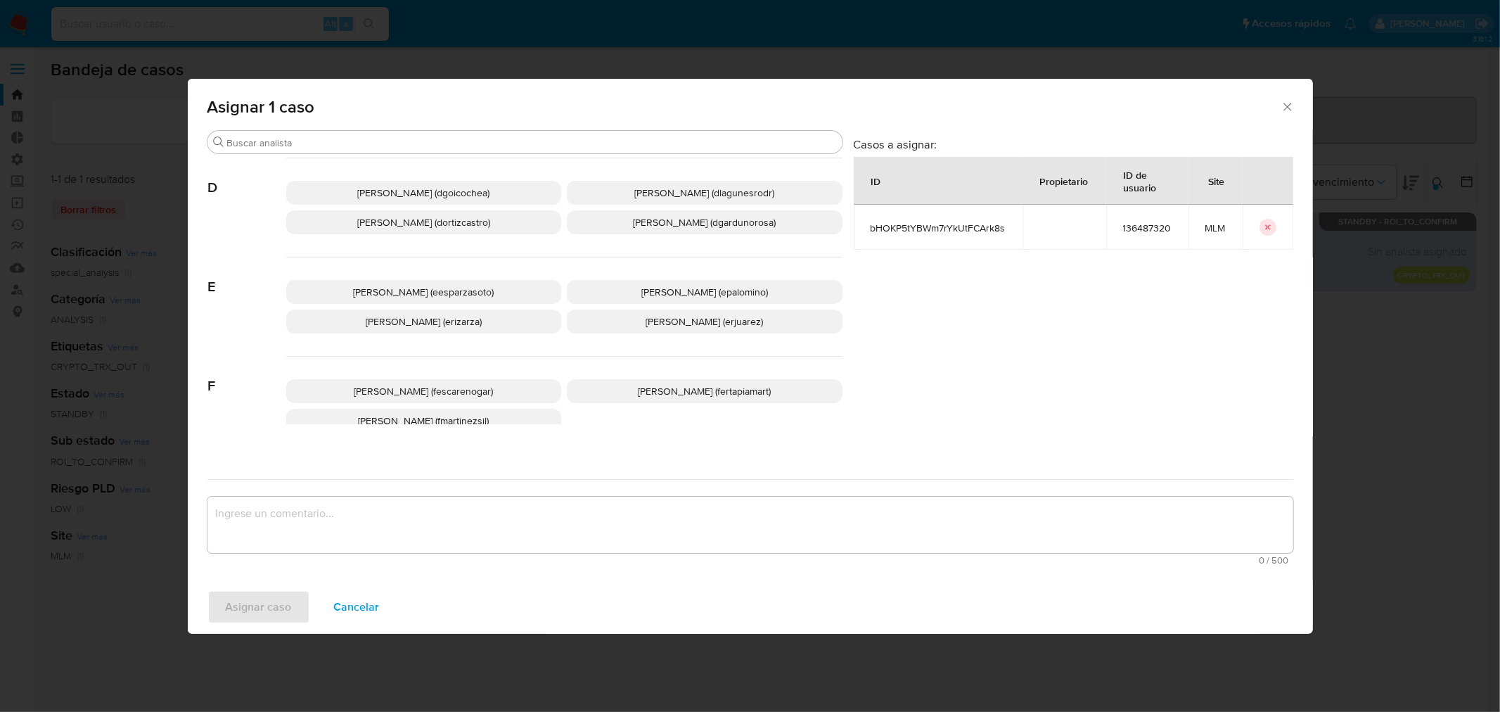
click at [694, 191] on span "Daniela Rosa Lagunes (dlagunesrodr)" at bounding box center [704, 193] width 140 height 14
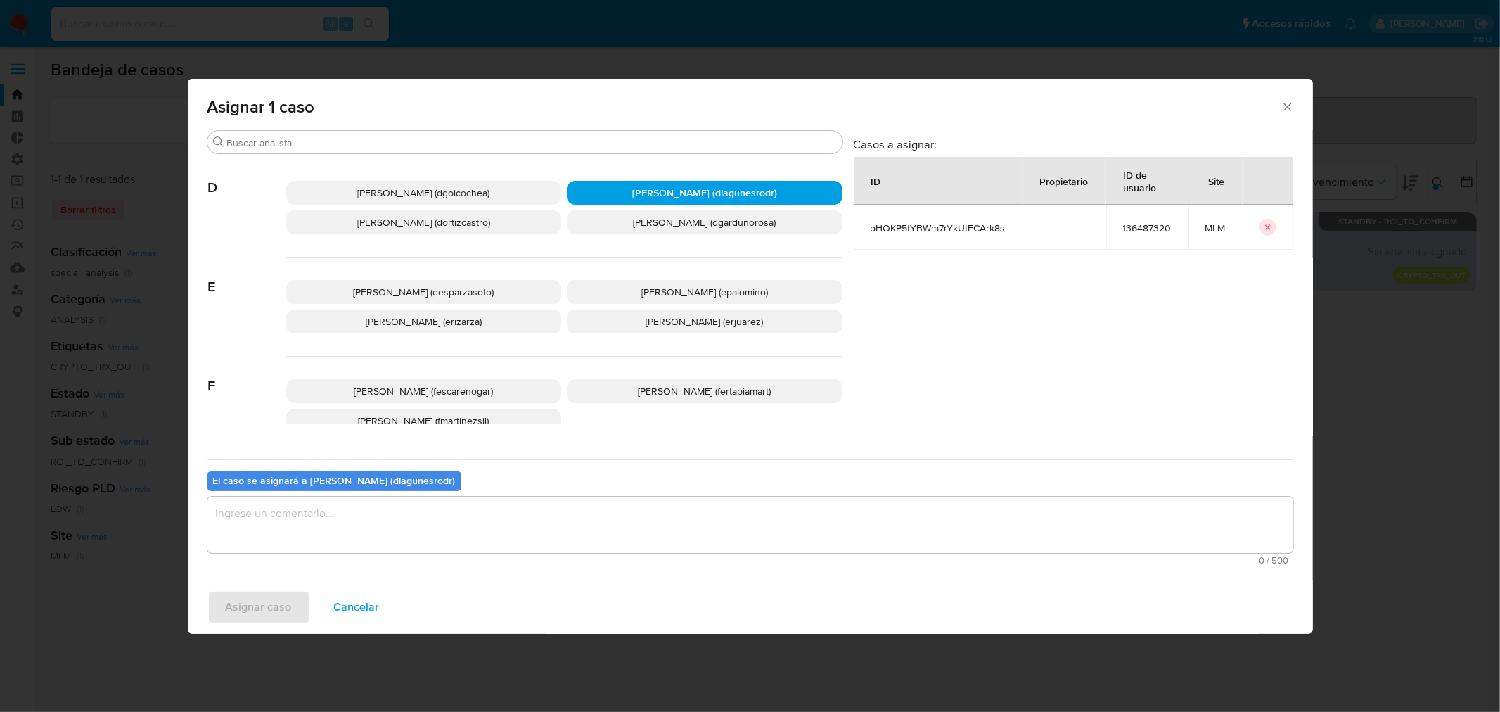
click at [435, 510] on textarea "assign-modal" at bounding box center [750, 524] width 1086 height 56
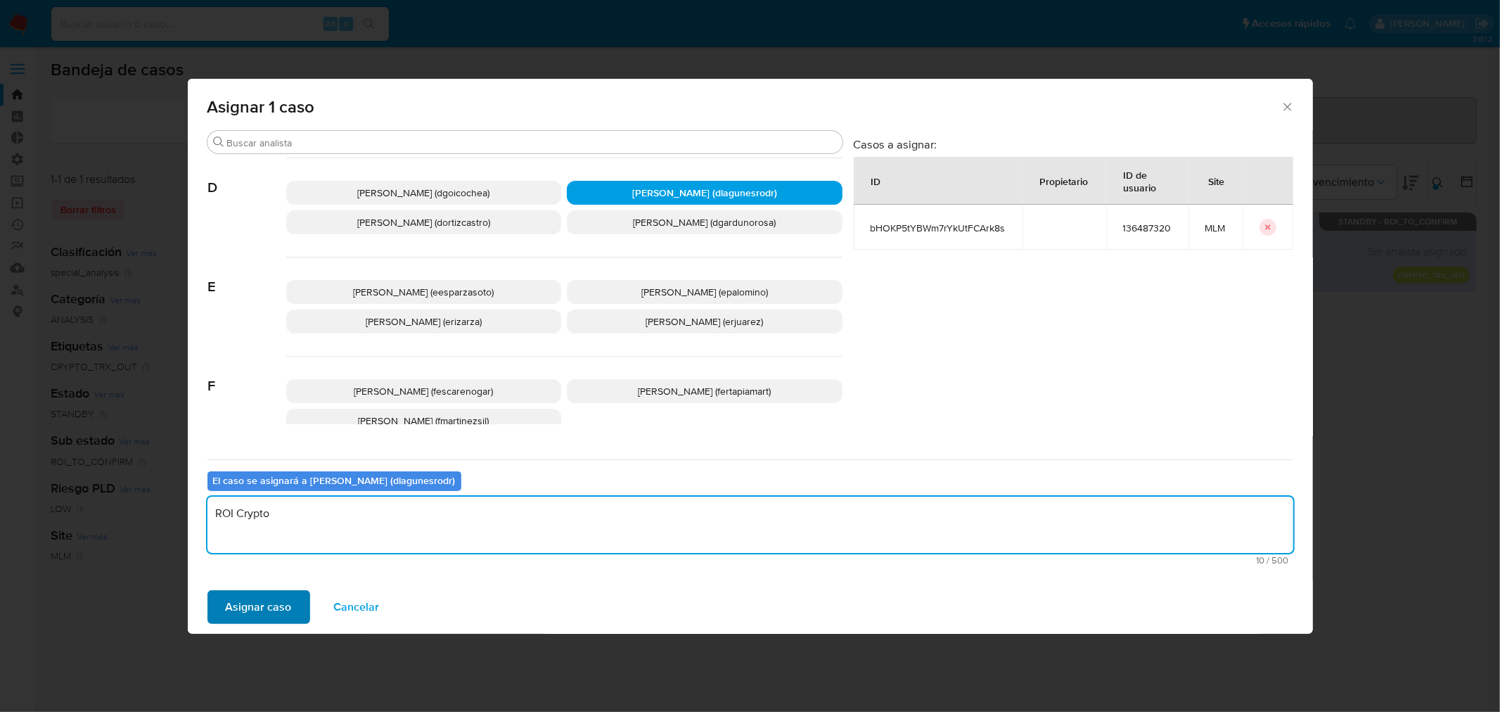
type textarea "ROI Crypto"
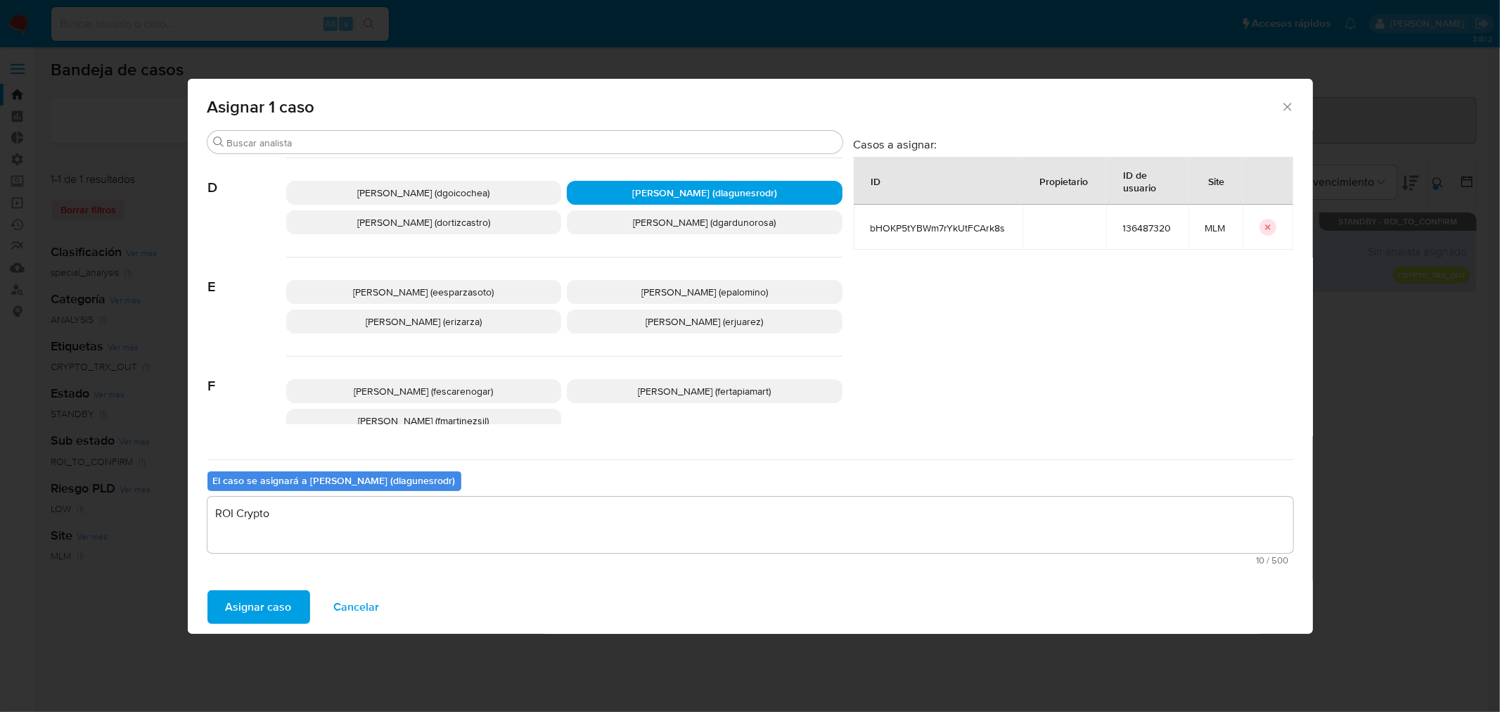
click at [272, 607] on span "Asignar caso" at bounding box center [259, 606] width 66 height 31
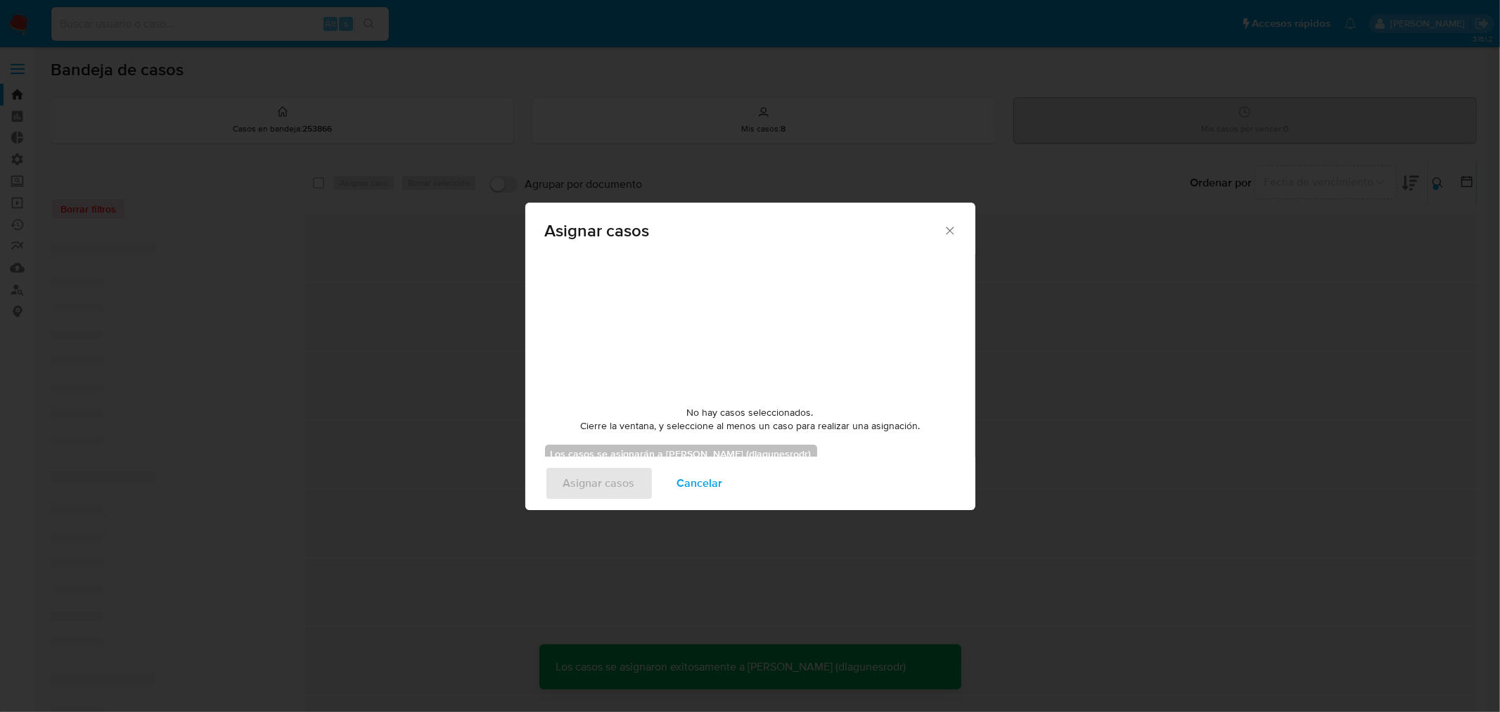
checkbox input "false"
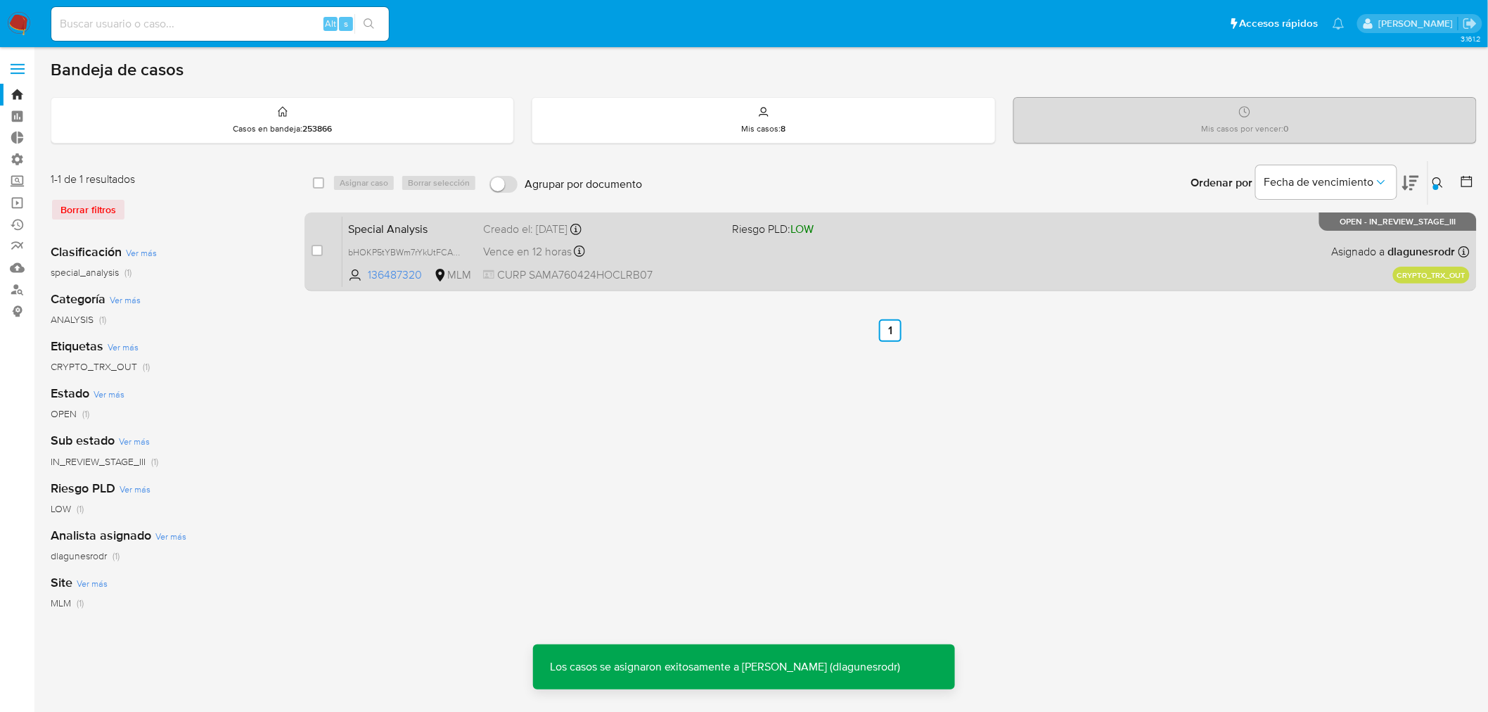
click at [657, 237] on div "Special Analysis bHOKP5tYBWm7rYkUtFCArk8s 136487320 MLM Riesgo PLD: LOW Creado …" at bounding box center [905, 251] width 1127 height 71
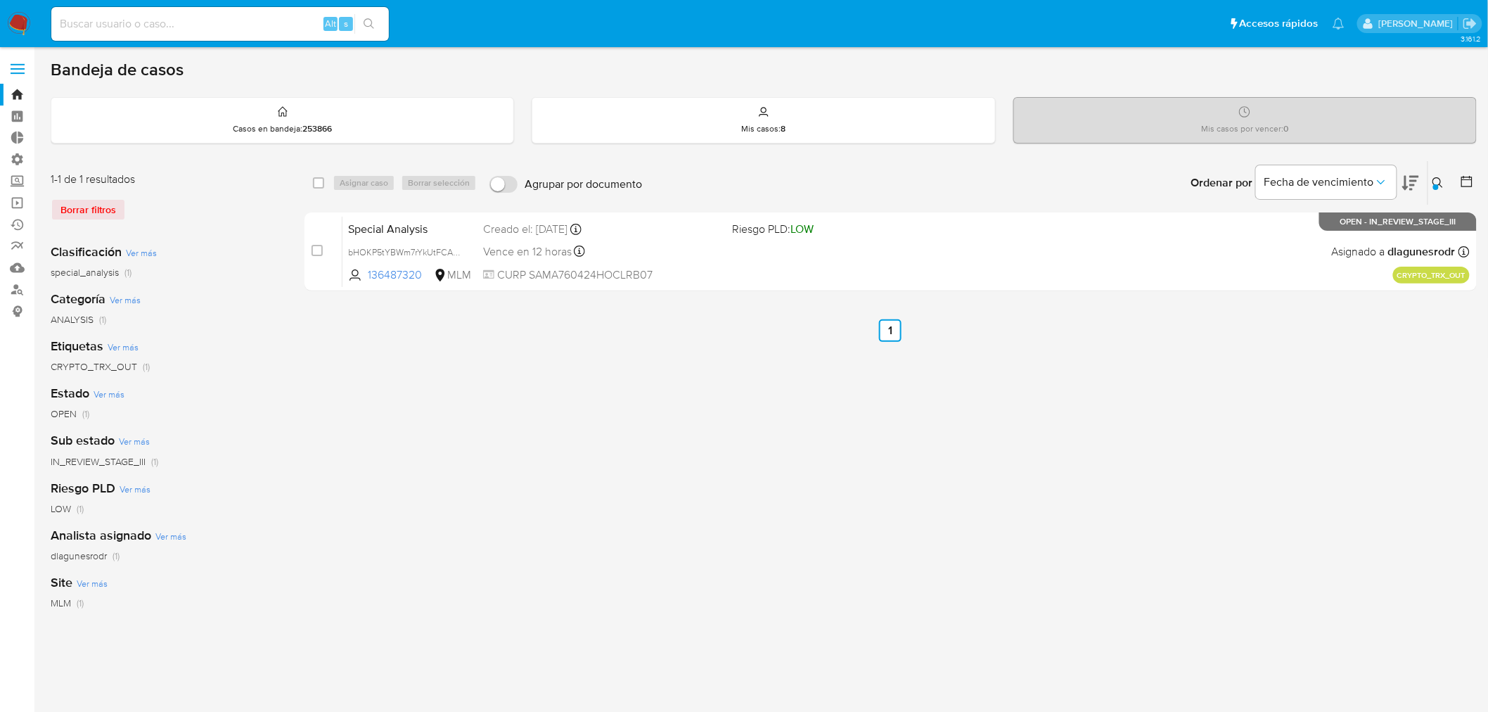
click at [13, 69] on label at bounding box center [17, 69] width 35 height 30
click at [23, 95] on link "Bandeja" at bounding box center [83, 95] width 167 height 22
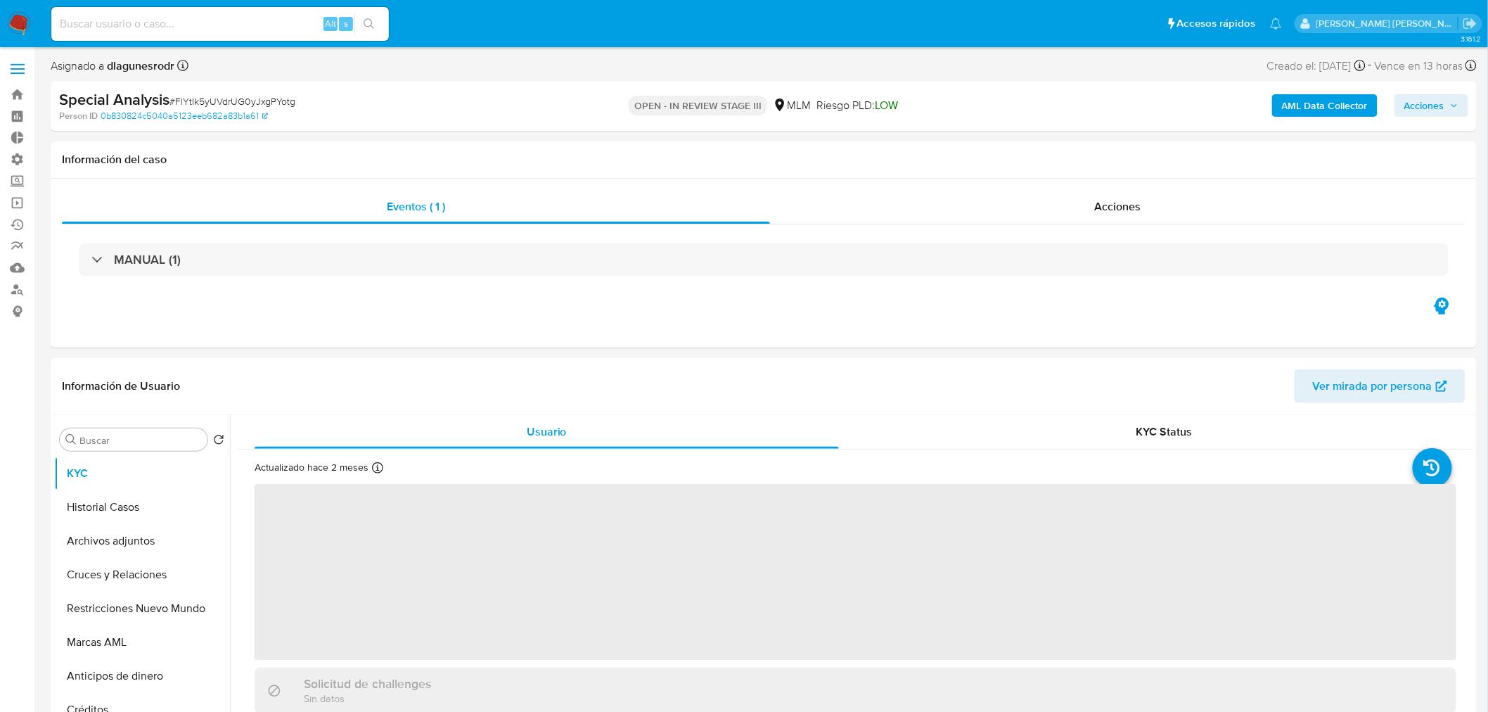
select select "10"
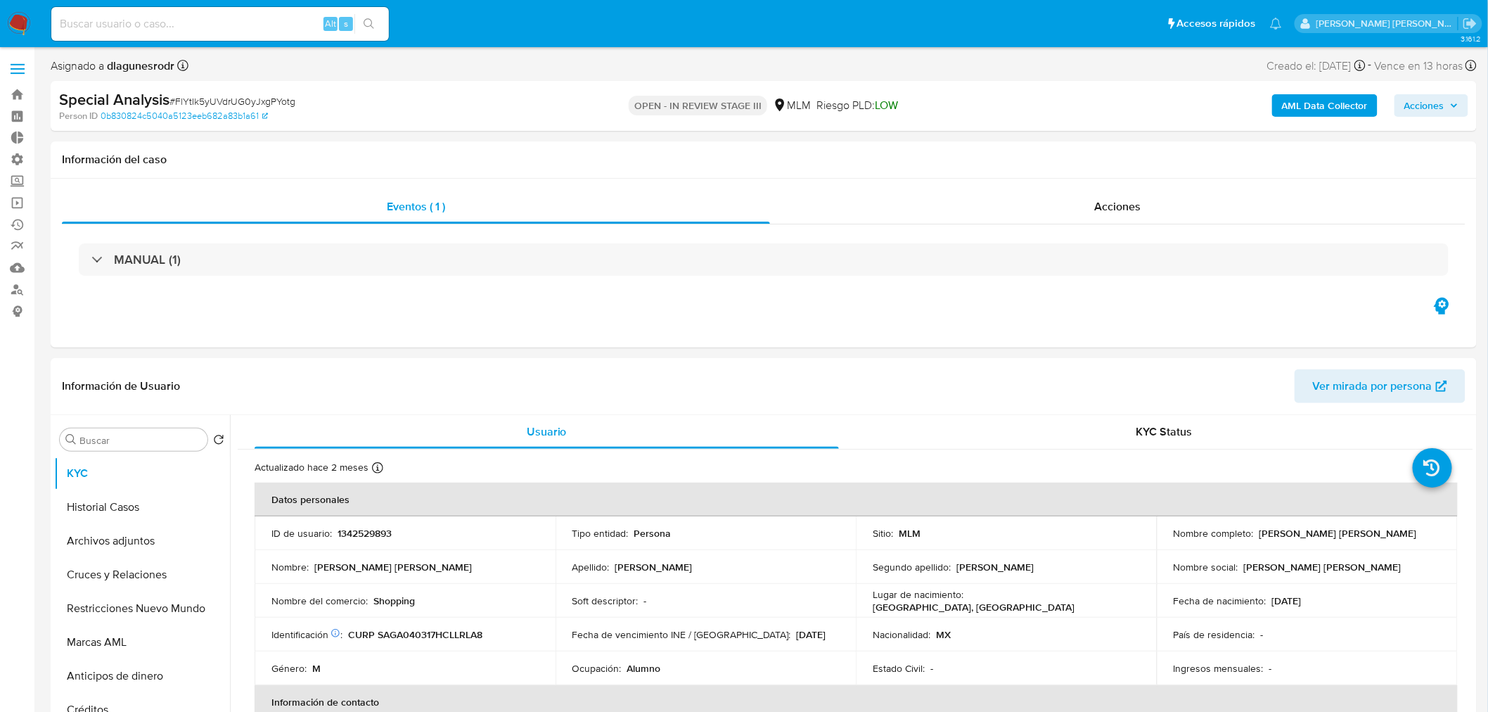
click at [1430, 108] on span "Acciones" at bounding box center [1424, 105] width 40 height 22
click at [1062, 148] on span "Resolución del caso" at bounding box center [1032, 150] width 101 height 16
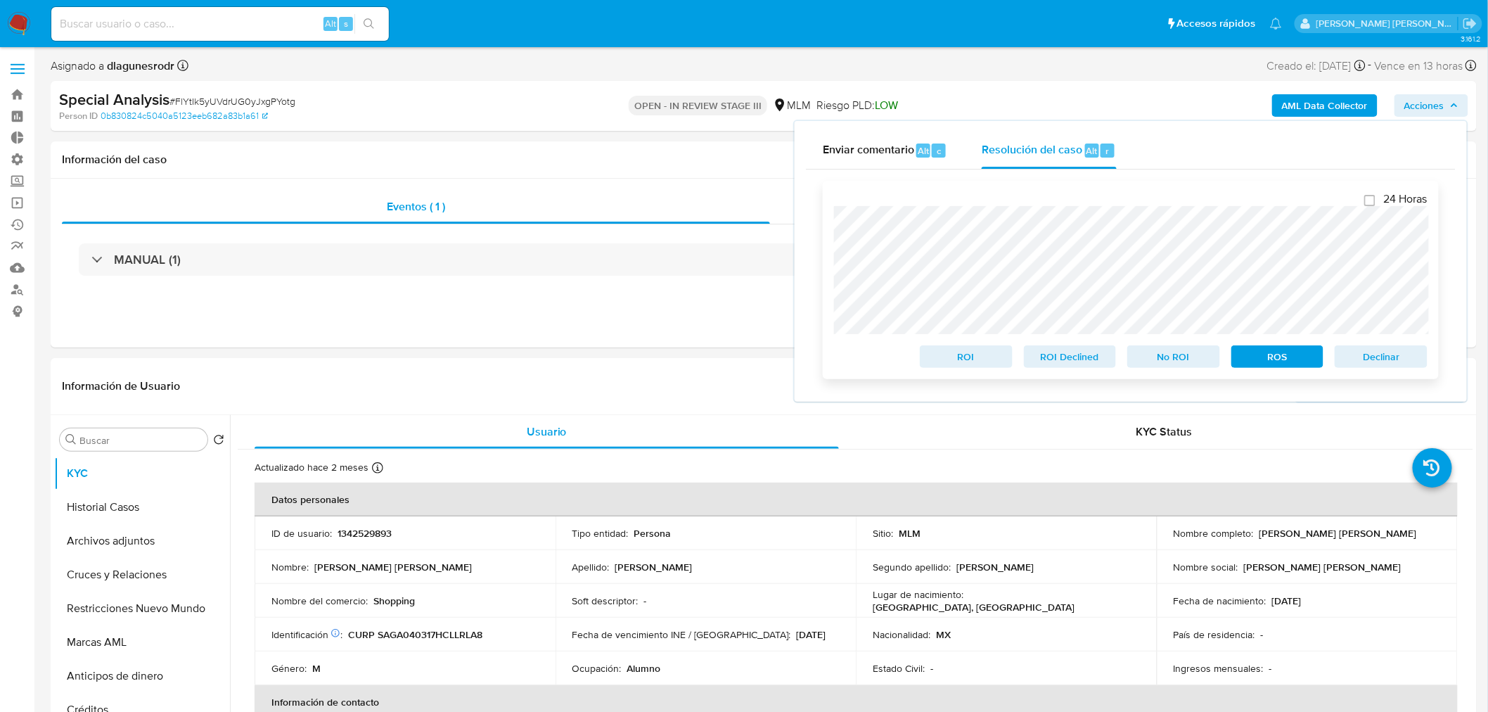
click at [962, 350] on span "ROI" at bounding box center [966, 357] width 73 height 20
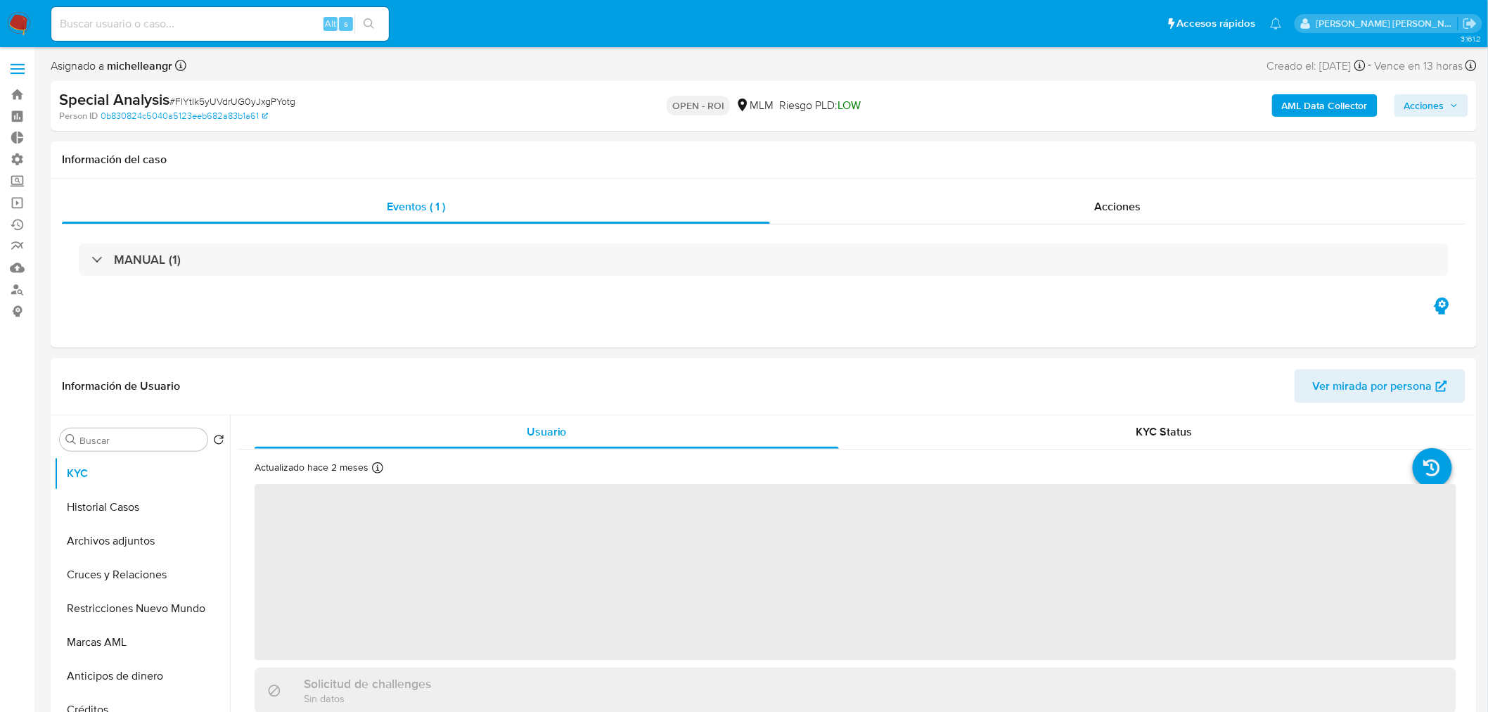
select select "10"
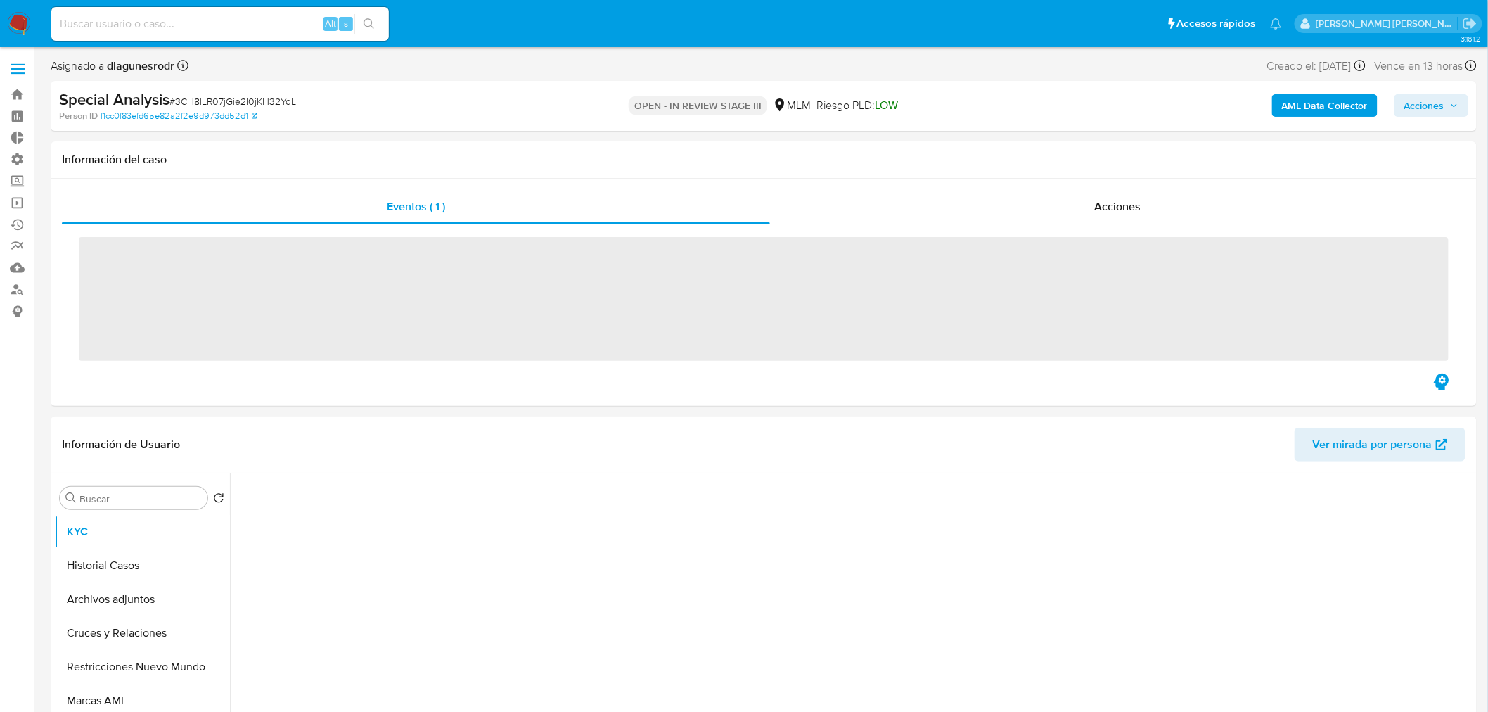
click at [1425, 105] on span "Acciones" at bounding box center [1424, 105] width 40 height 22
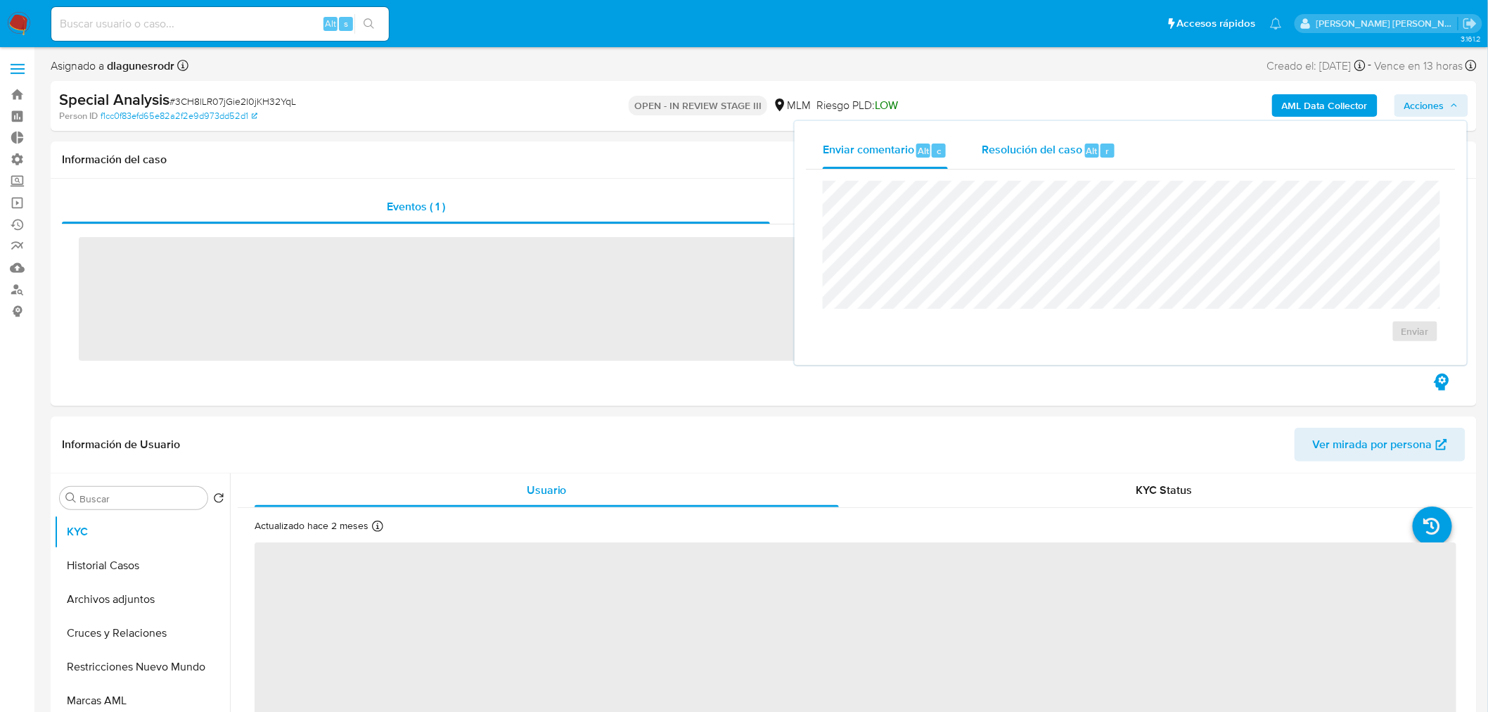
select select "10"
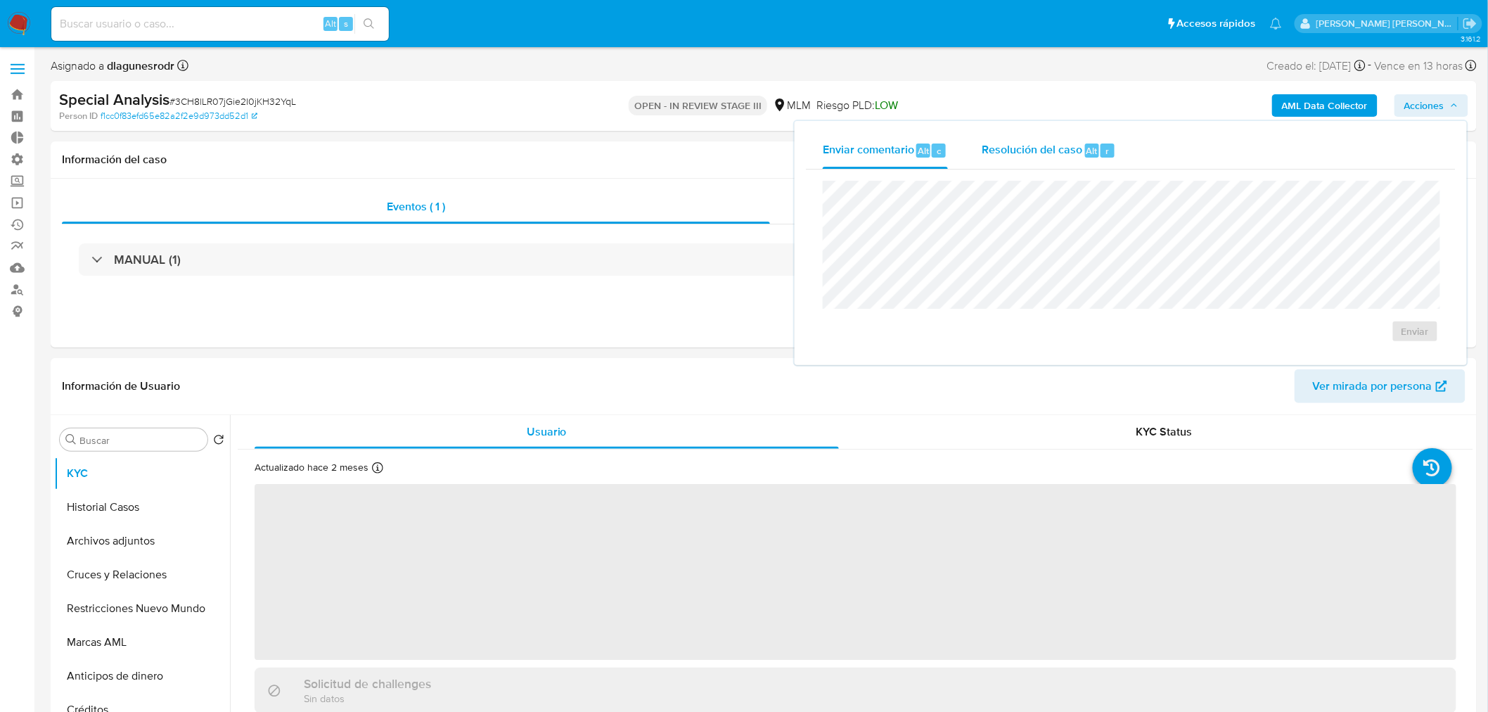
click at [1010, 149] on span "Resolución del caso" at bounding box center [1032, 150] width 101 height 16
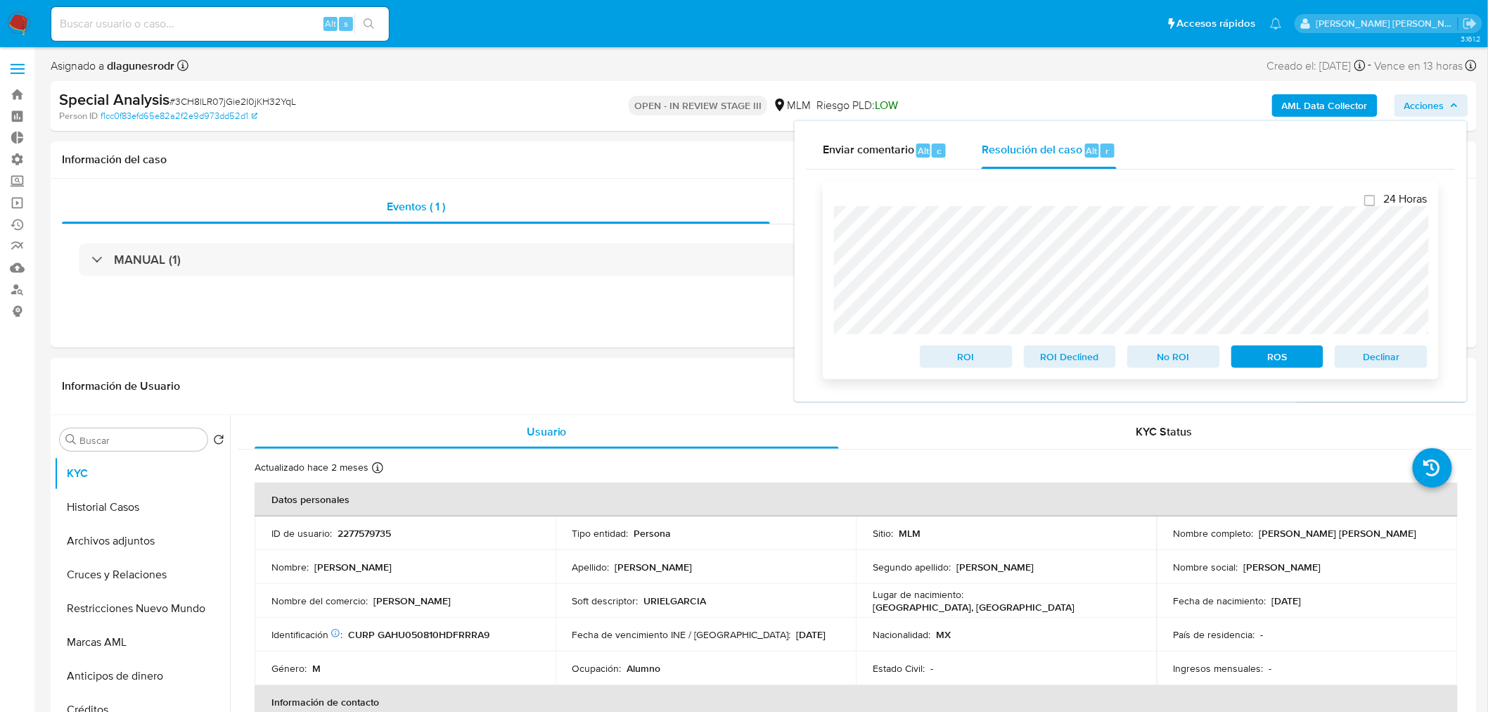
click at [974, 361] on span "ROI" at bounding box center [966, 357] width 73 height 20
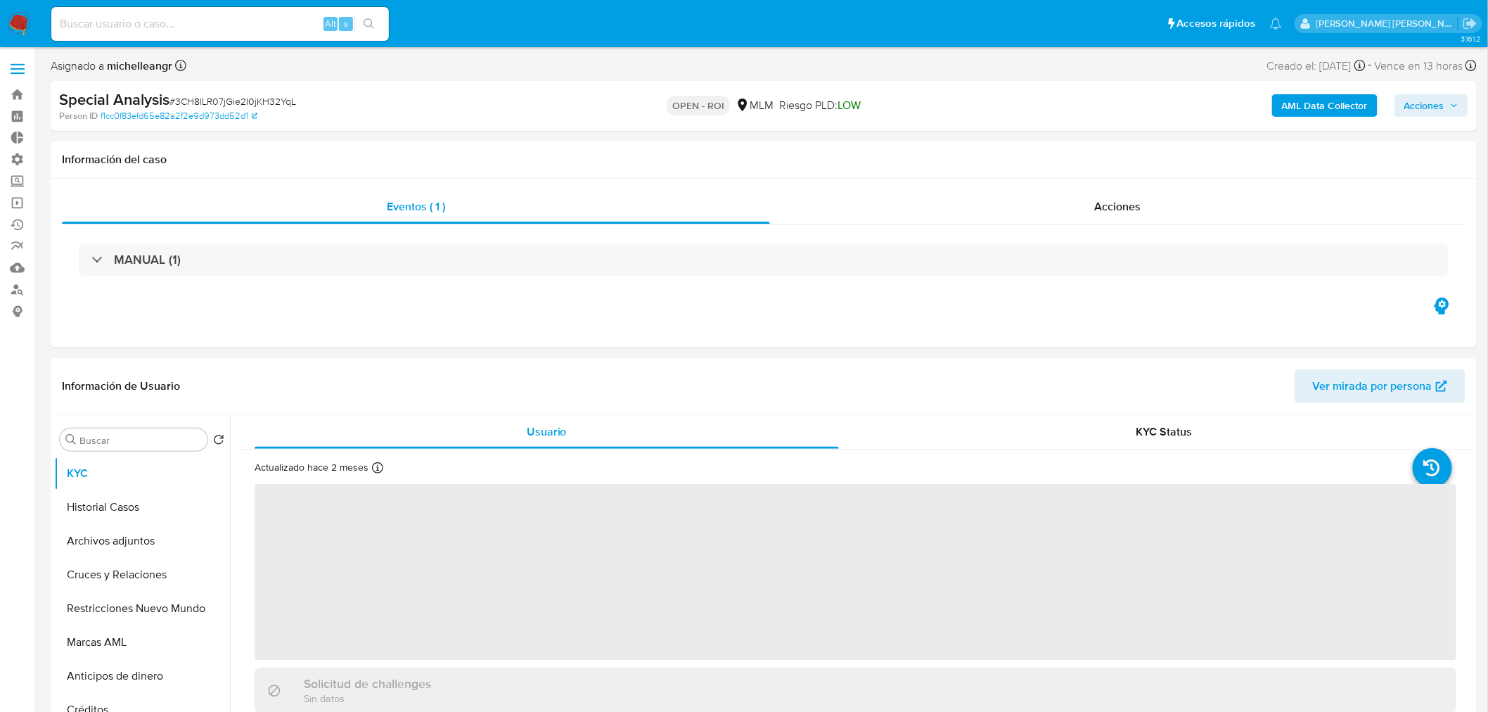
select select "10"
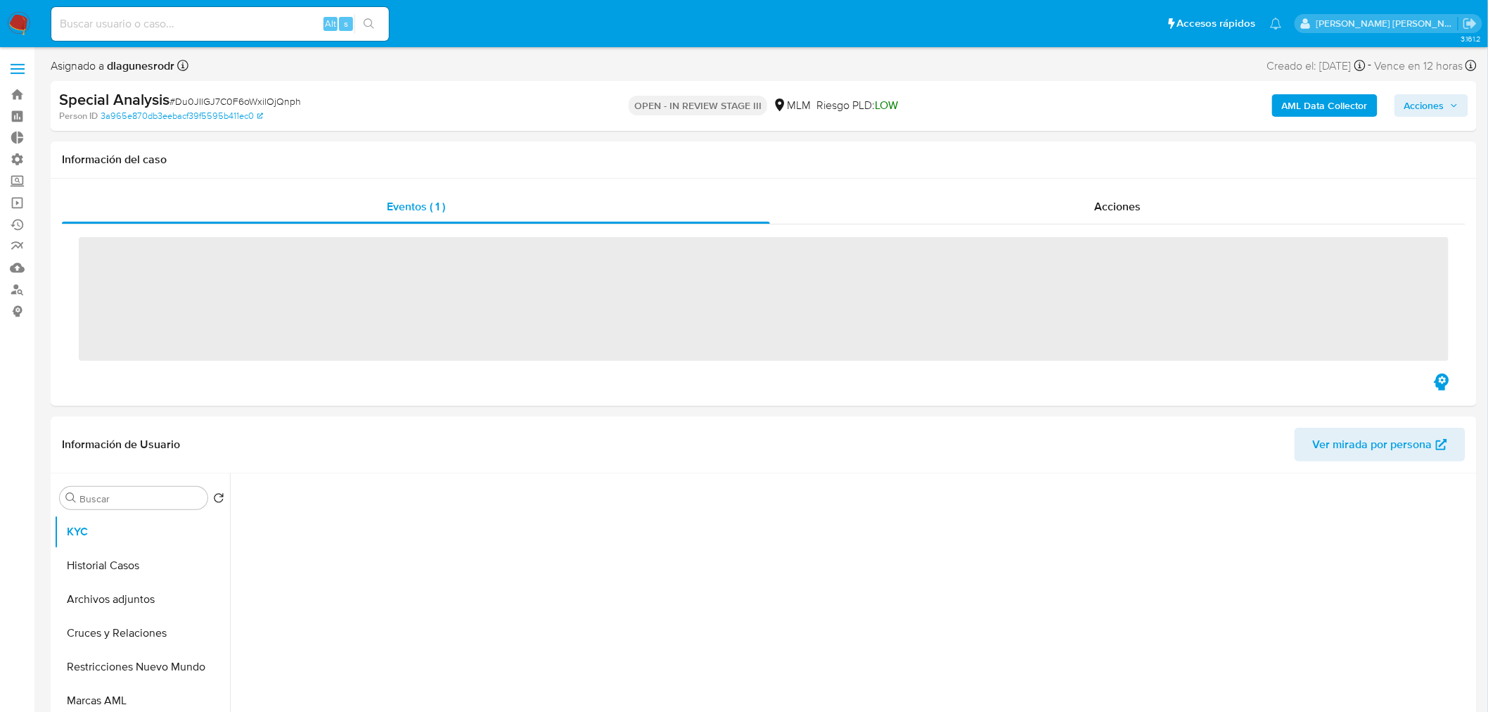
click at [1428, 102] on span "Acciones" at bounding box center [1424, 105] width 40 height 22
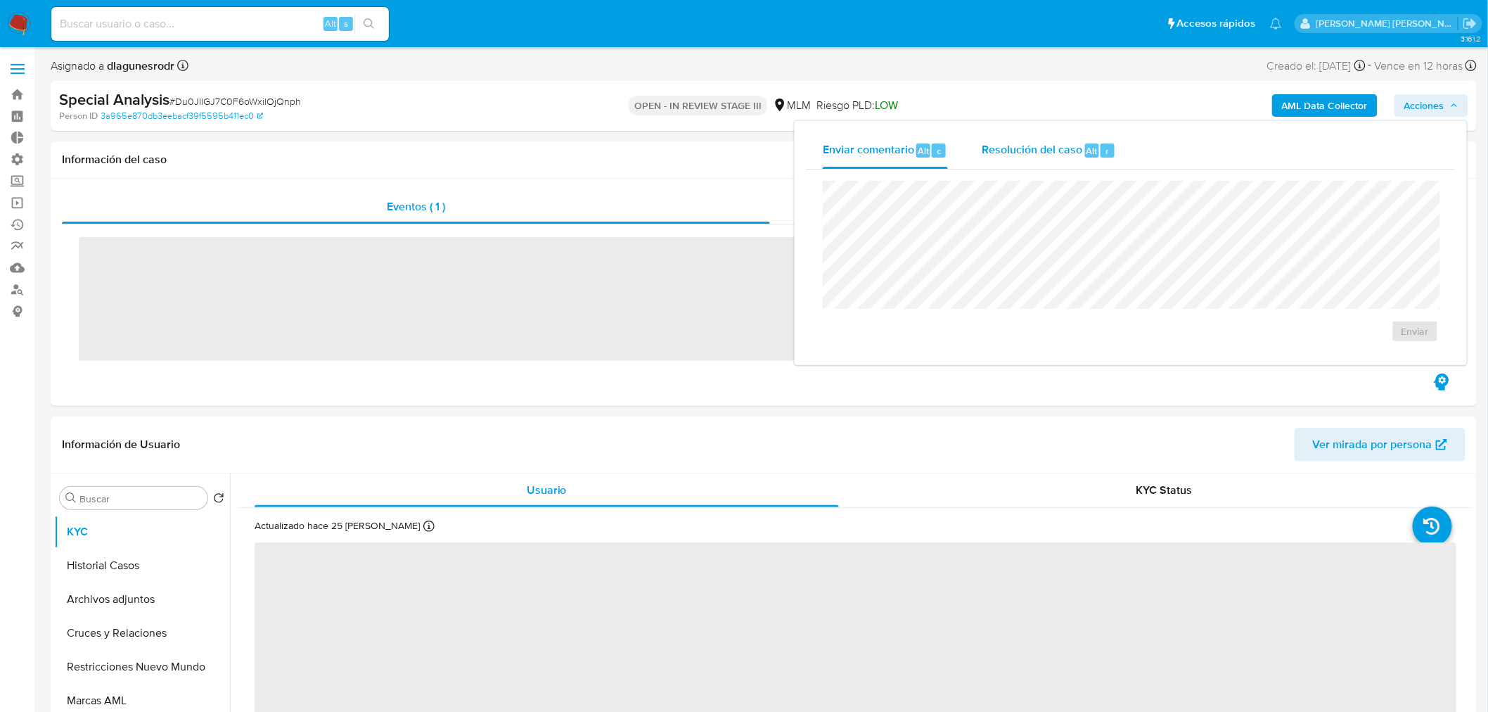
click at [1017, 150] on span "Resolución del caso" at bounding box center [1032, 150] width 101 height 16
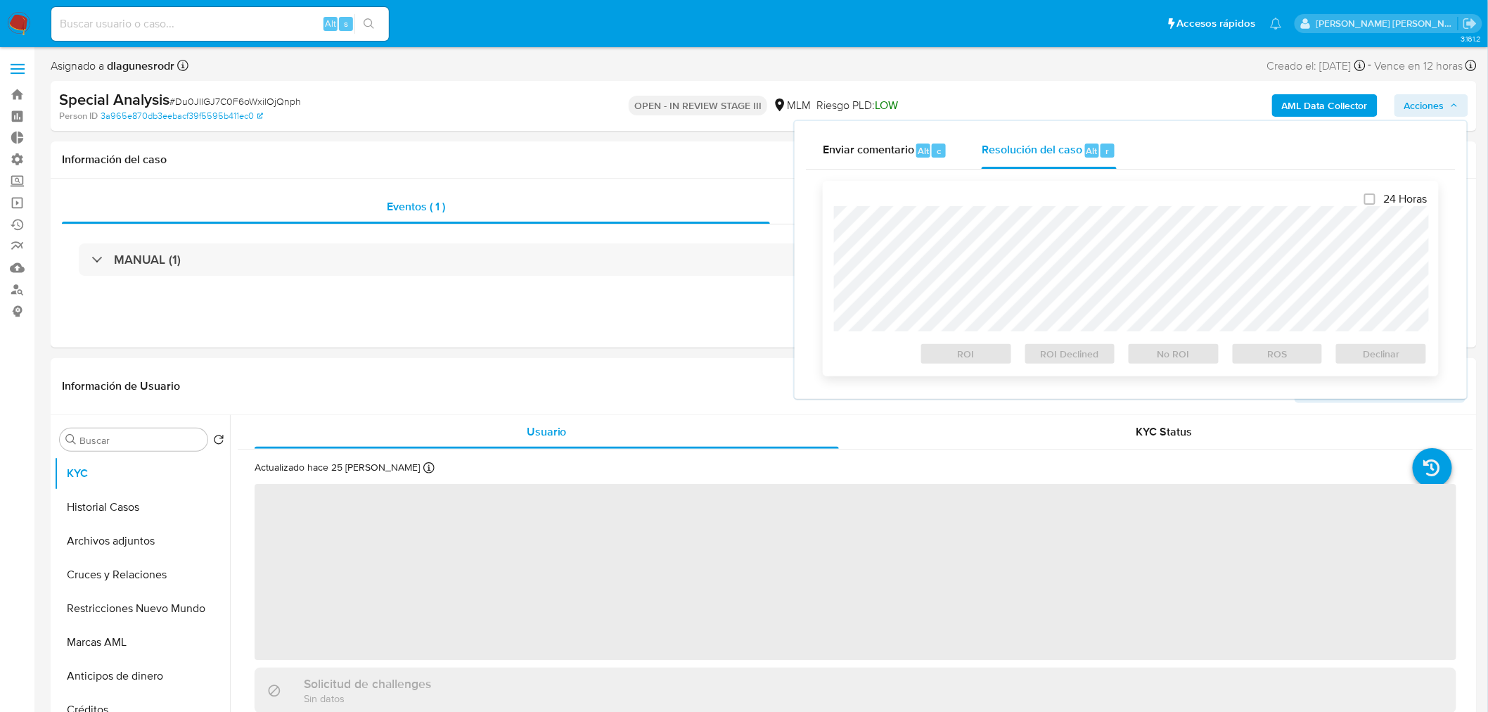
select select "10"
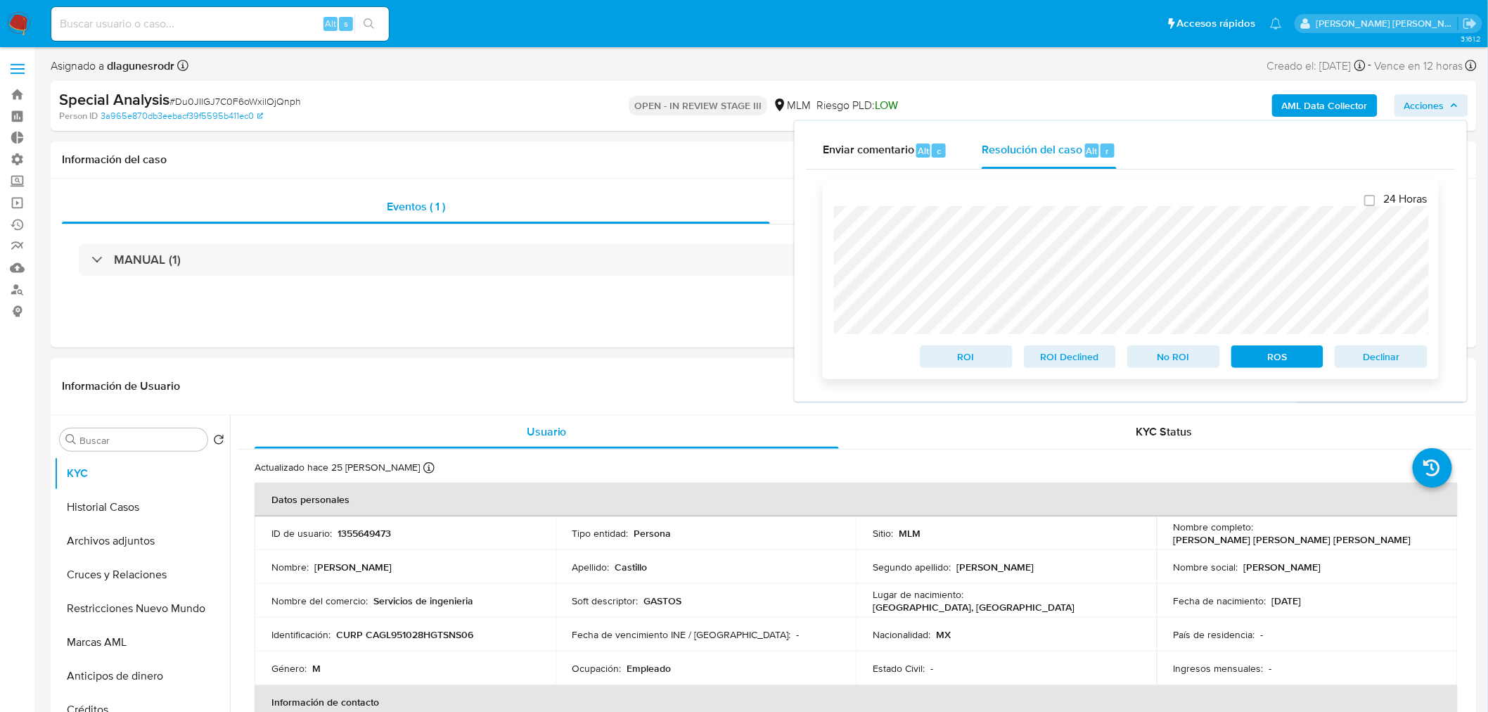
click at [965, 361] on span "ROI" at bounding box center [966, 357] width 73 height 20
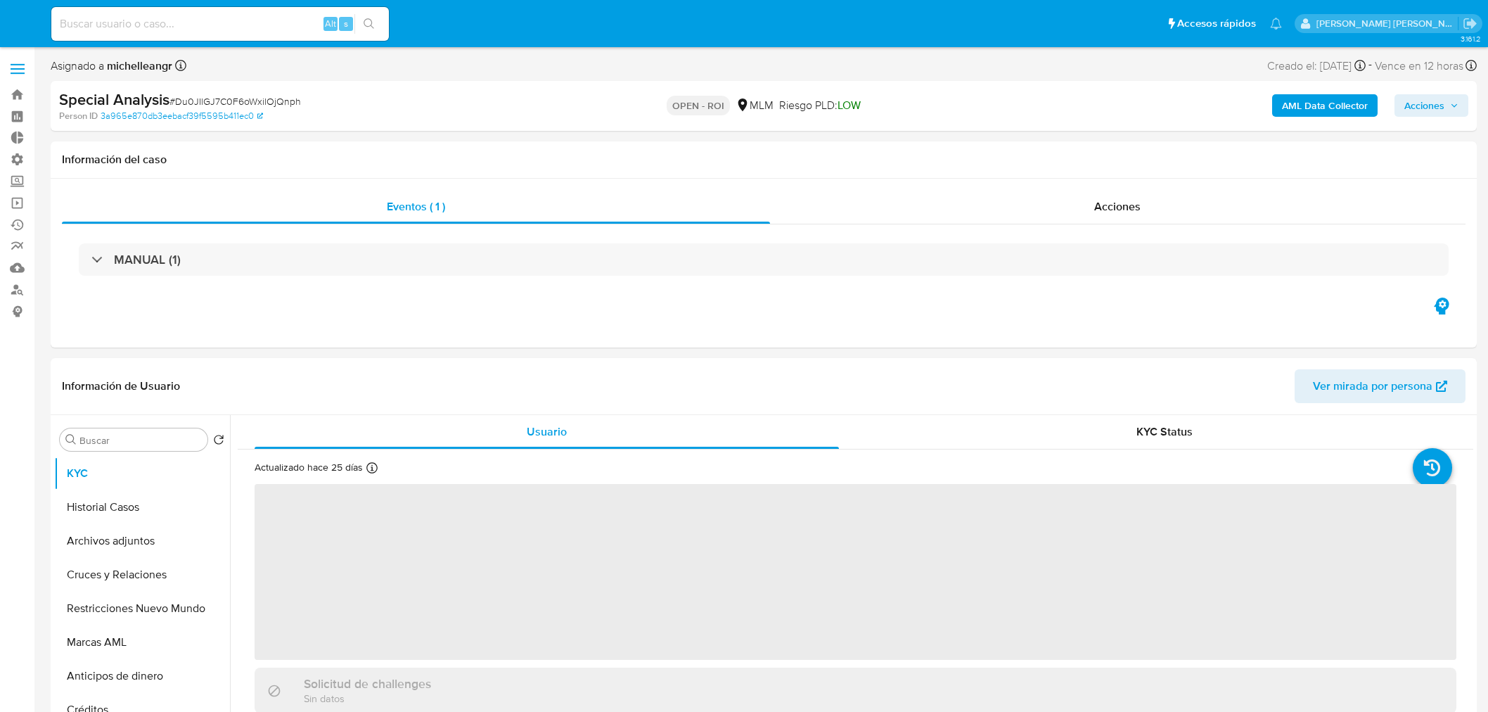
select select "10"
click at [1091, 205] on div "Acciones" at bounding box center [1118, 207] width 696 height 34
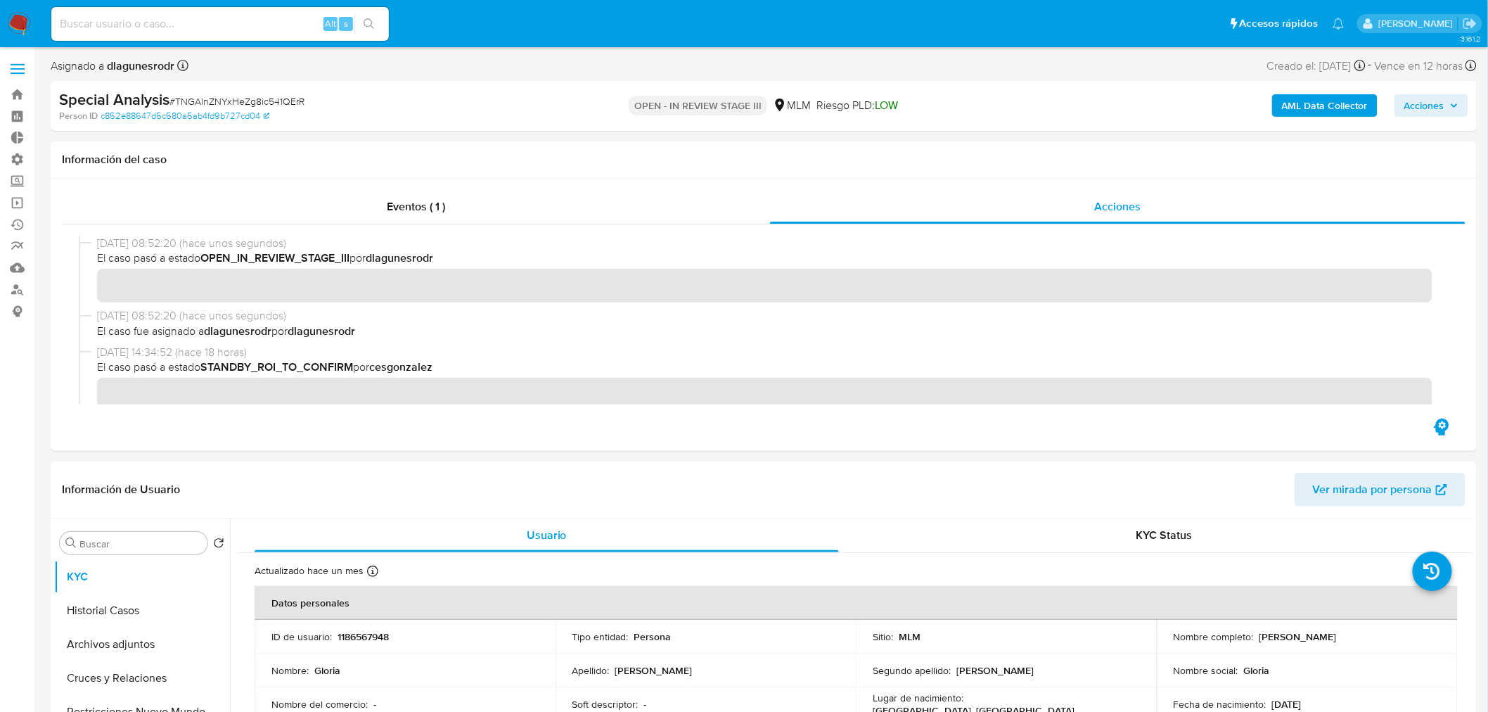
click at [1463, 101] on button "Acciones" at bounding box center [1431, 105] width 74 height 22
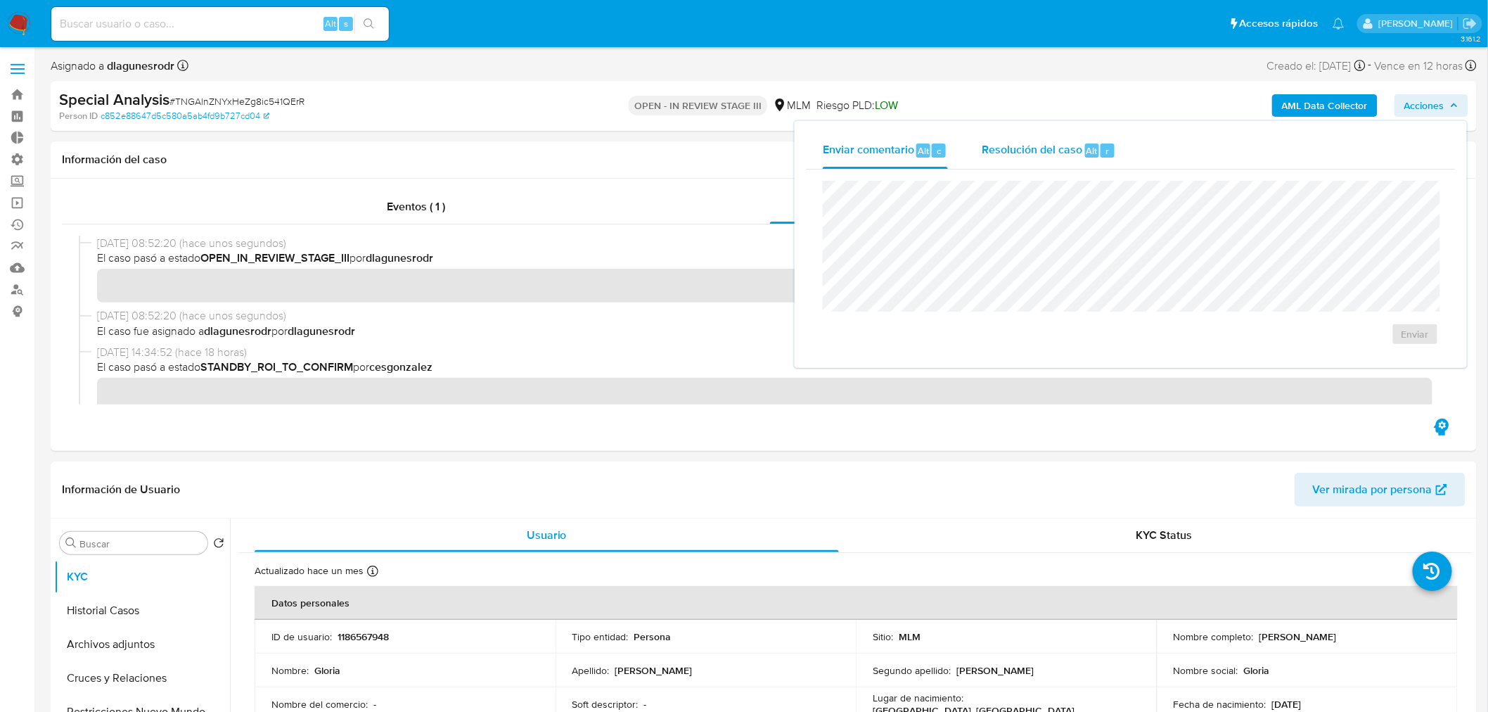
click at [1064, 150] on span "Resolución del caso" at bounding box center [1032, 150] width 101 height 16
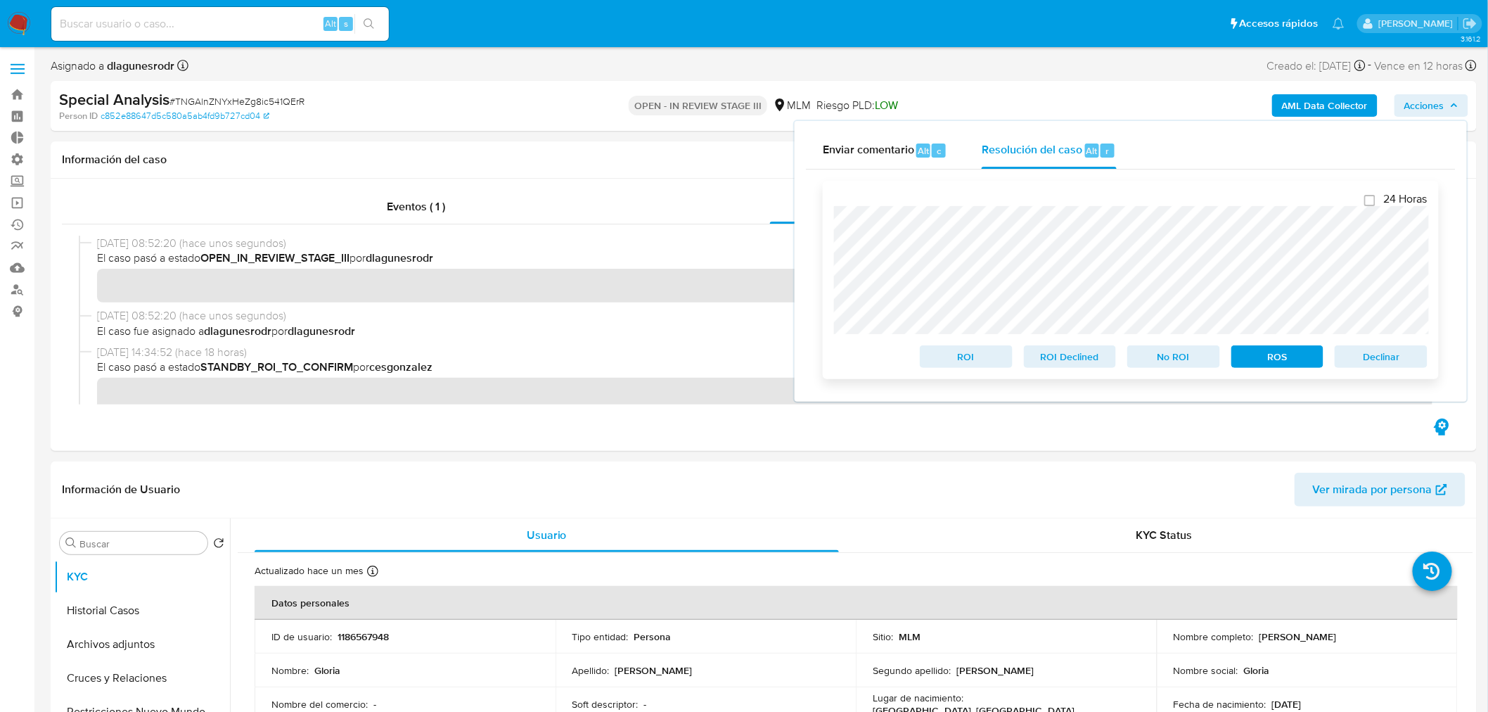
click at [982, 361] on span "ROI" at bounding box center [966, 357] width 73 height 20
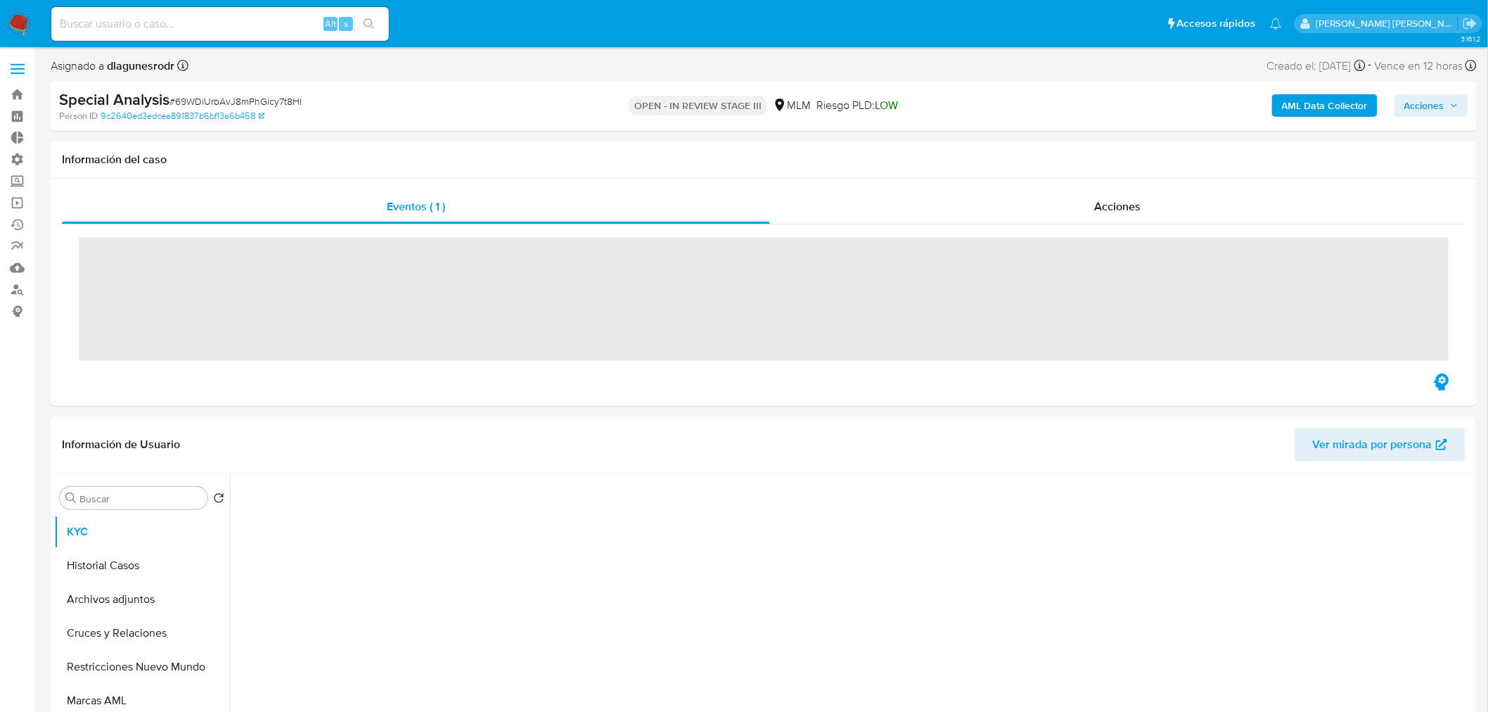
click at [1436, 104] on span "Acciones" at bounding box center [1424, 105] width 40 height 22
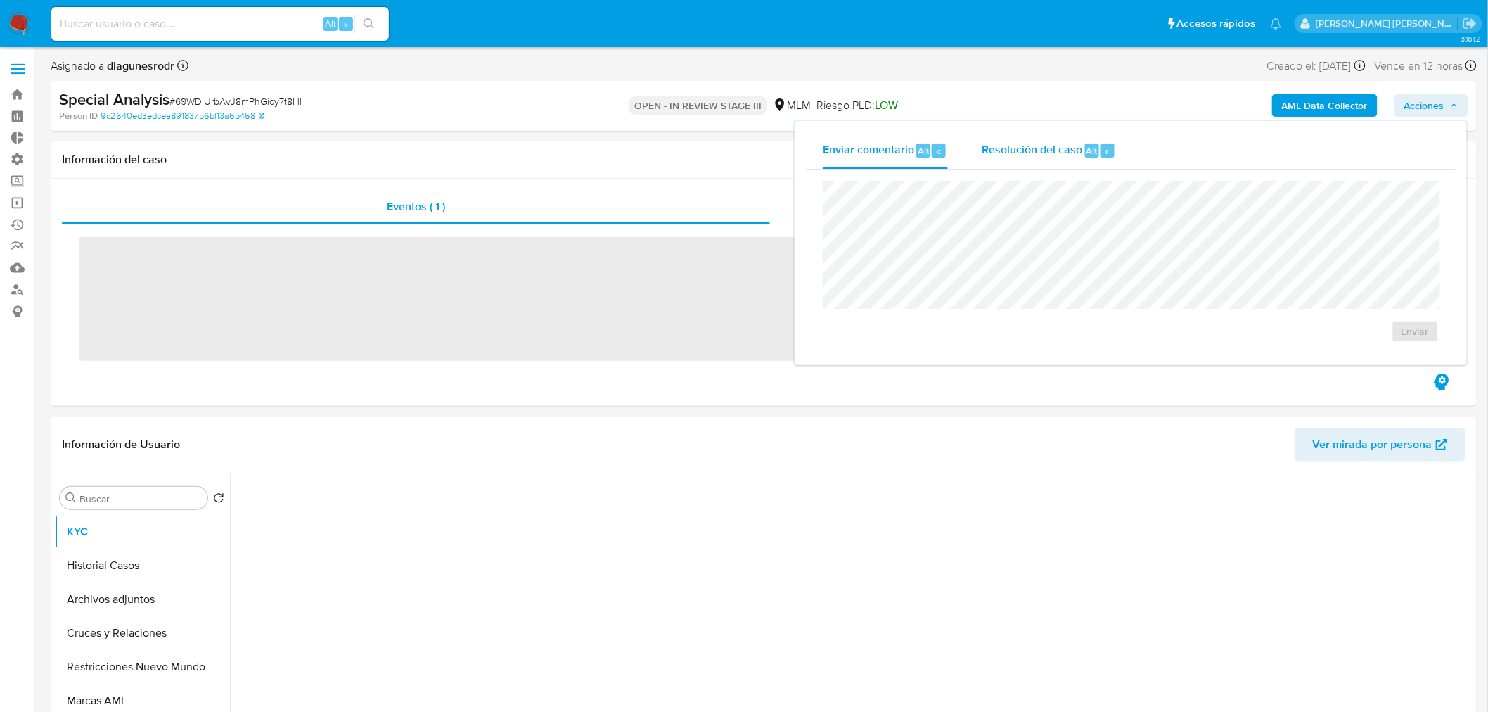
click at [1038, 148] on span "Resolución del caso" at bounding box center [1032, 150] width 101 height 16
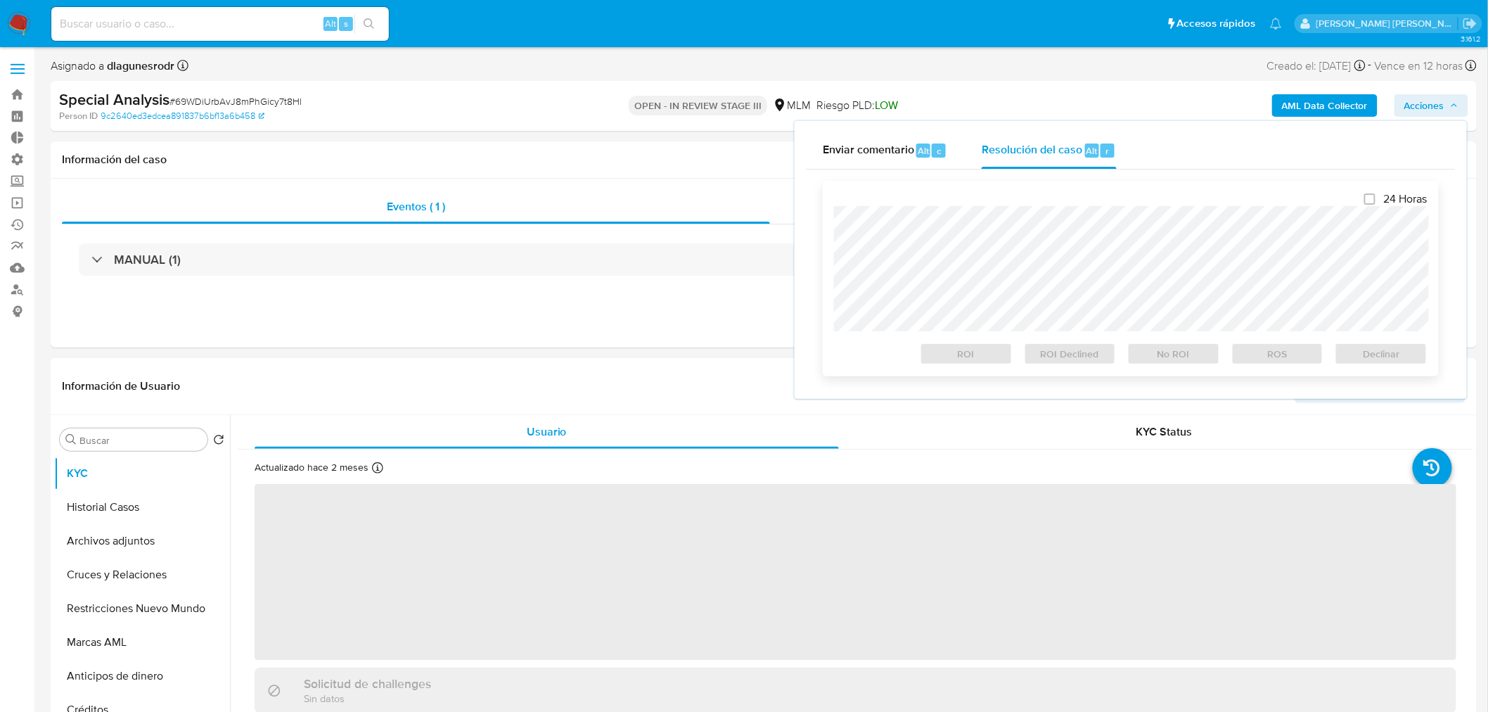
select select "10"
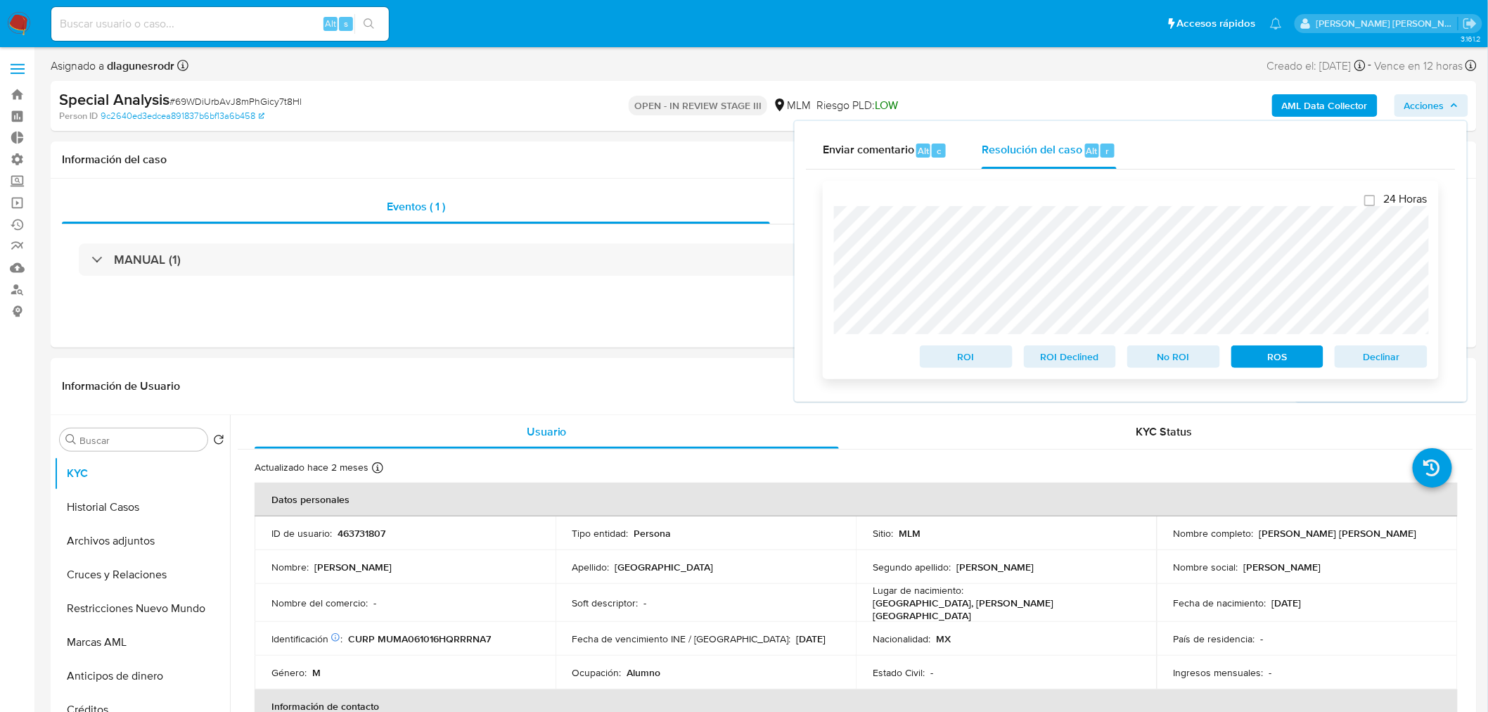
click at [980, 364] on span "ROI" at bounding box center [966, 357] width 73 height 20
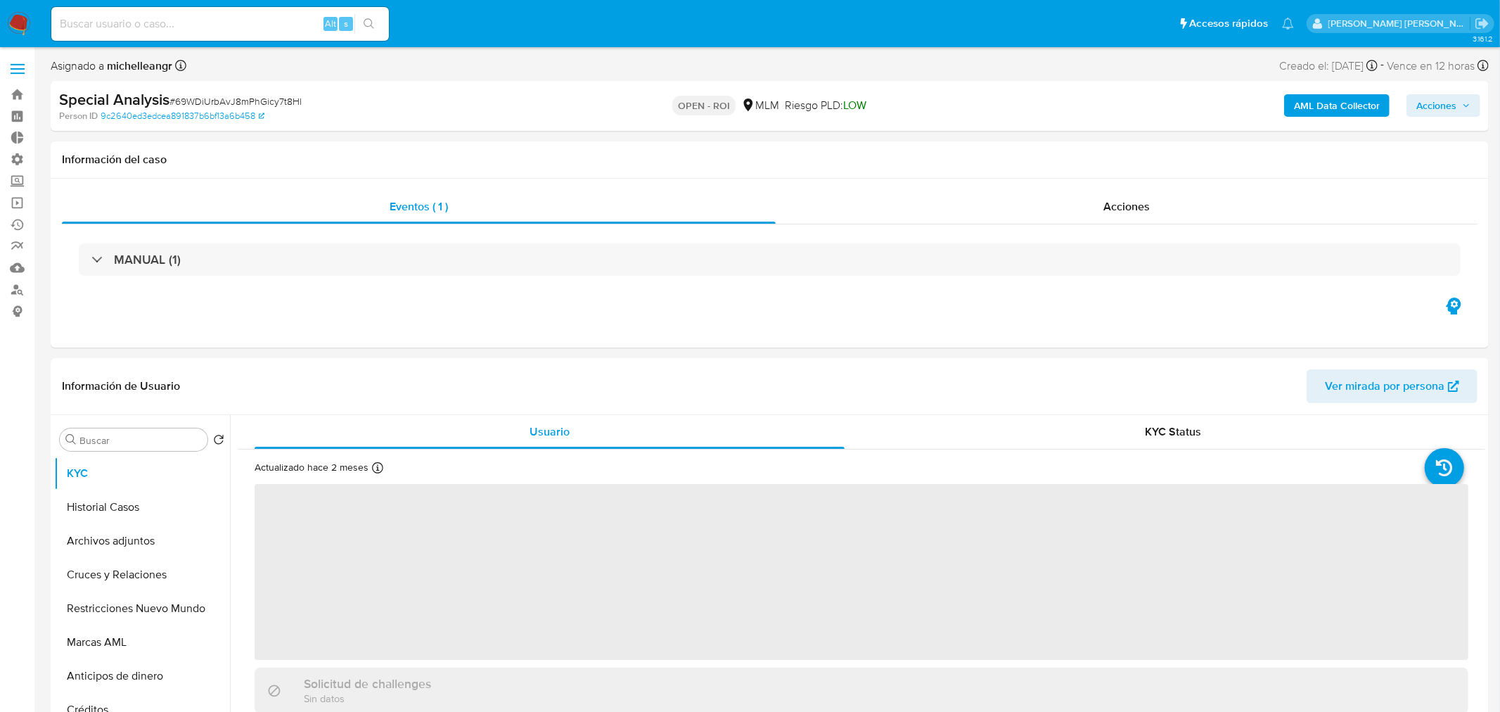
select select "10"
click at [1441, 104] on span "Acciones" at bounding box center [1424, 105] width 40 height 22
select select "10"
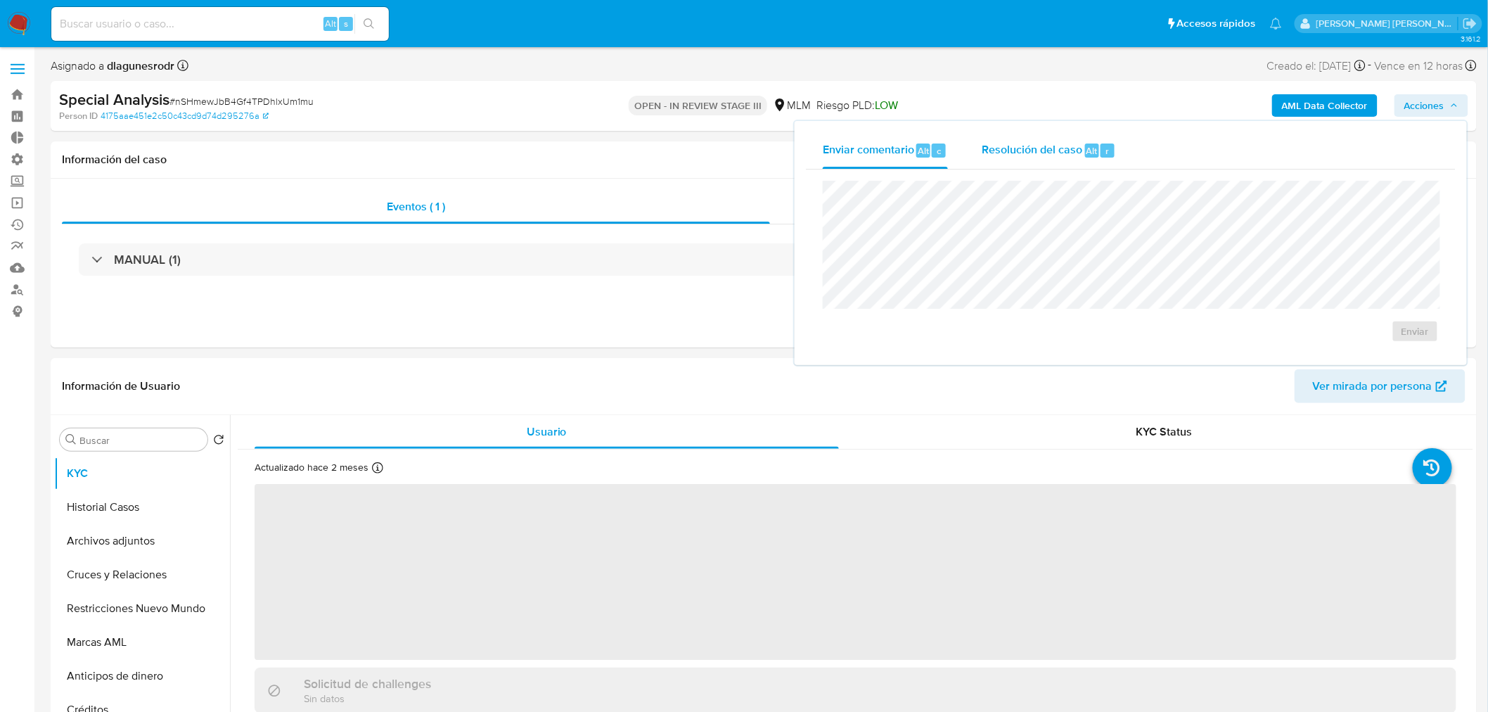
click at [1036, 145] on span "Resolución del caso" at bounding box center [1032, 150] width 101 height 16
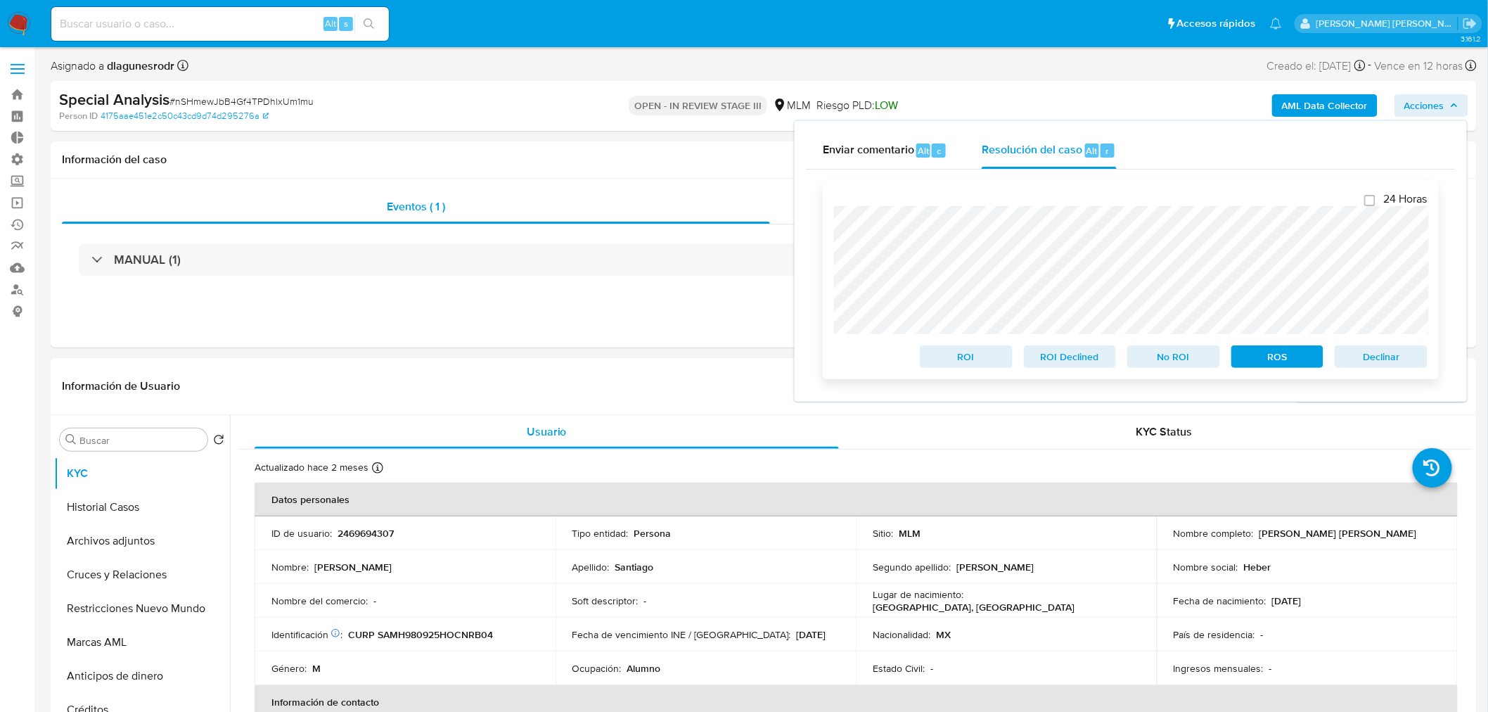
click at [973, 364] on span "ROI" at bounding box center [966, 357] width 73 height 20
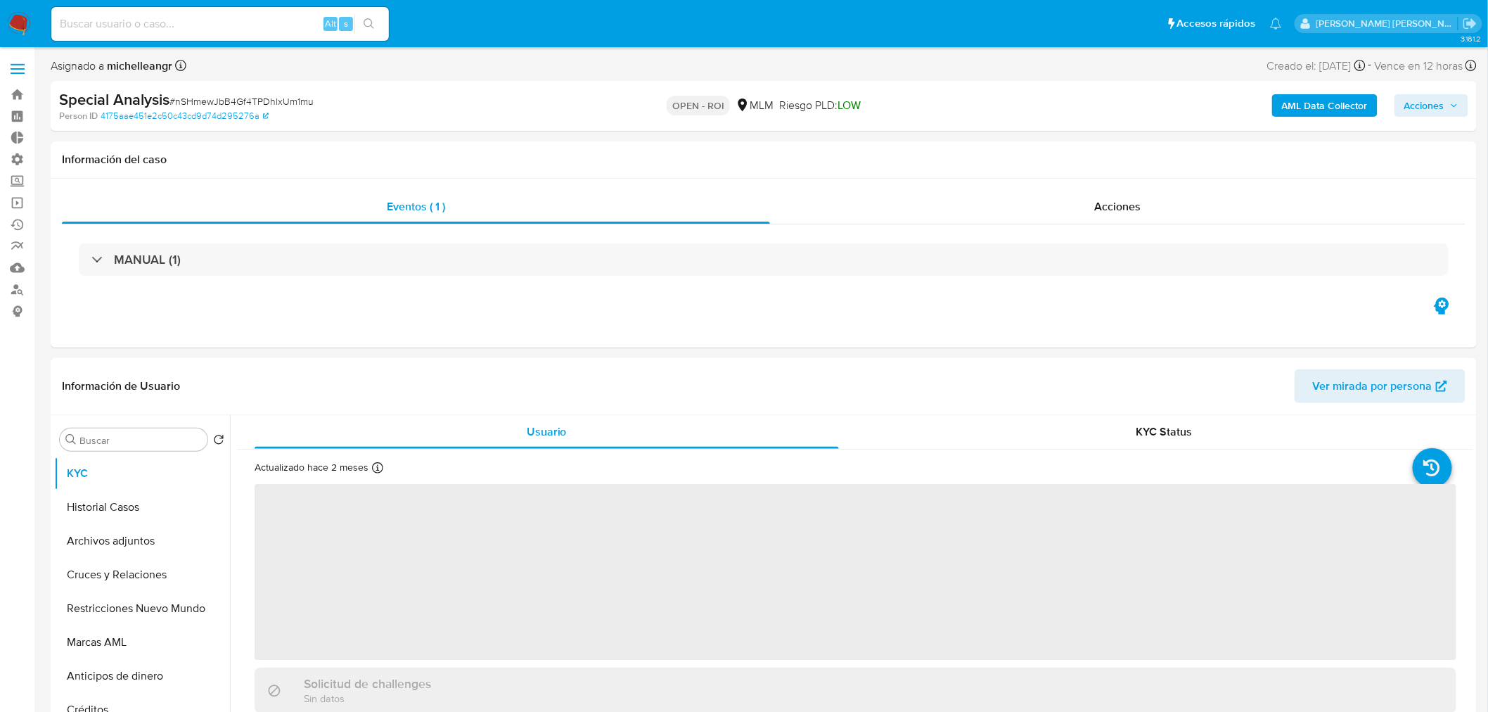
select select "10"
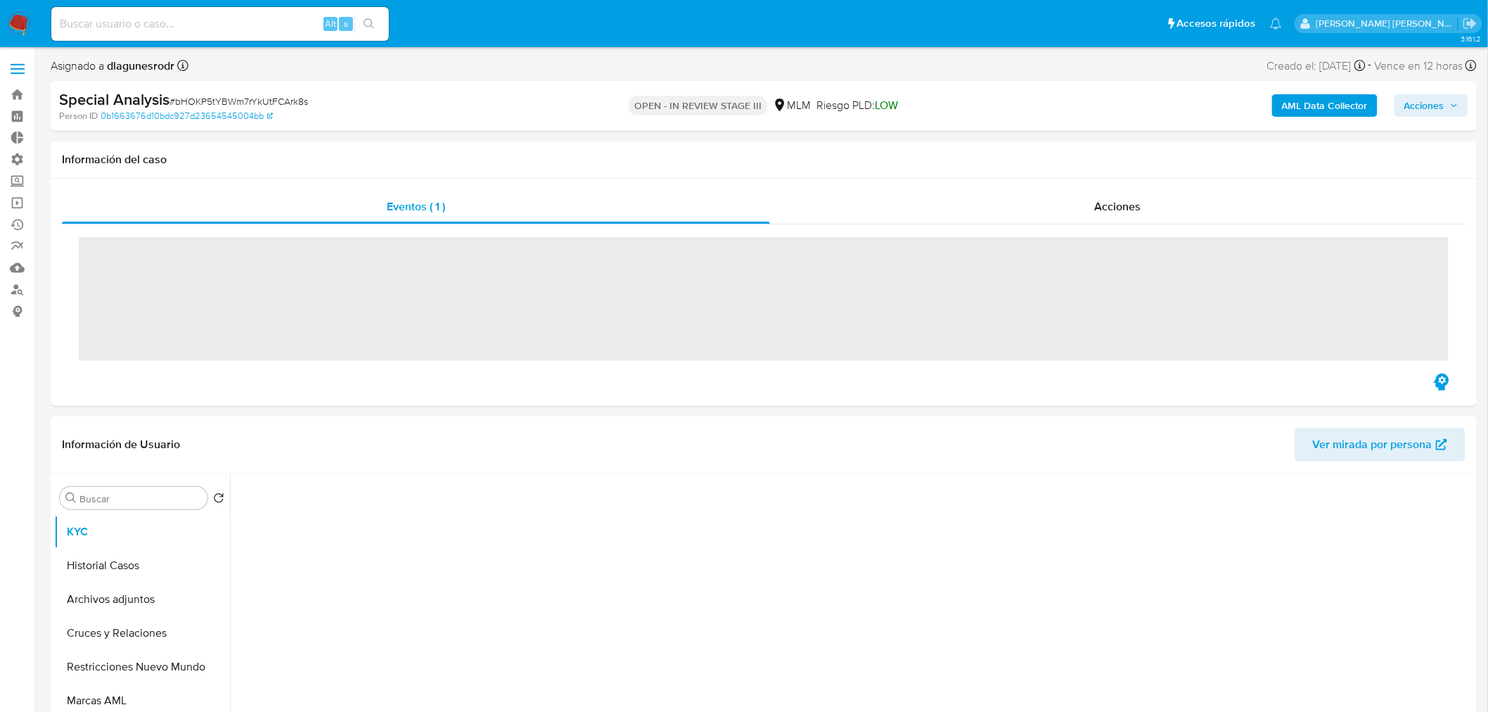
click at [1455, 108] on icon "button" at bounding box center [1454, 105] width 8 height 8
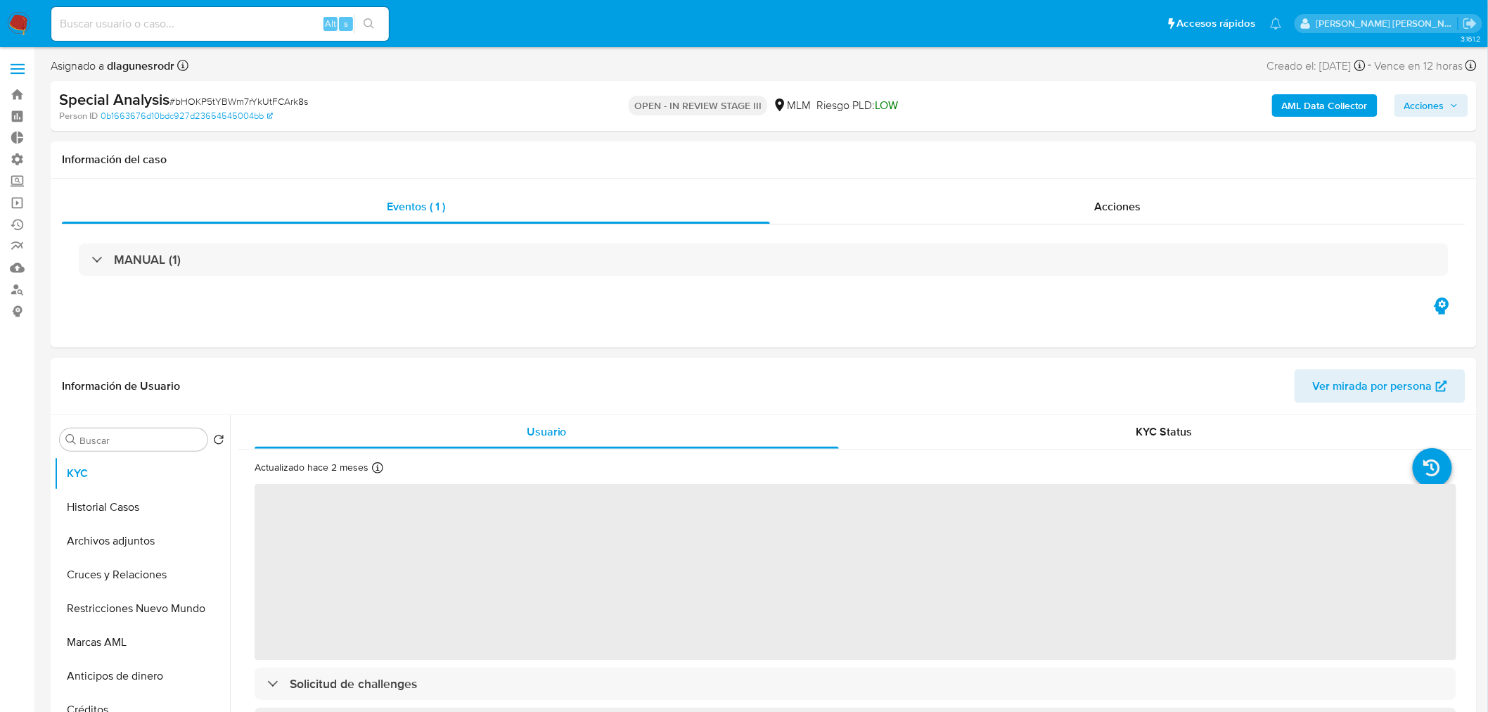
select select "10"
click at [1414, 104] on span "Acciones" at bounding box center [1424, 105] width 40 height 22
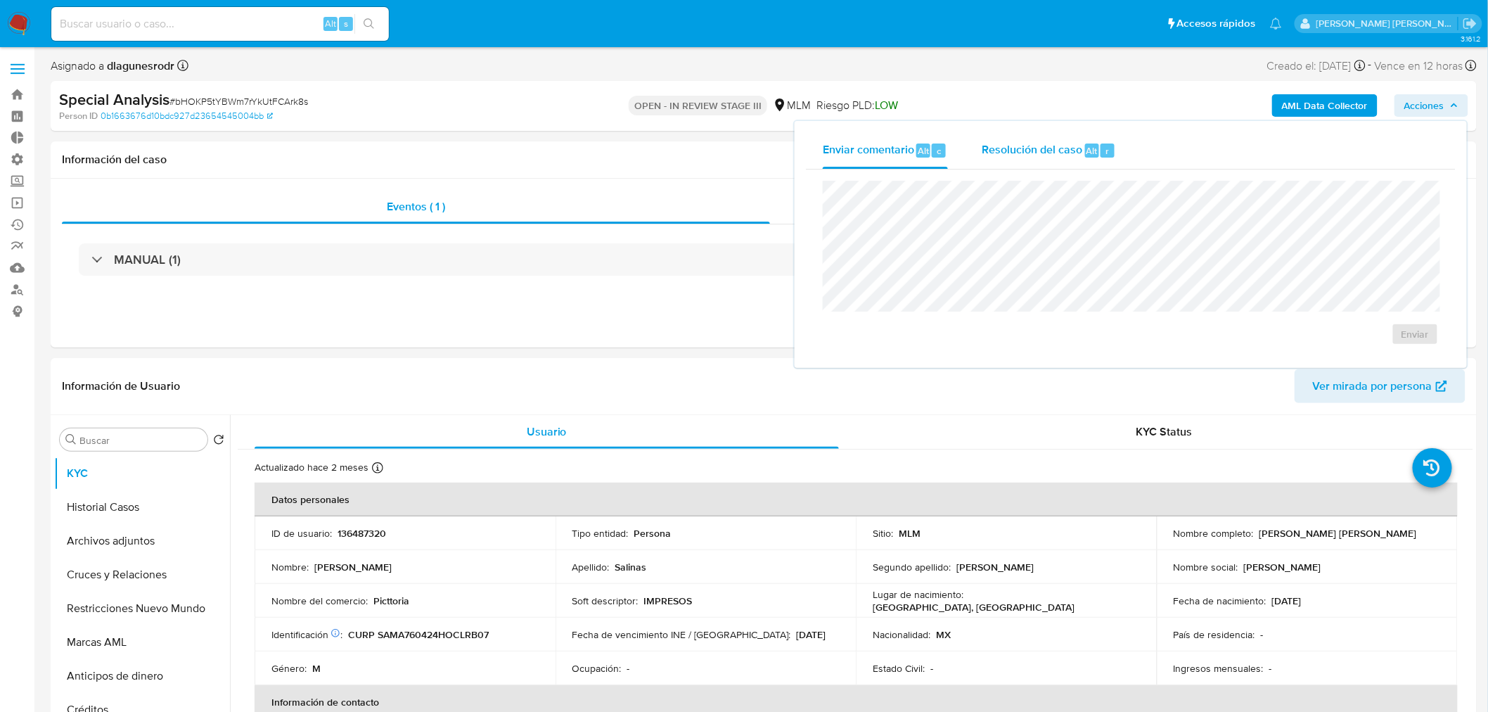
click at [1020, 151] on span "Resolución del caso" at bounding box center [1032, 150] width 101 height 16
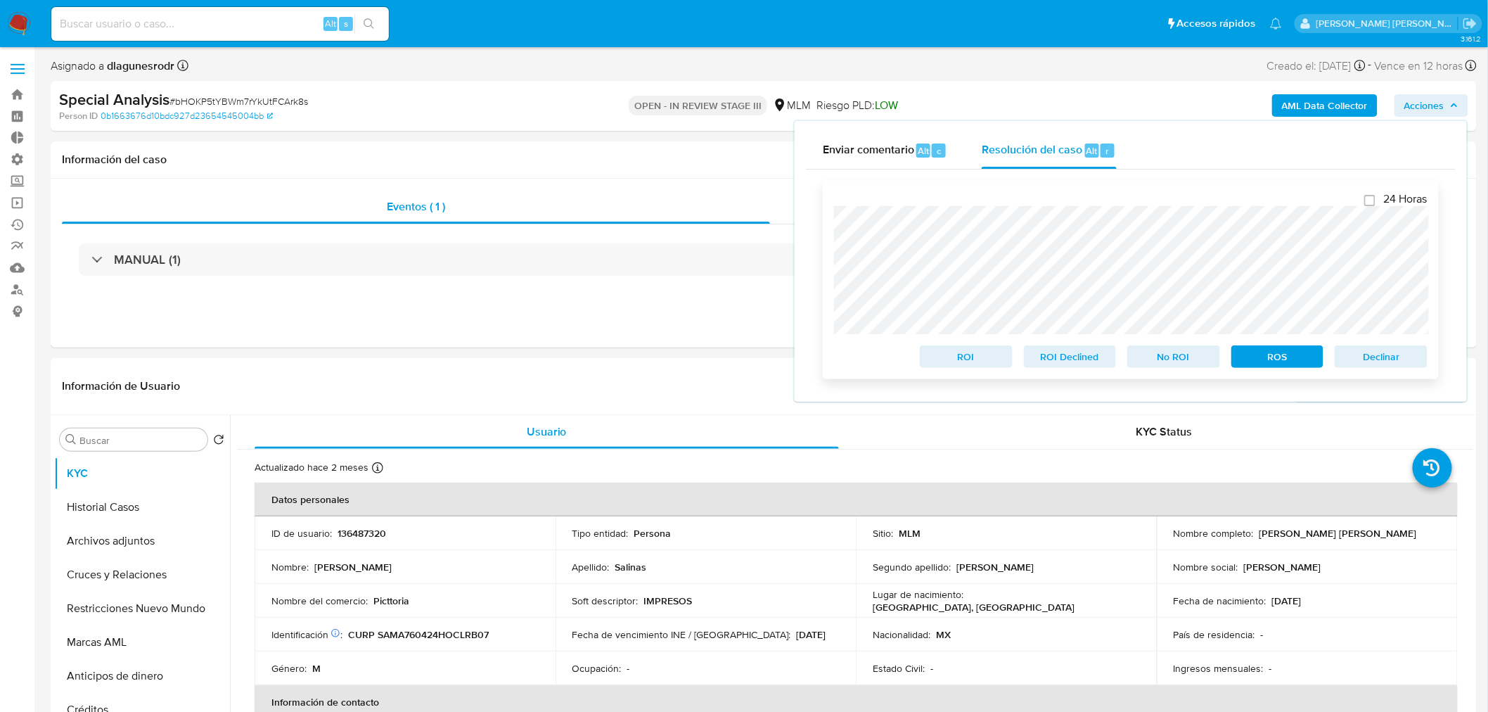
click at [982, 364] on span "ROI" at bounding box center [966, 357] width 73 height 20
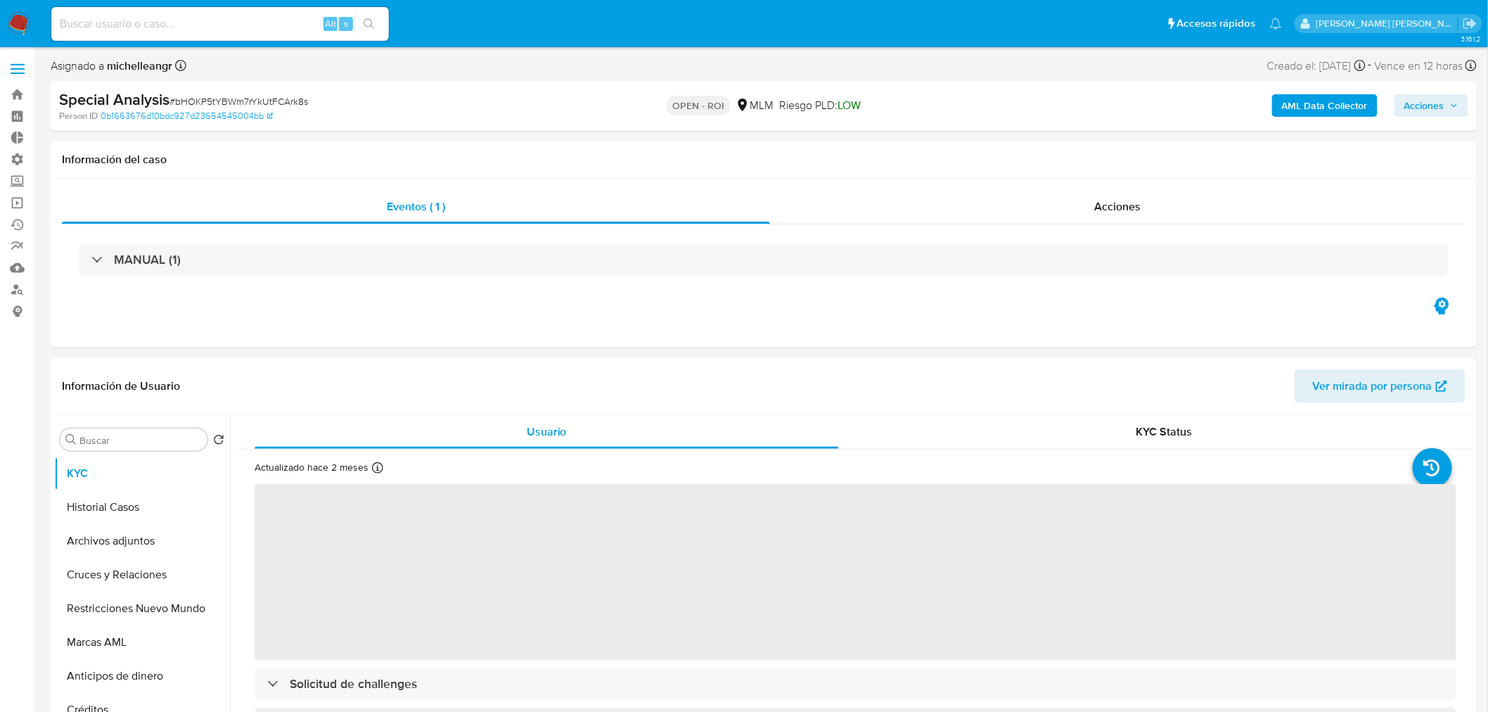
select select "10"
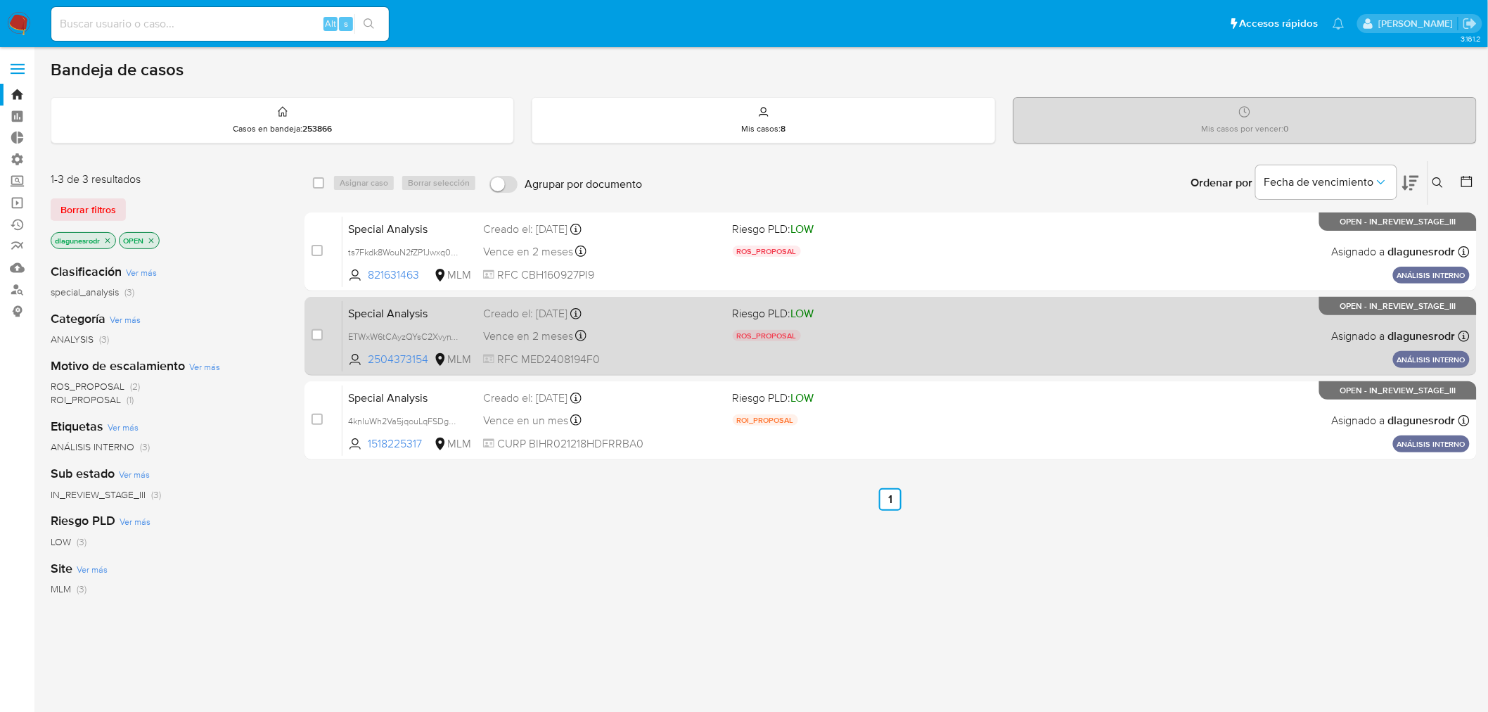
click at [984, 350] on div "Special Analysis ETWxW6tCAyzQYsC2XvynVHi8 2504373154 MLM Riesgo PLD: LOW ROS_PR…" at bounding box center [905, 335] width 1127 height 71
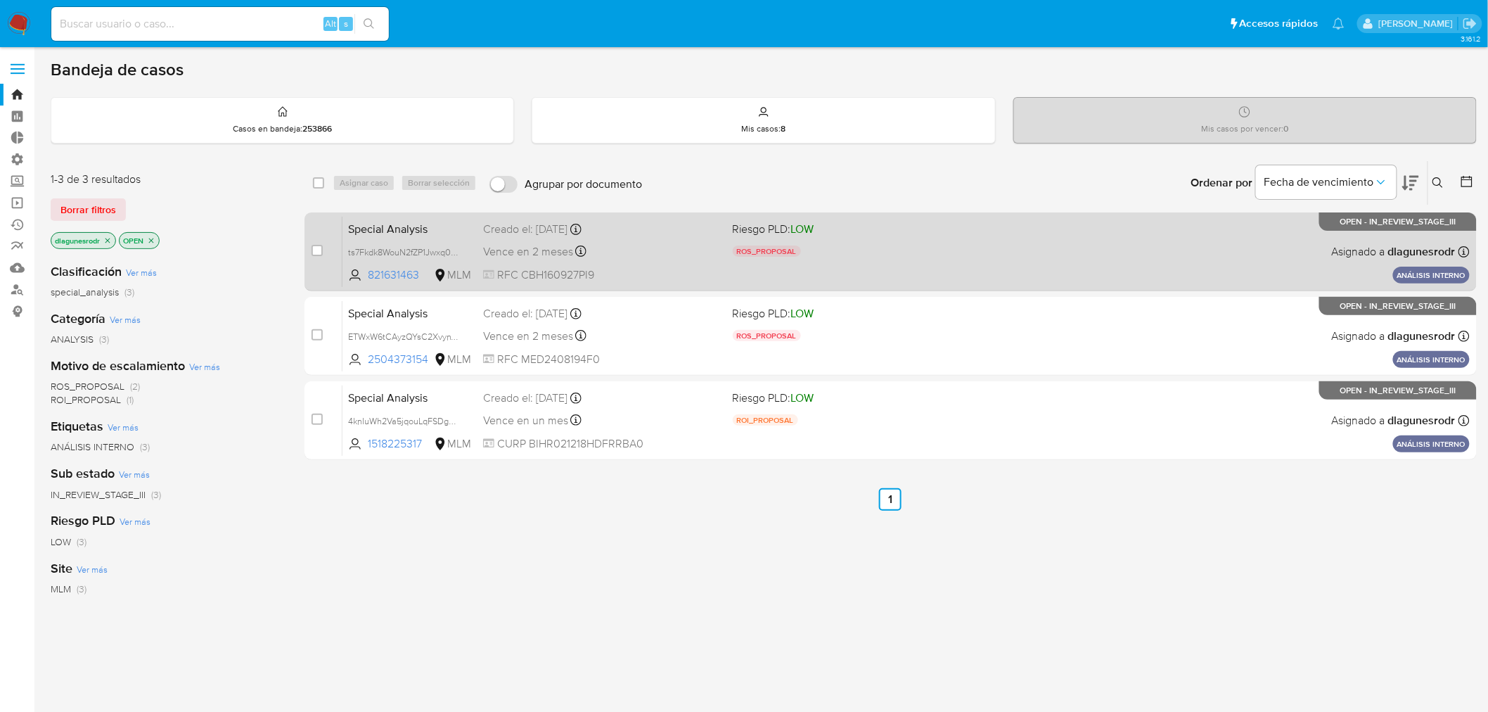
click at [691, 250] on div "Vence en 2 meses Vence el 02/12/2025 17:12:11" at bounding box center [602, 251] width 238 height 19
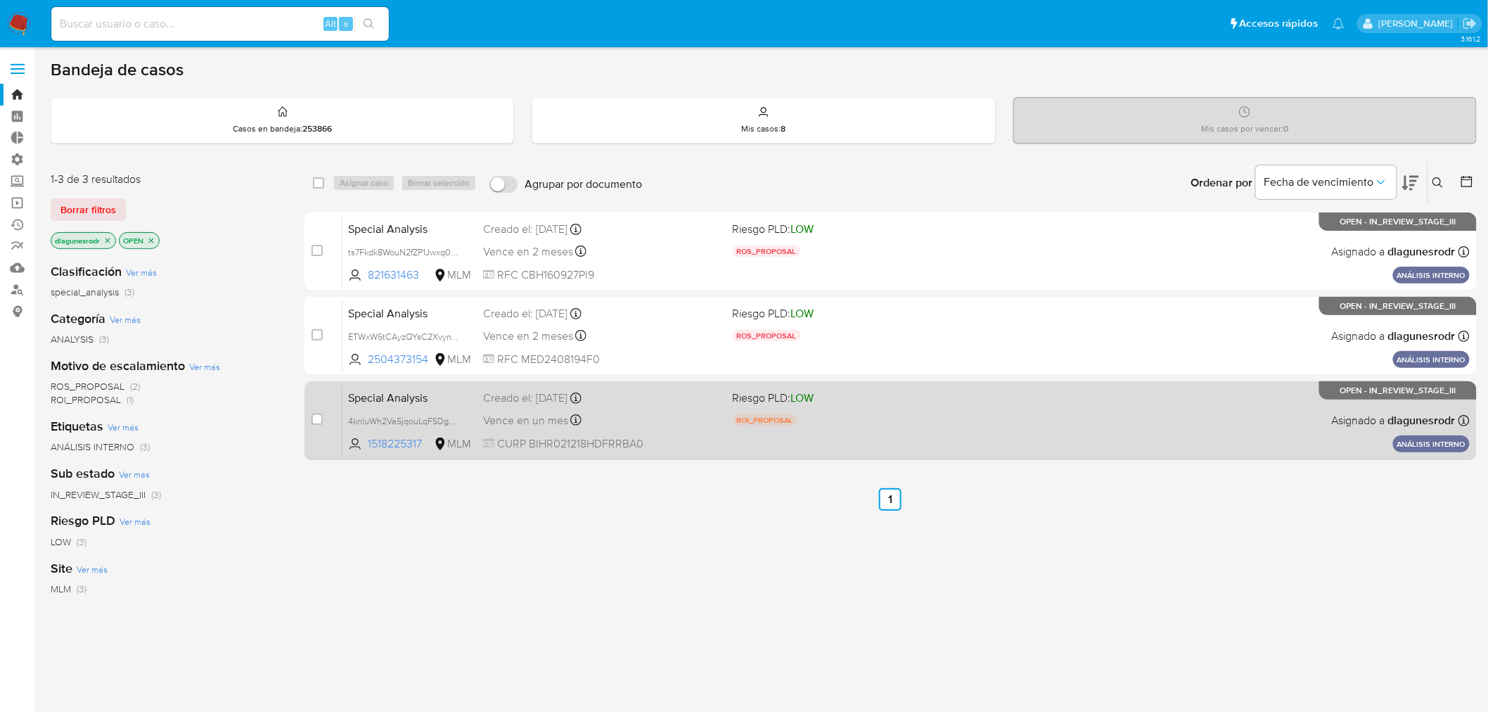
click at [671, 429] on div "Special Analysis 4knIuWh2Va5jqouLqFSDgbbZ 1518225317 MLM Riesgo PLD: LOW ROI_PR…" at bounding box center [905, 420] width 1127 height 71
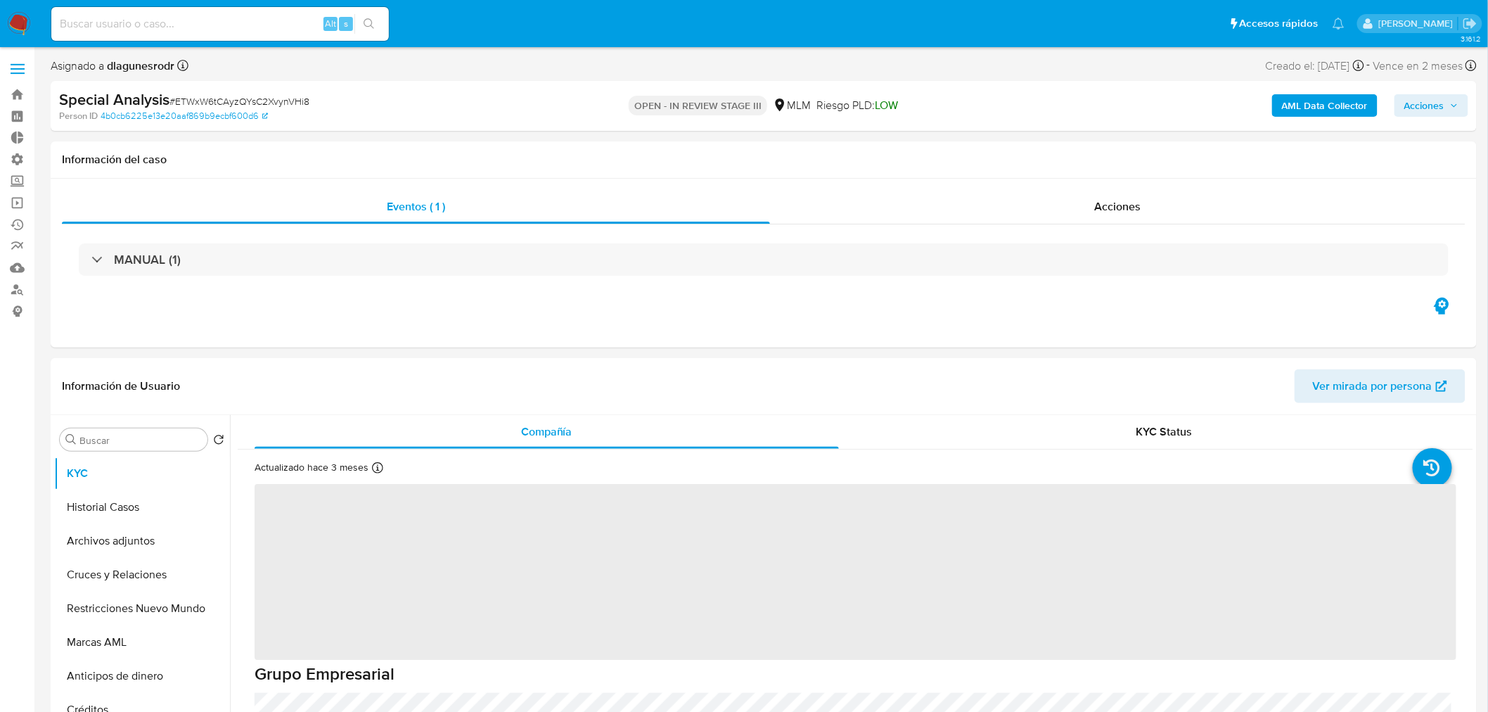
select select "10"
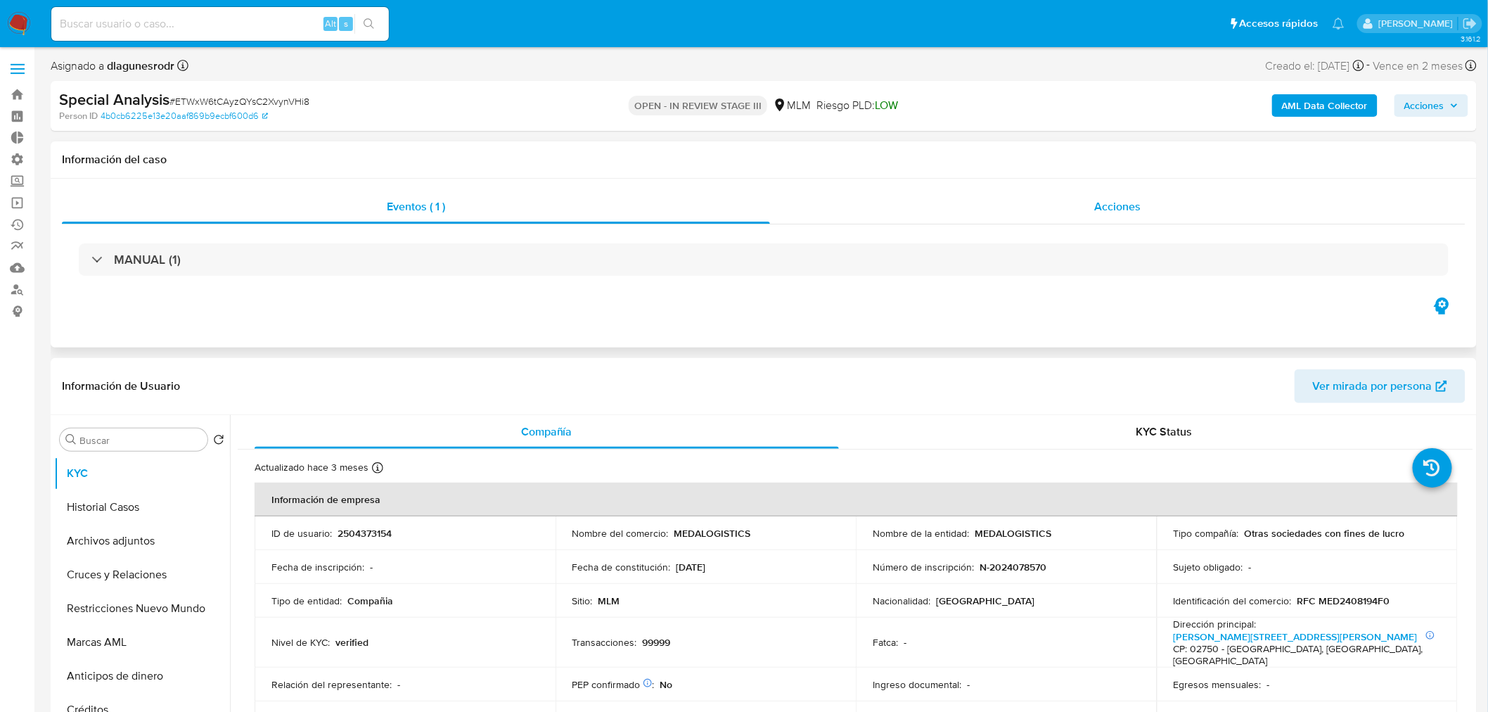
click at [1113, 212] on span "Acciones" at bounding box center [1117, 206] width 46 height 16
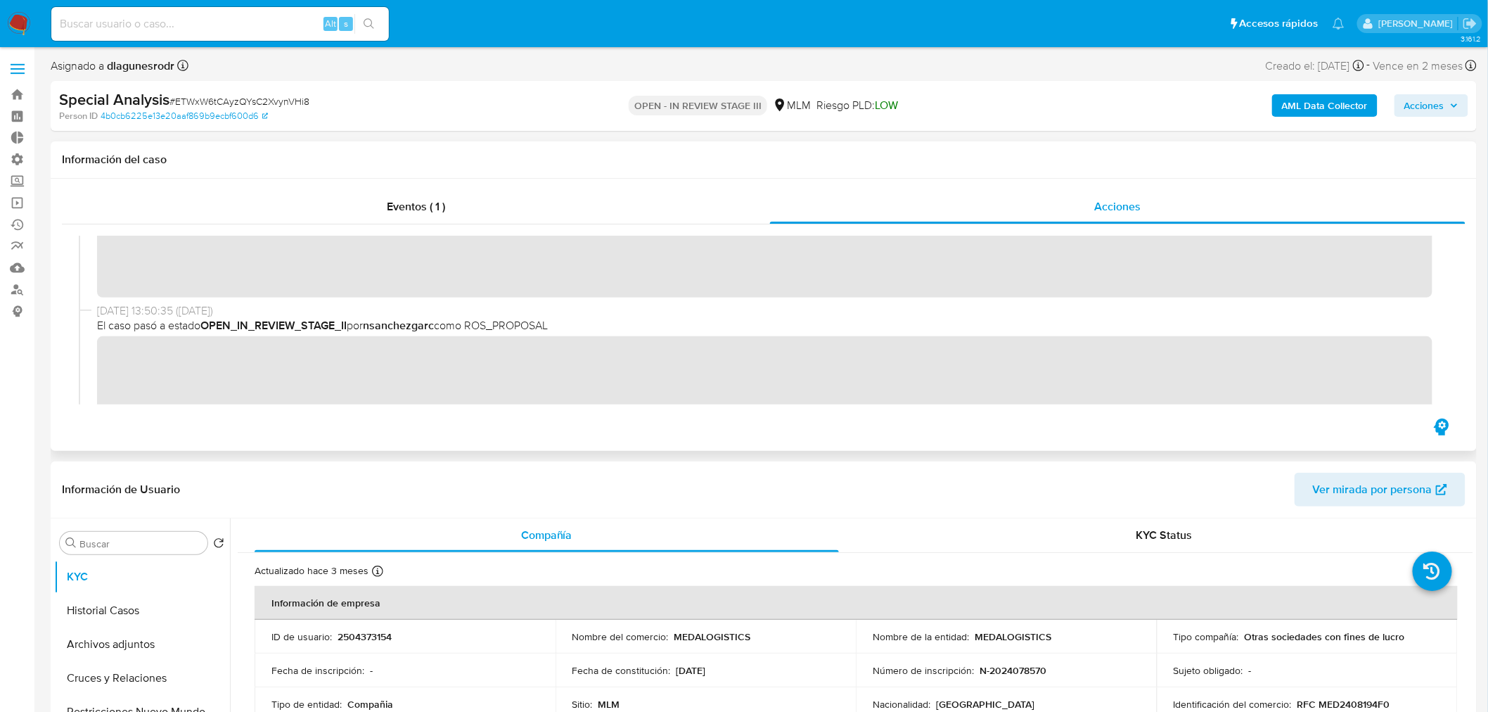
scroll to position [78, 0]
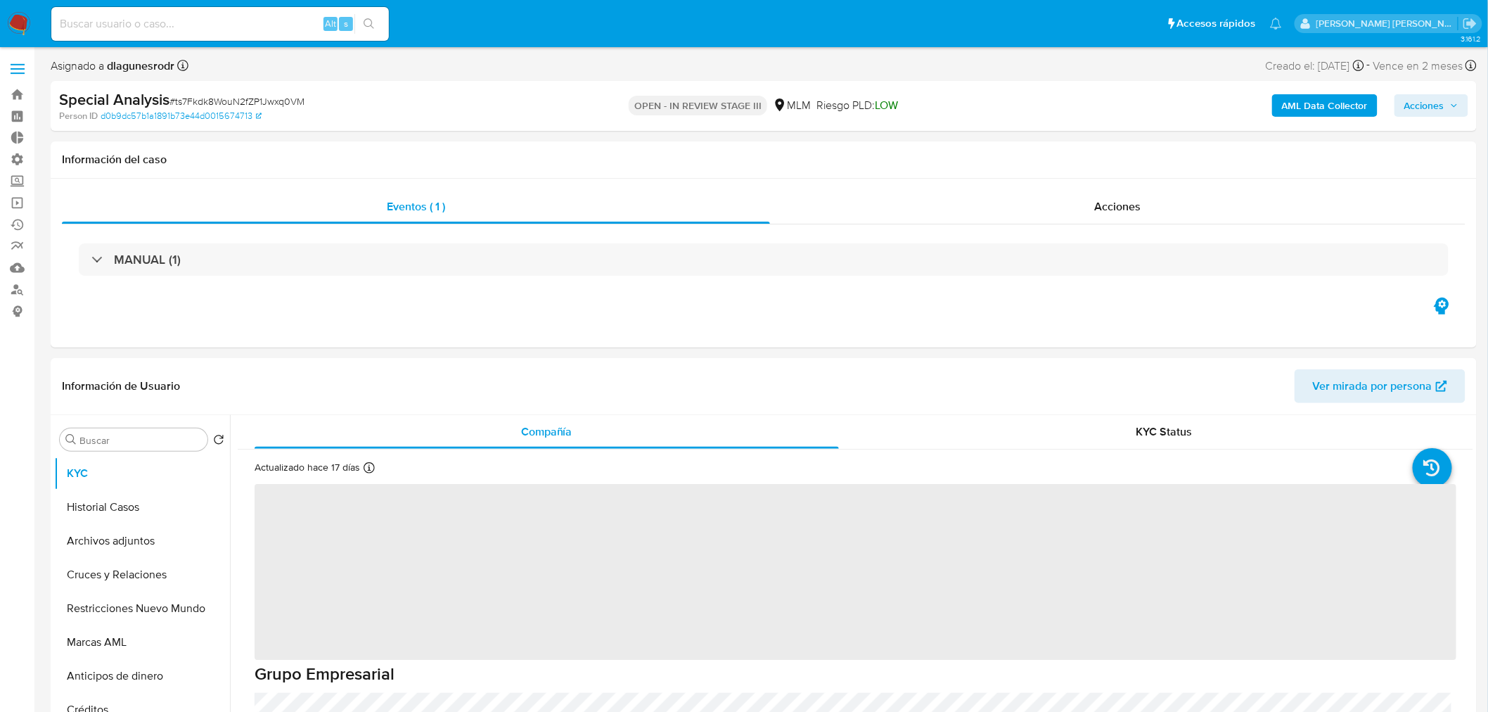
select select "10"
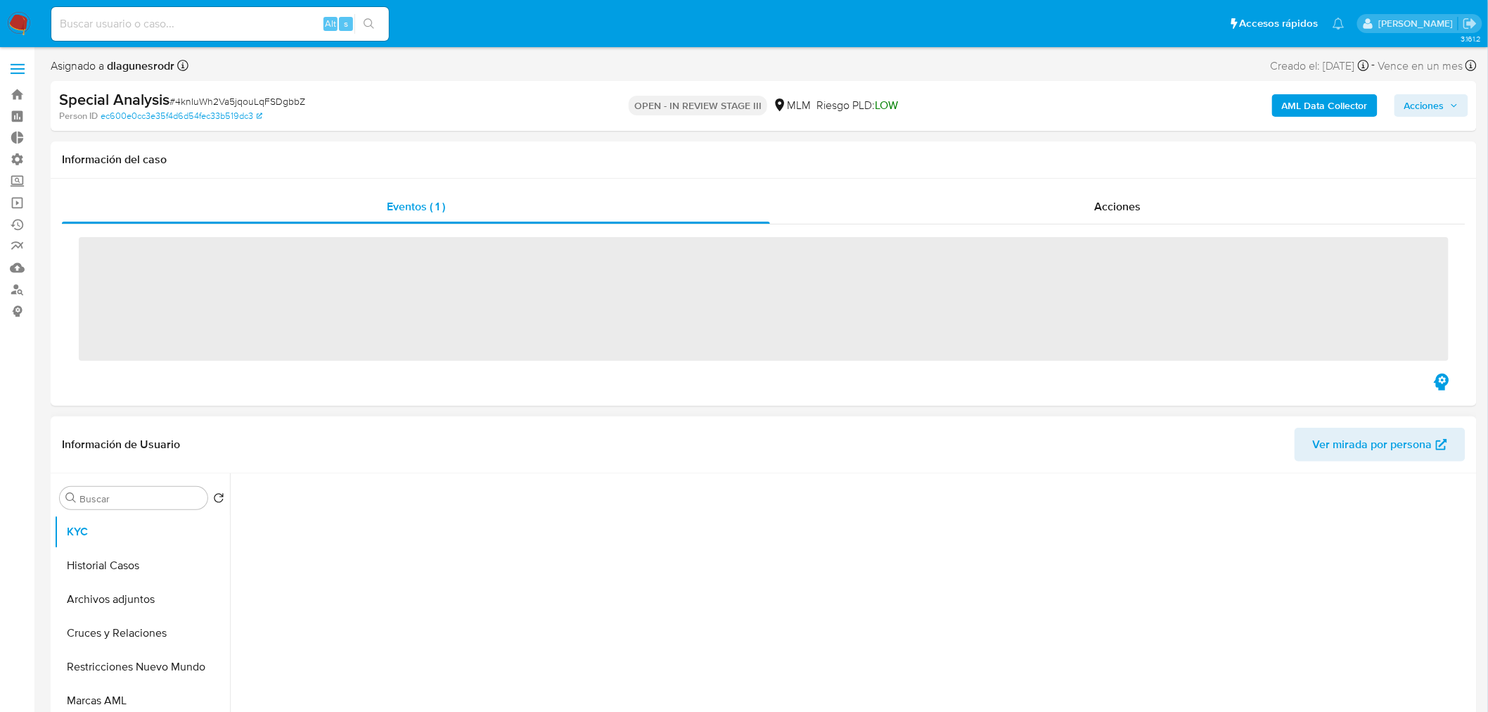
select select "10"
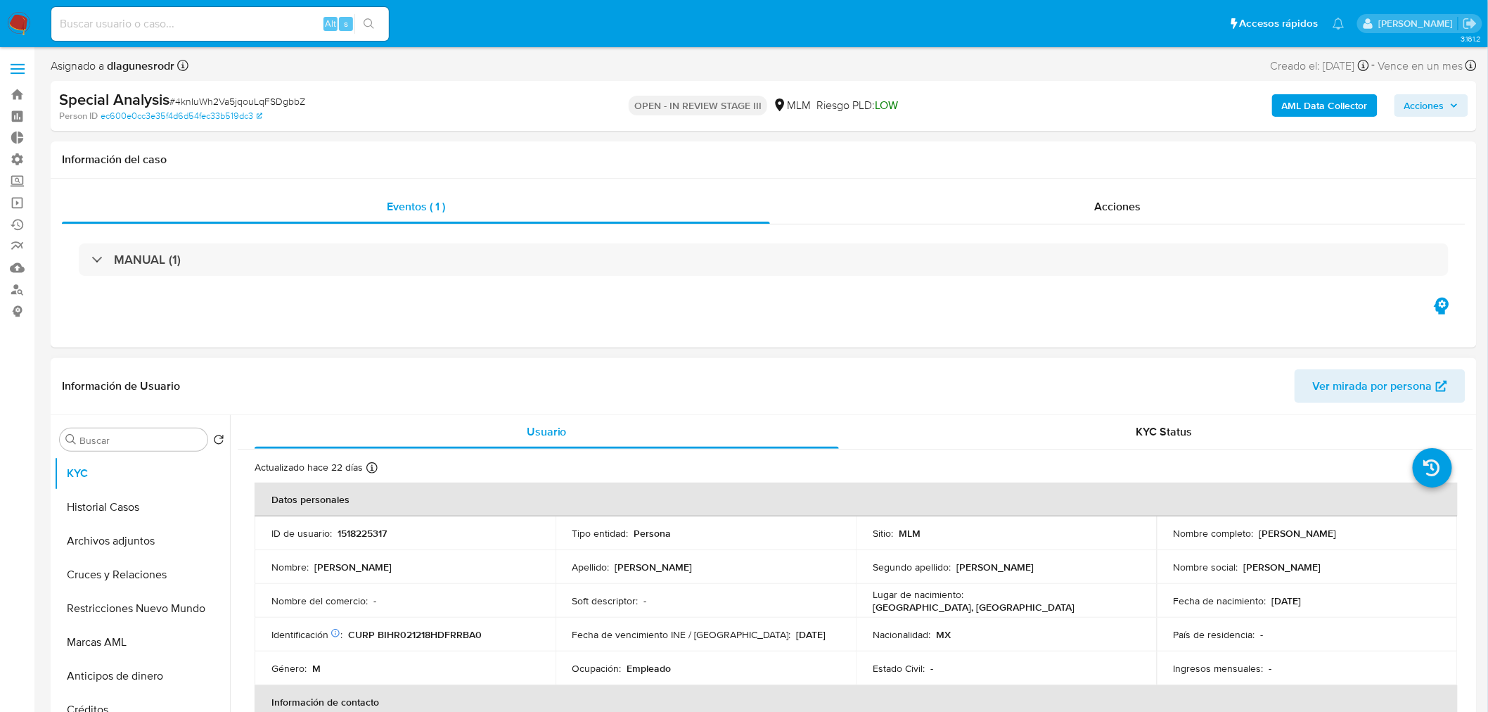
drag, startPoint x: 1391, startPoint y: 534, endPoint x: 1256, endPoint y: 537, distance: 134.3
click at [1256, 537] on div "Nombre completo : [PERSON_NAME]" at bounding box center [1307, 533] width 267 height 13
copy p "[PERSON_NAME]"
click at [1141, 213] on div "Acciones" at bounding box center [1118, 207] width 696 height 34
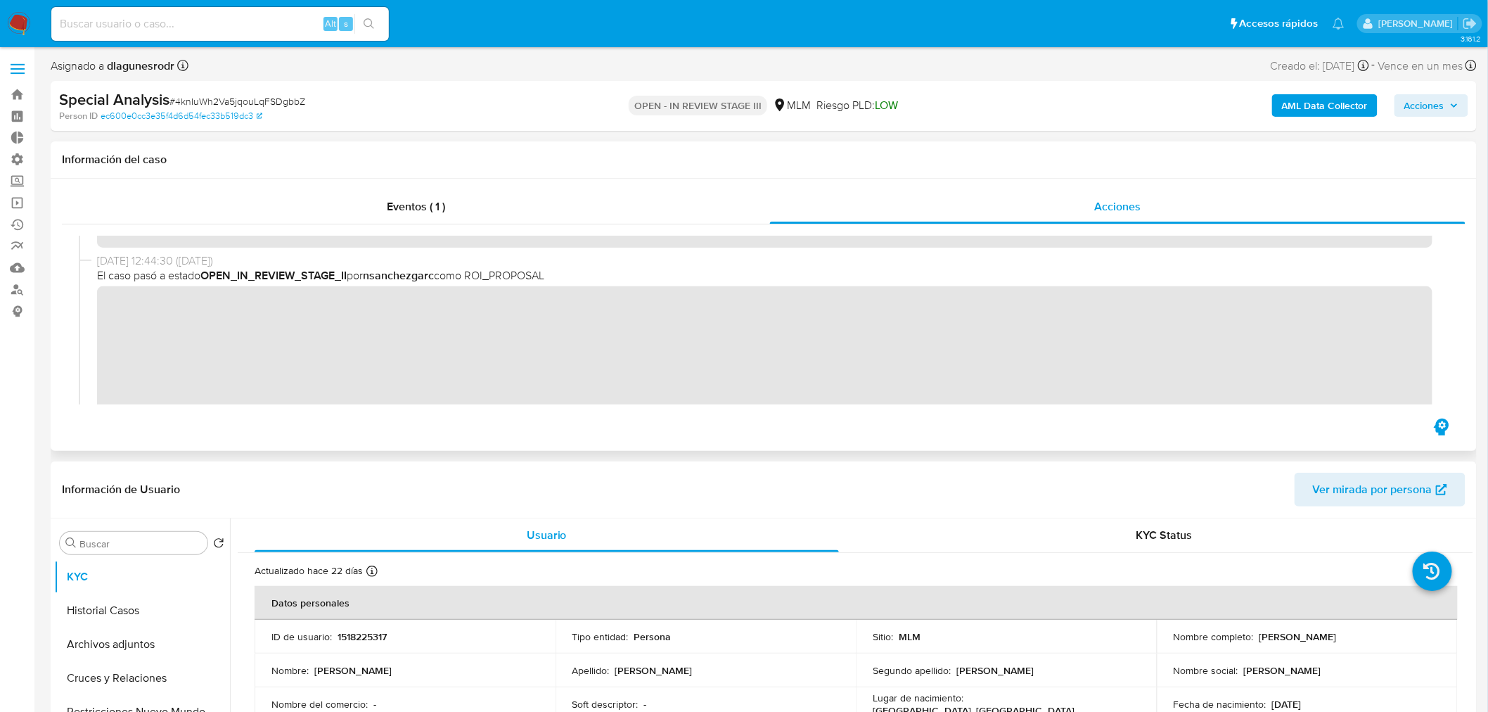
scroll to position [156, 0]
